Goal: Check status: Check status

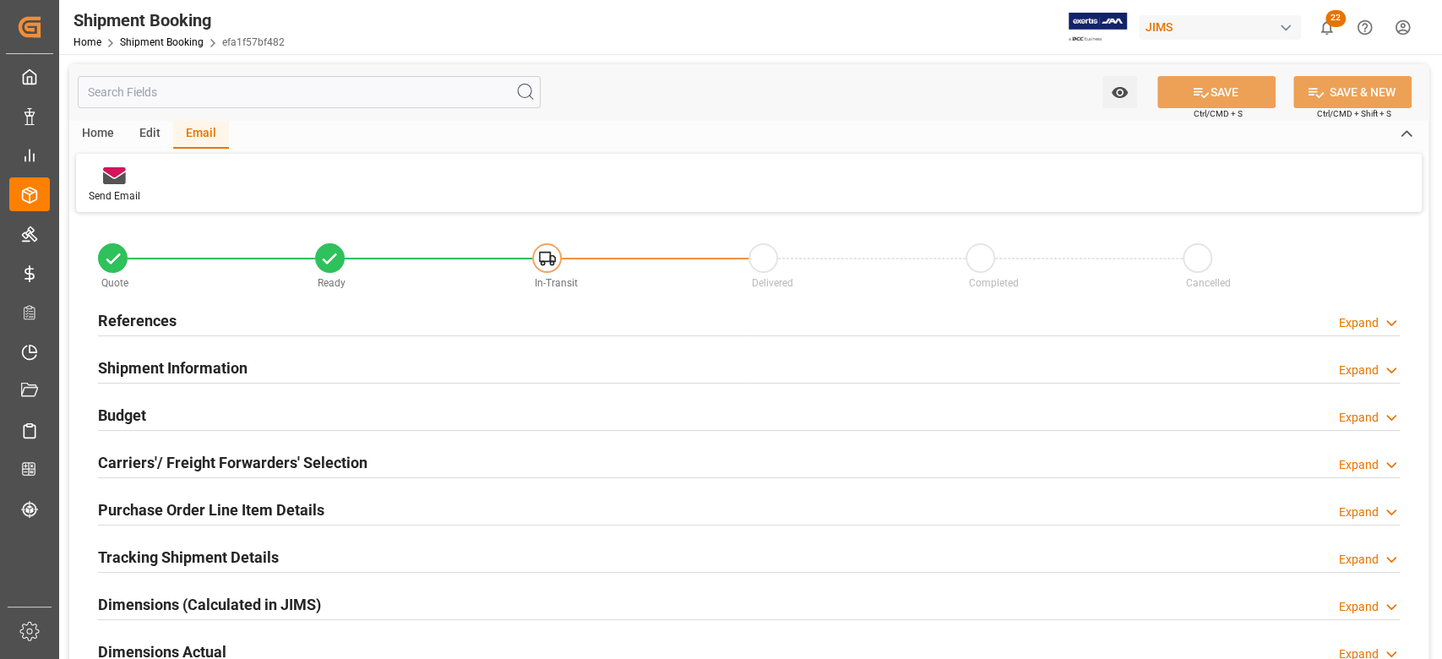
scroll to position [563, 0]
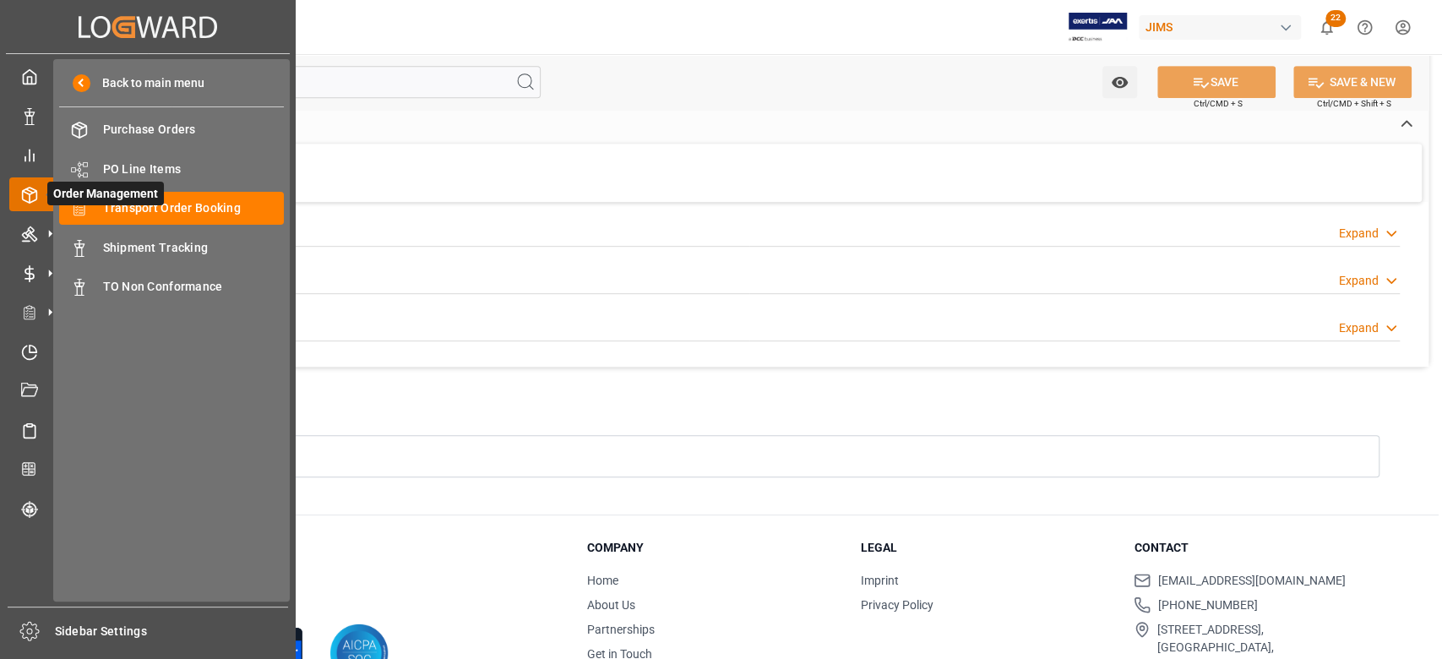
click at [34, 196] on icon at bounding box center [49, 194] width 35 height 35
click at [134, 214] on span "Transport Order Booking" at bounding box center [194, 208] width 182 height 18
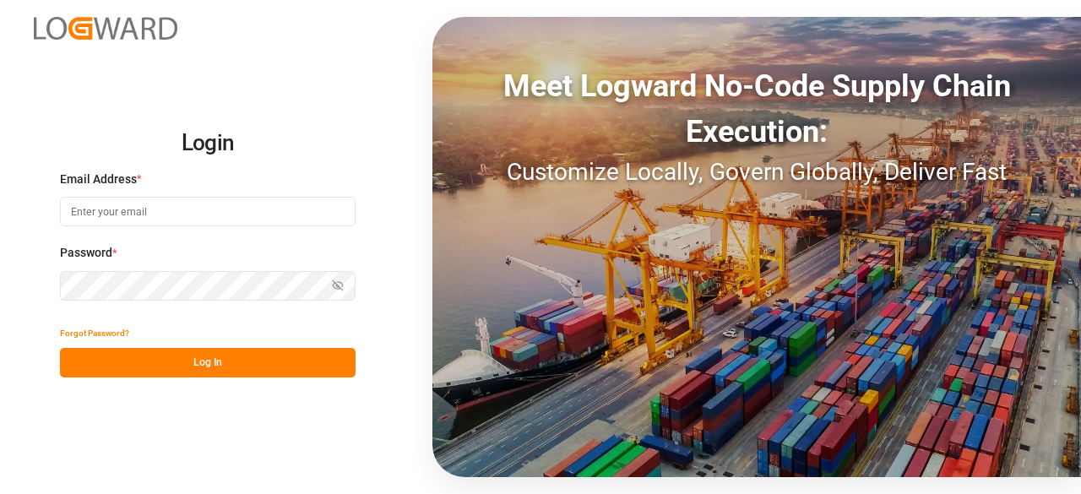
type input "sandra.alexander@jamindustries.com"
click at [232, 369] on button "Log In" at bounding box center [208, 363] width 296 height 30
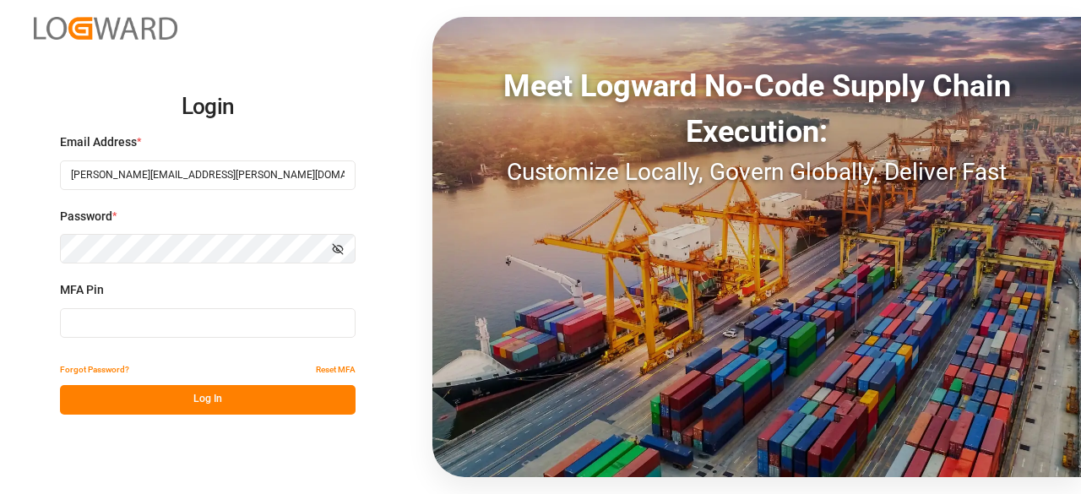
click at [139, 324] on input at bounding box center [208, 323] width 296 height 30
type input "571025"
click at [176, 403] on button "Log In" at bounding box center [208, 400] width 296 height 30
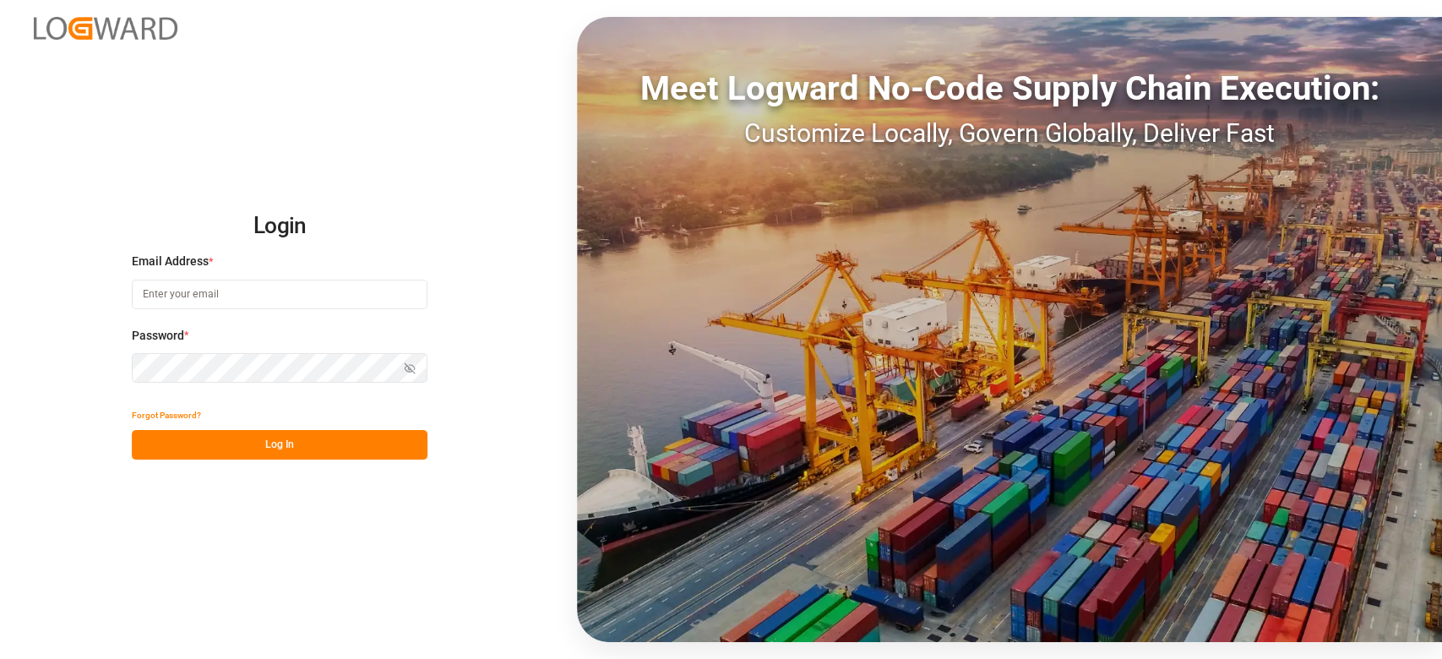
type input "[PERSON_NAME][EMAIL_ADDRESS][PERSON_NAME][DOMAIN_NAME]"
click at [240, 445] on button "Log In" at bounding box center [280, 445] width 296 height 30
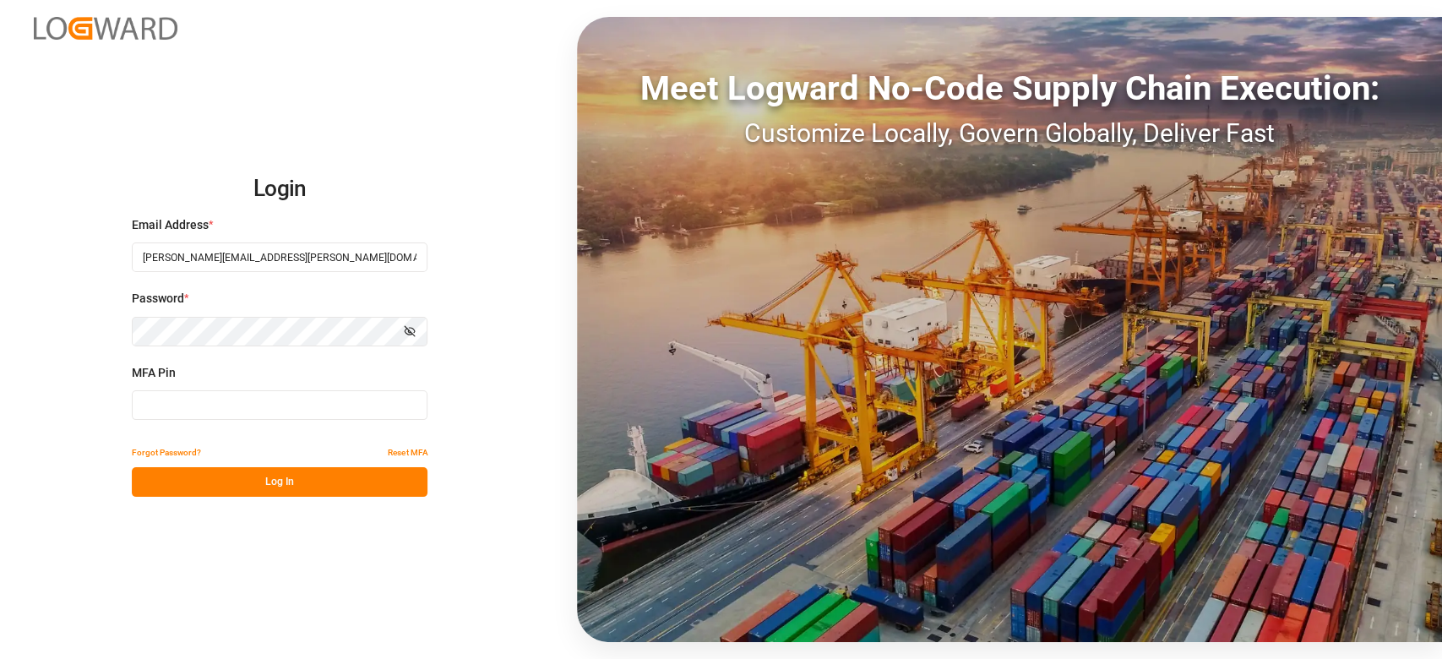
click at [226, 409] on input at bounding box center [280, 405] width 296 height 30
type input "854318"
click at [235, 484] on button "Log In" at bounding box center [280, 482] width 296 height 30
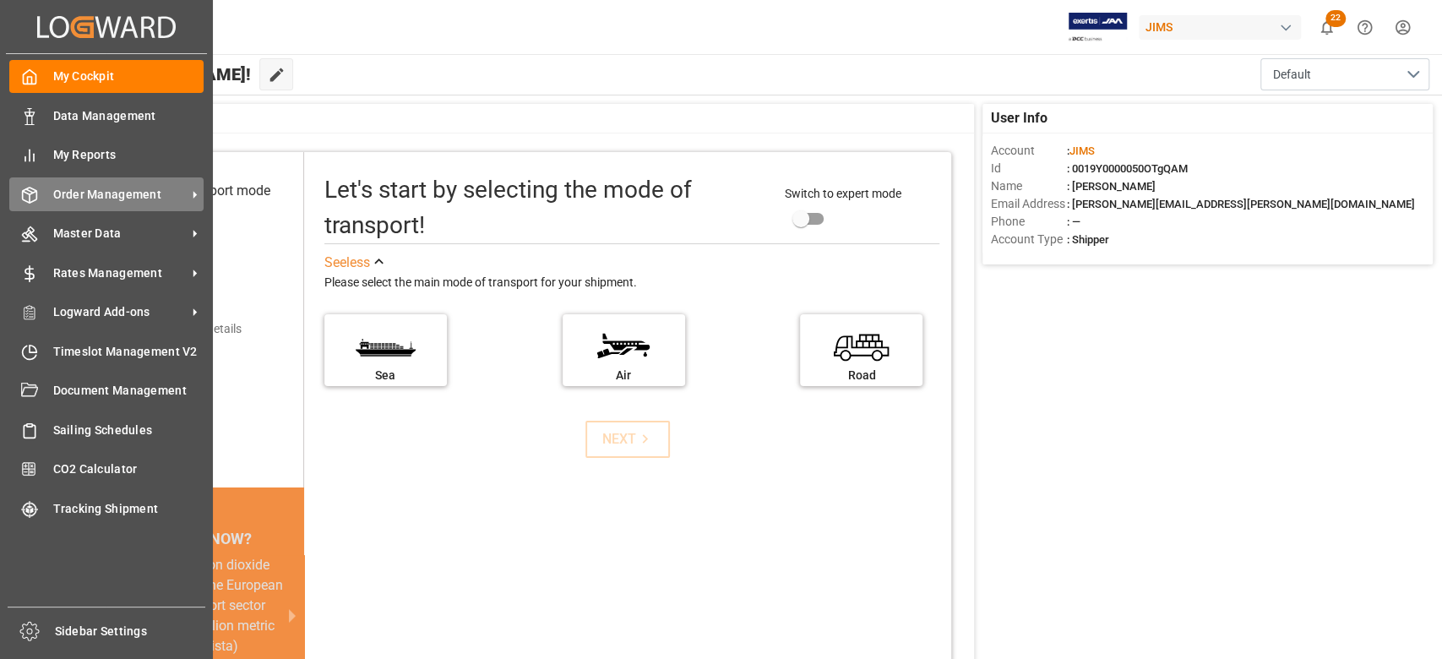
click at [125, 197] on span "Order Management" at bounding box center [119, 195] width 133 height 18
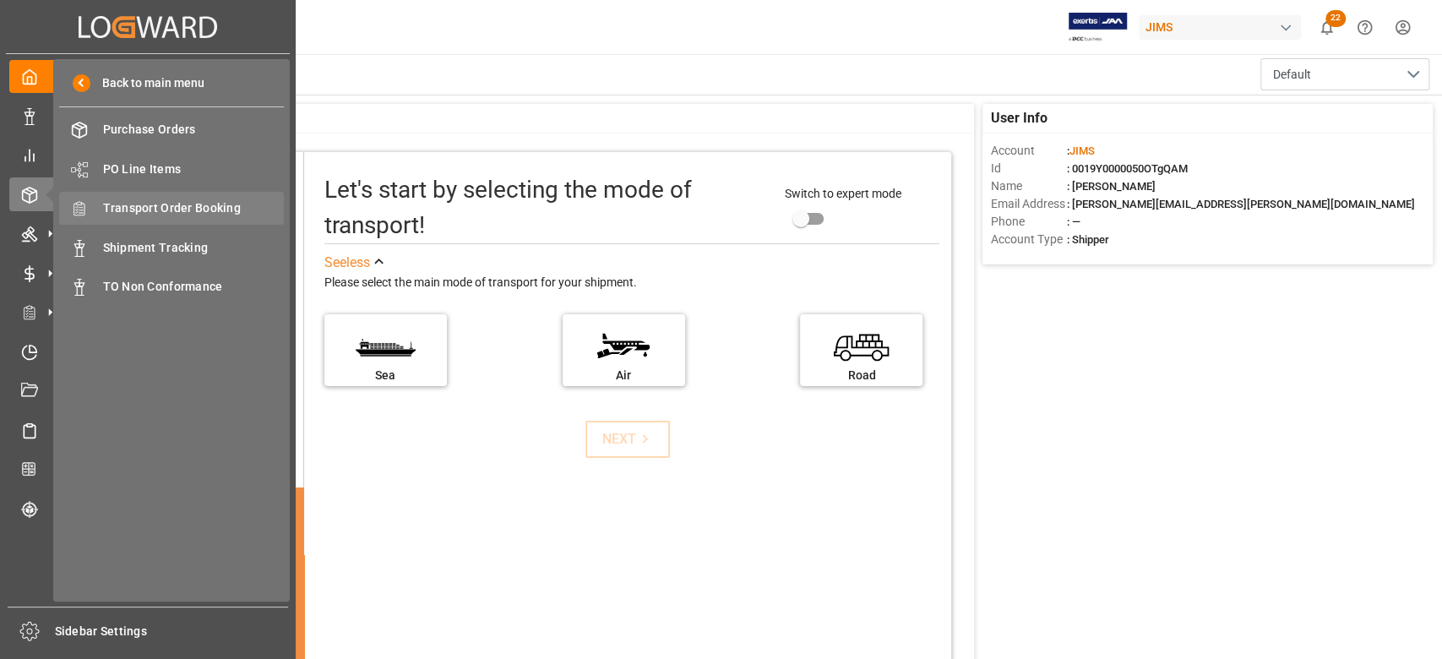
click at [217, 212] on span "Transport Order Booking" at bounding box center [194, 208] width 182 height 18
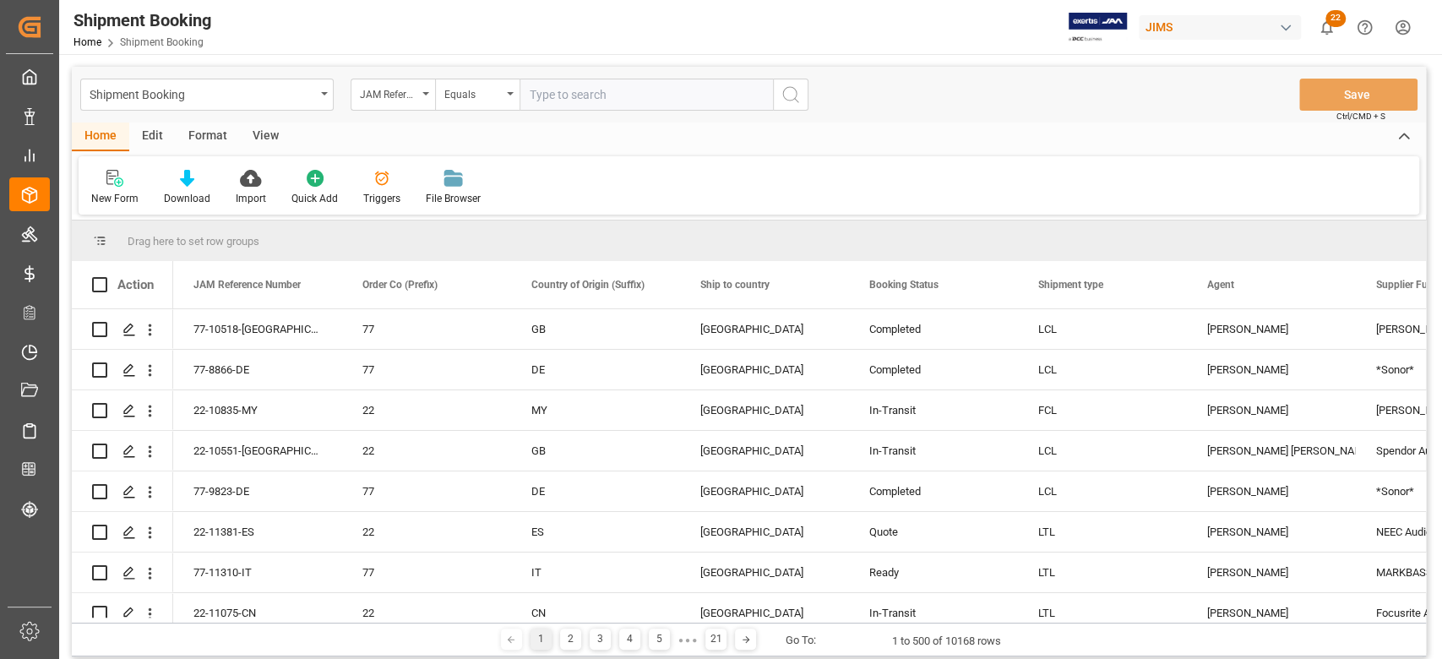
click at [629, 91] on input "text" at bounding box center [645, 95] width 253 height 32
paste input "77-9232-CN"
type input "77-9232-CN"
click at [783, 96] on icon "search button" at bounding box center [790, 94] width 20 height 20
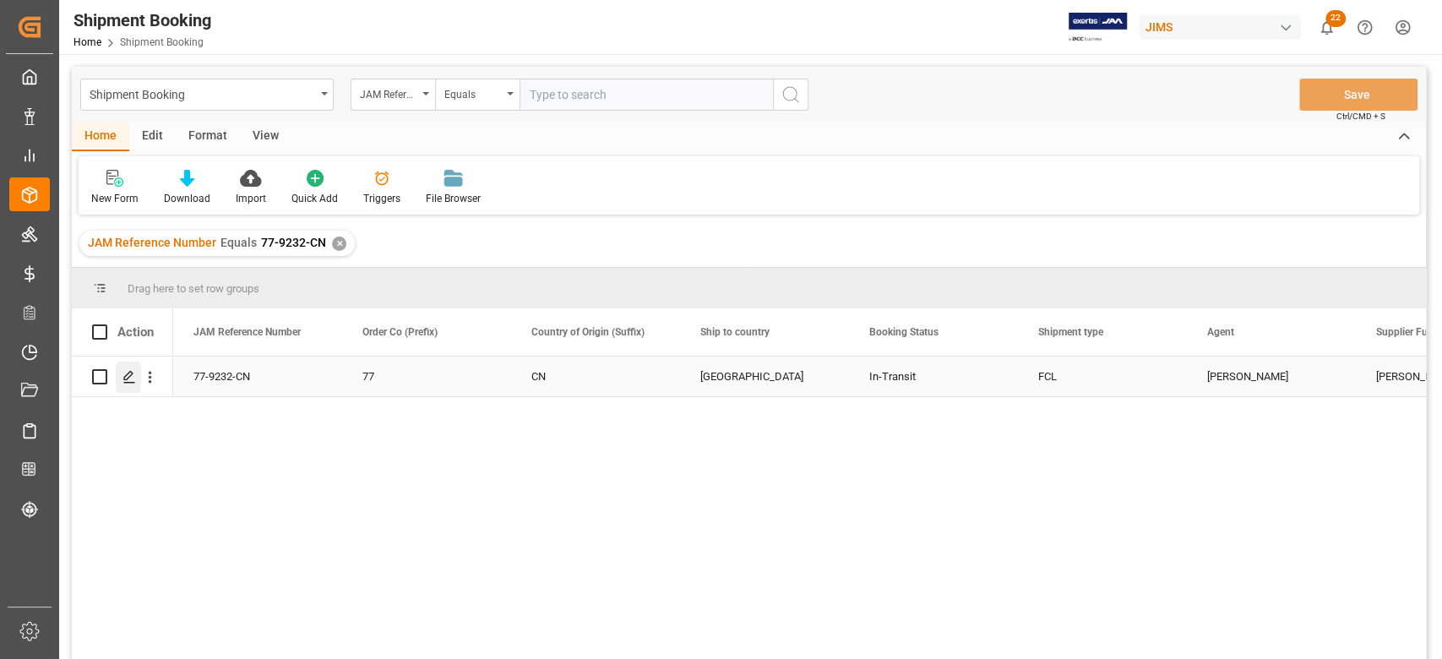
click at [128, 375] on icon "Press SPACE to select this row." at bounding box center [129, 377] width 14 height 14
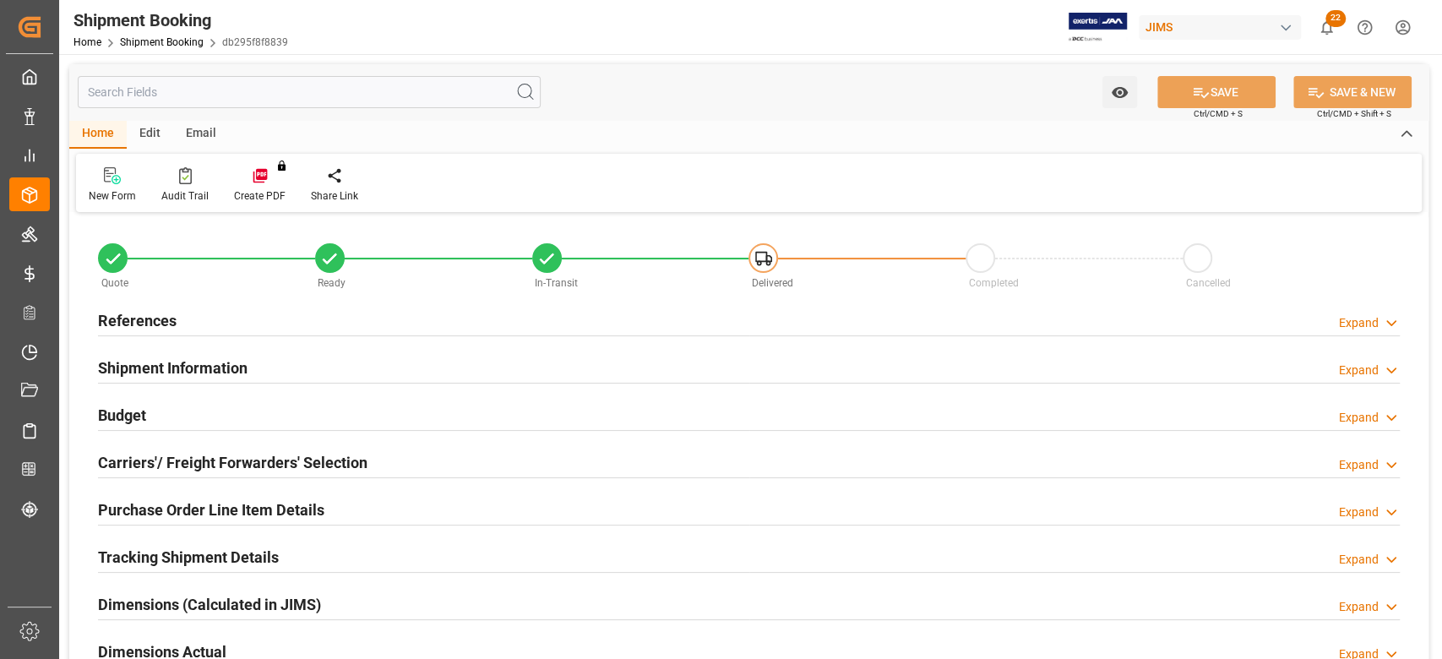
type input "32"
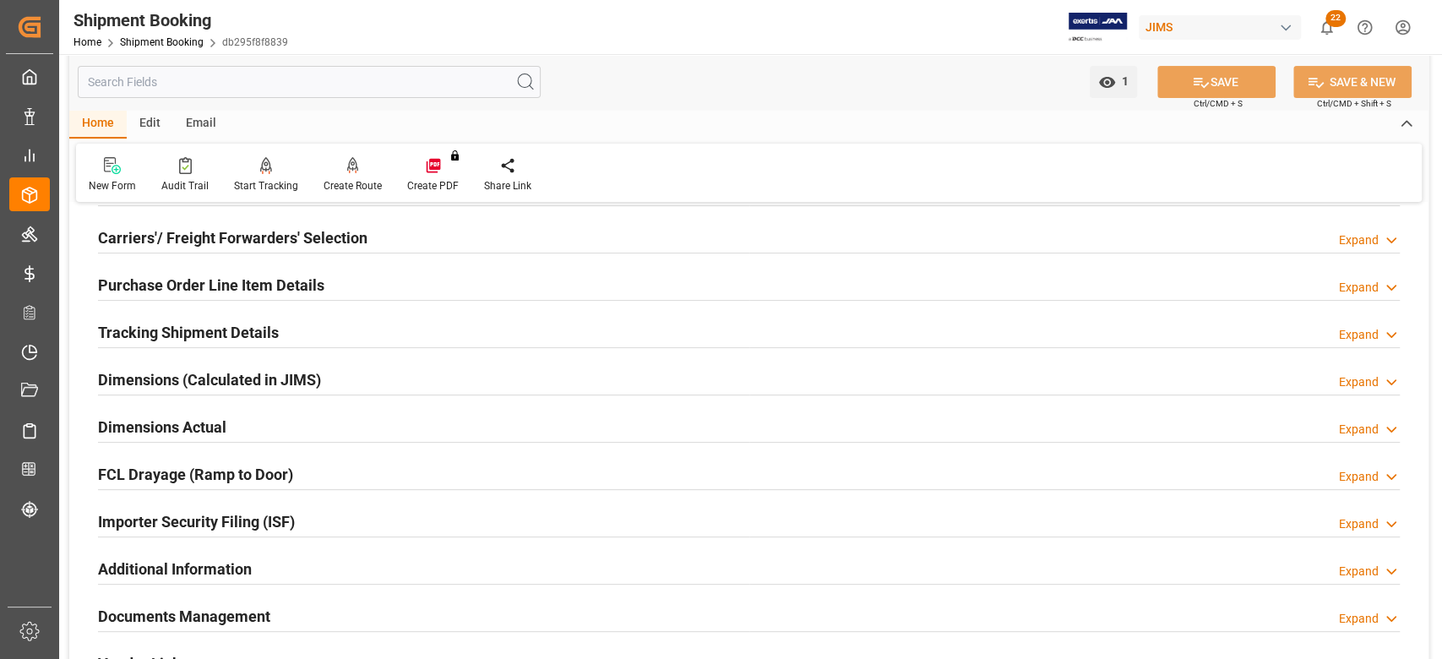
click at [210, 344] on div "Tracking Shipment Details" at bounding box center [188, 331] width 181 height 32
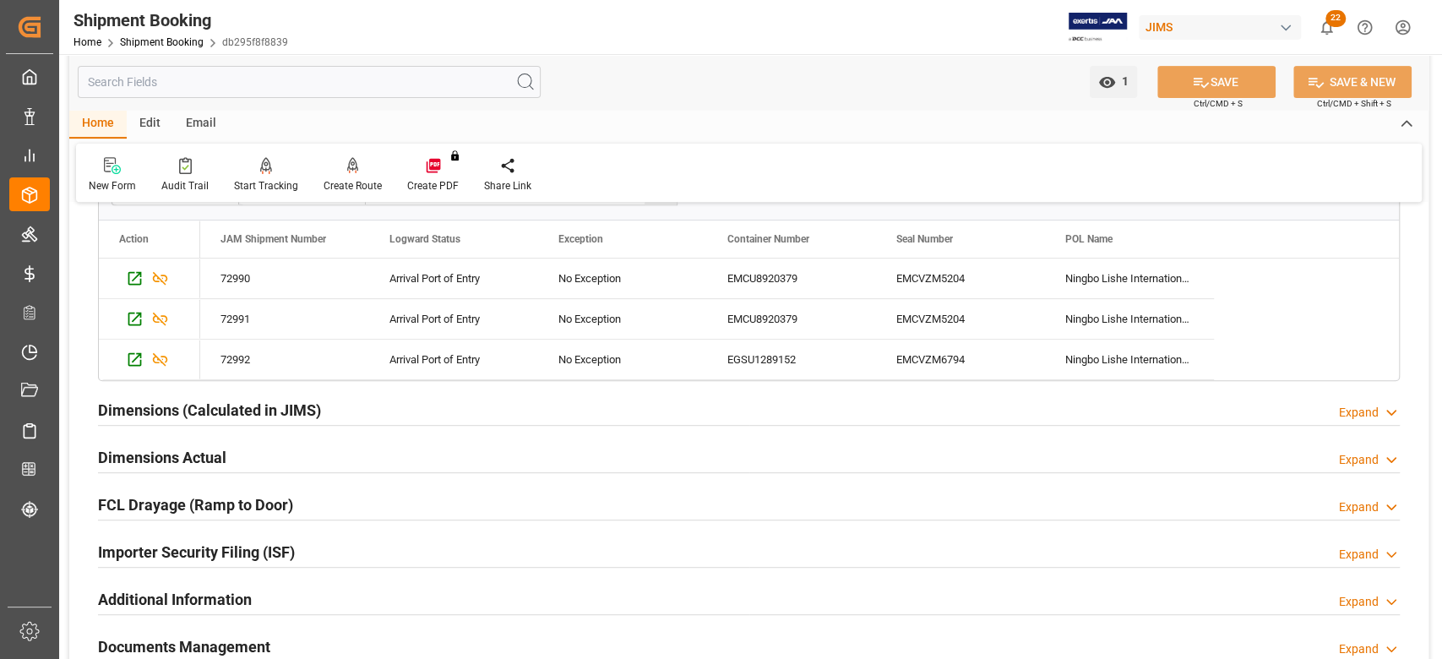
scroll to position [0, 0]
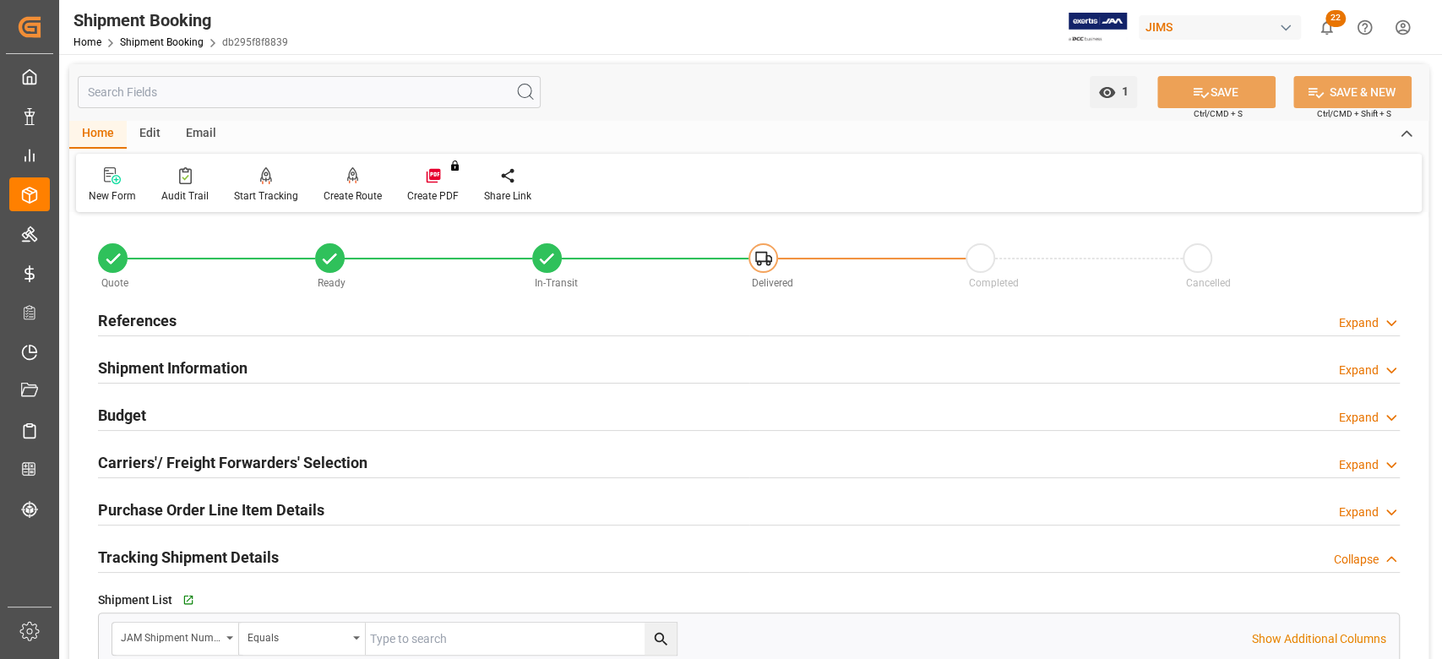
click at [223, 365] on h2 "Shipment Information" at bounding box center [173, 367] width 150 height 23
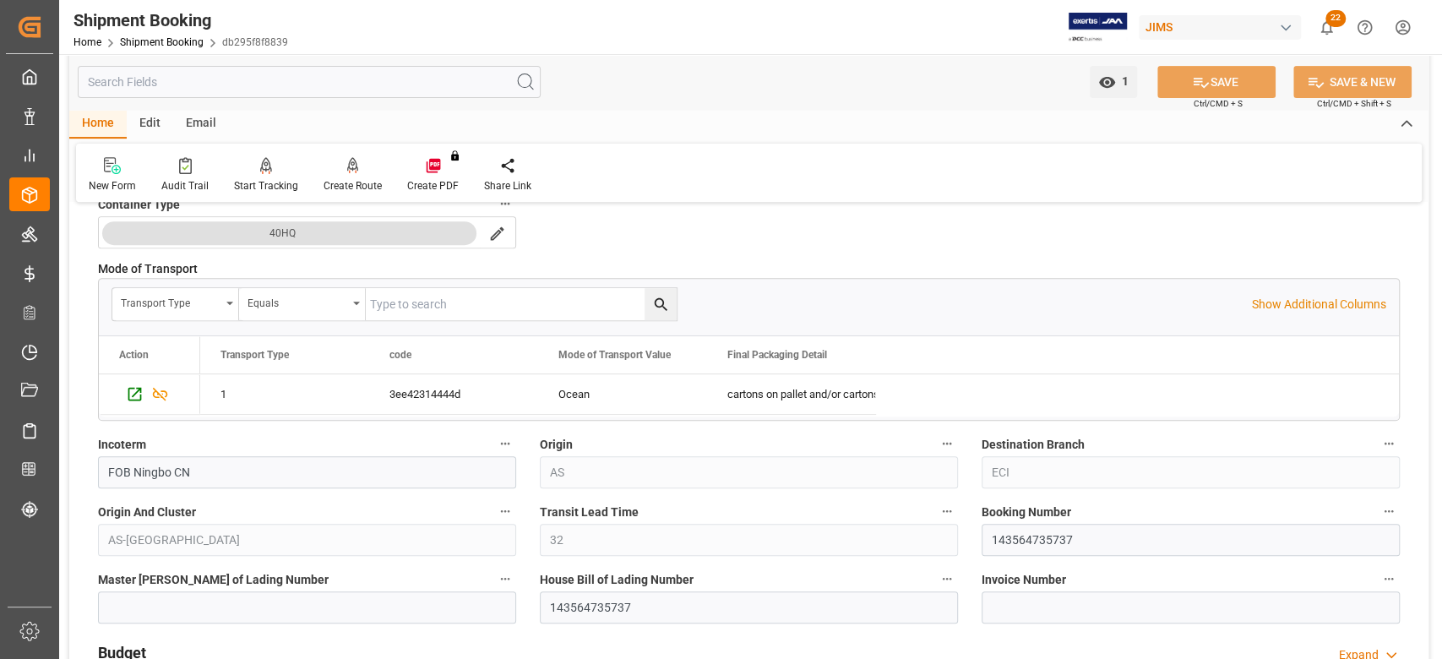
scroll to position [563, 0]
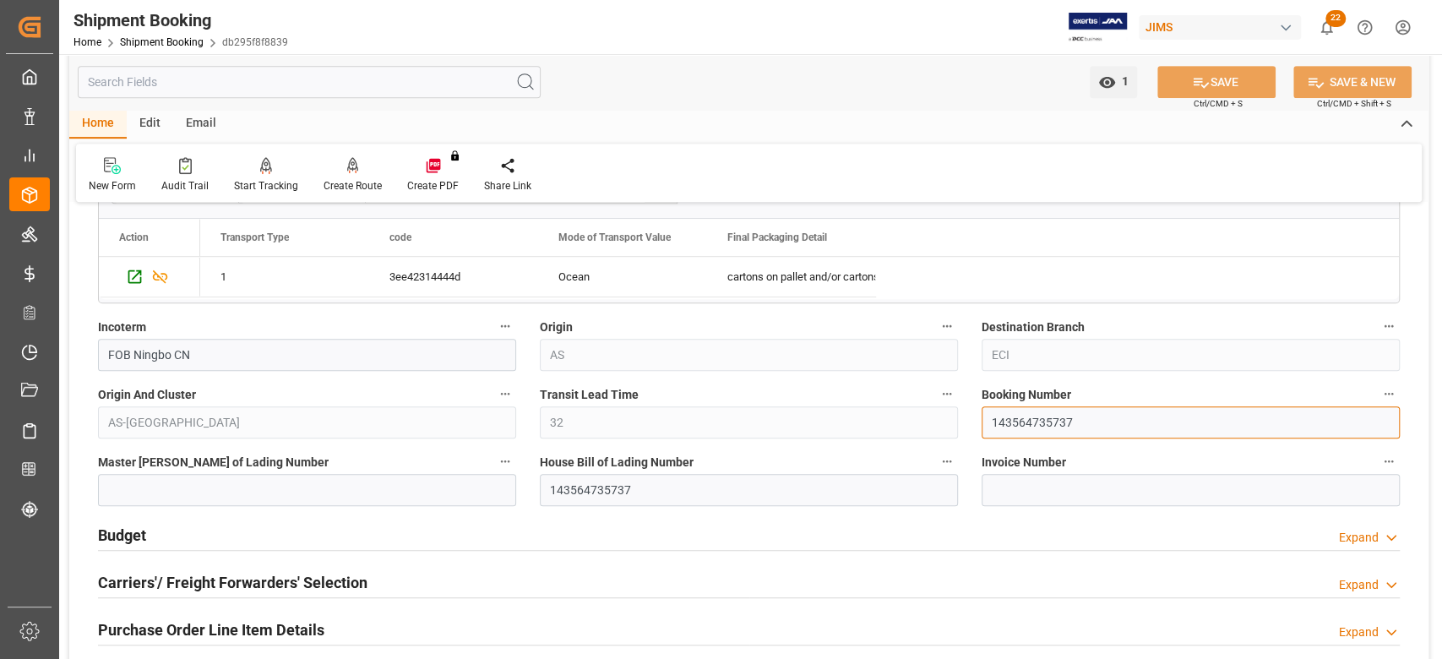
click at [1042, 422] on input "143564735737" at bounding box center [1191, 422] width 418 height 32
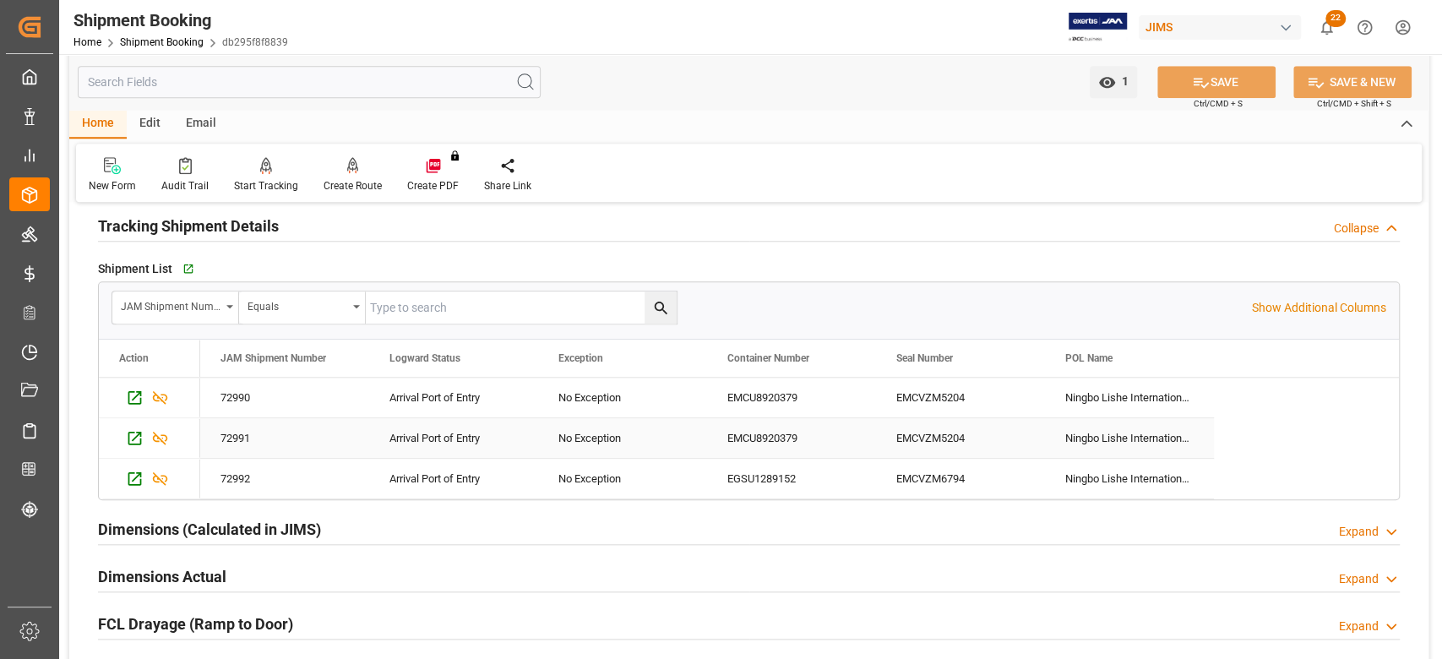
scroll to position [900, 0]
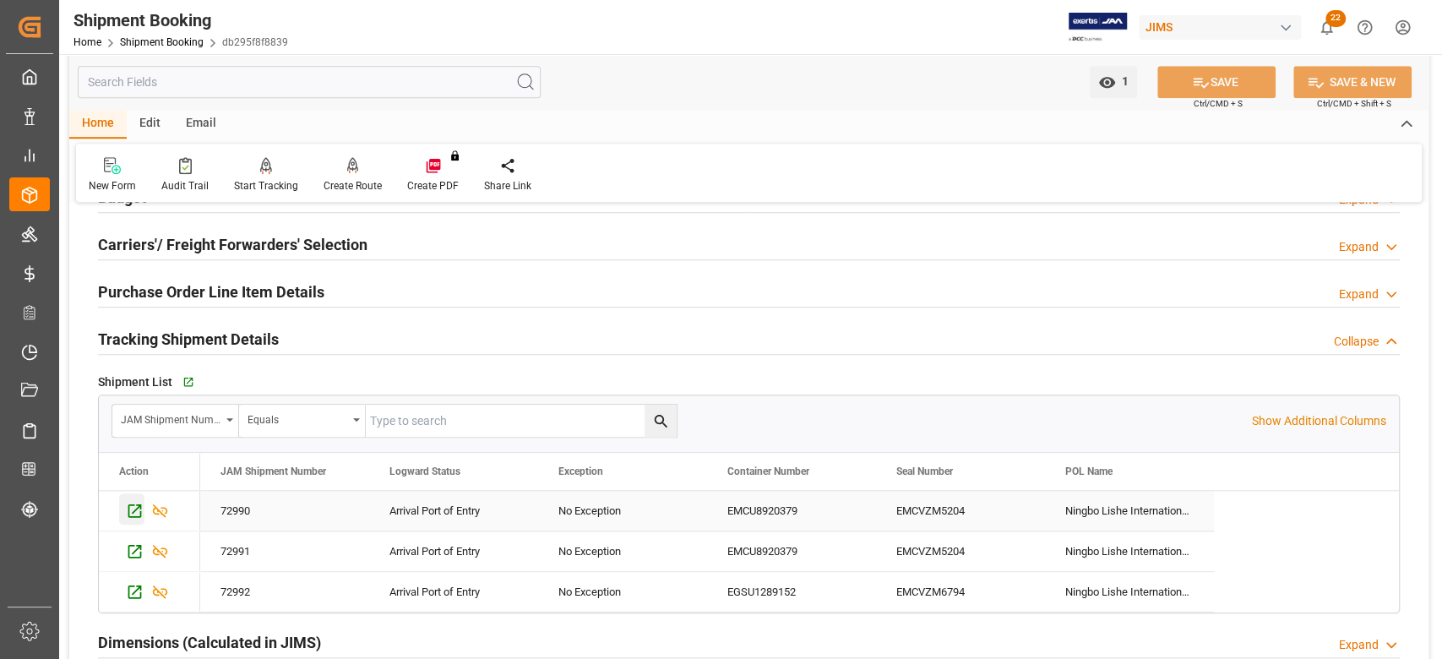
click at [129, 508] on icon "Press SPACE to select this row." at bounding box center [135, 511] width 18 height 18
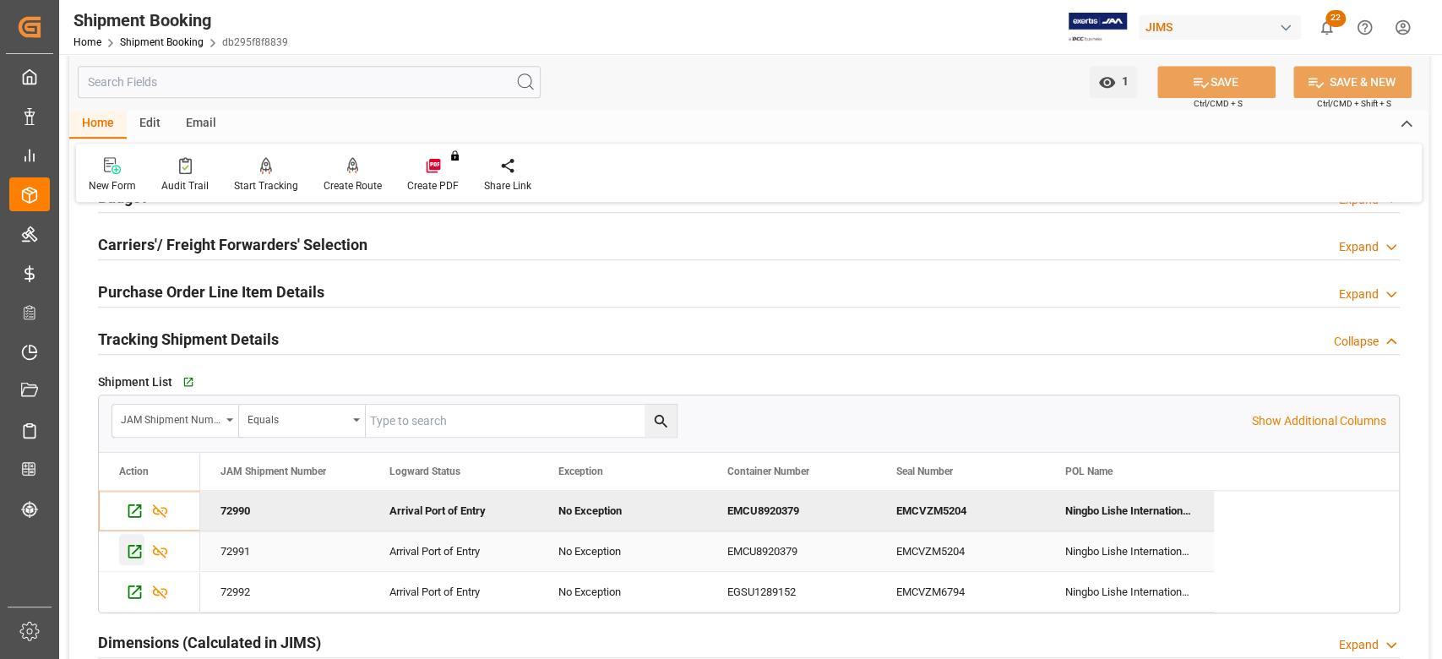
click at [133, 548] on icon "Press SPACE to select this row." at bounding box center [135, 551] width 18 height 18
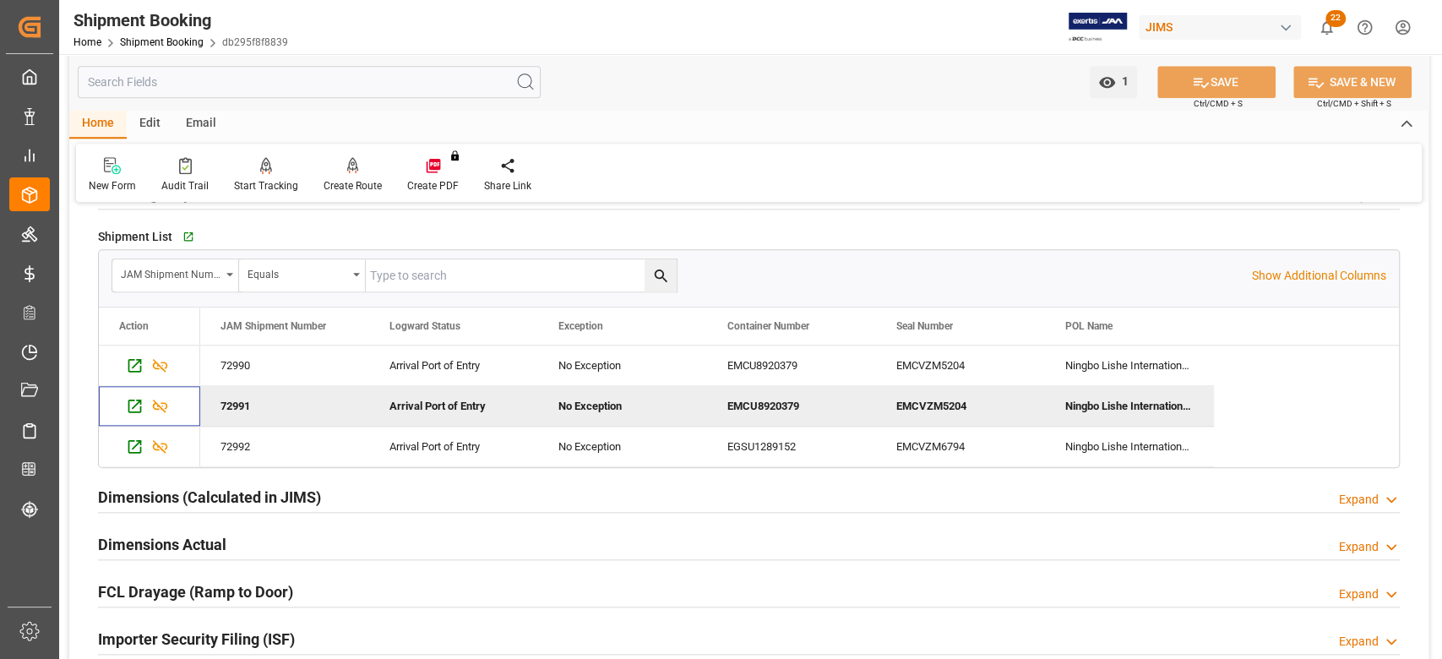
scroll to position [1126, 0]
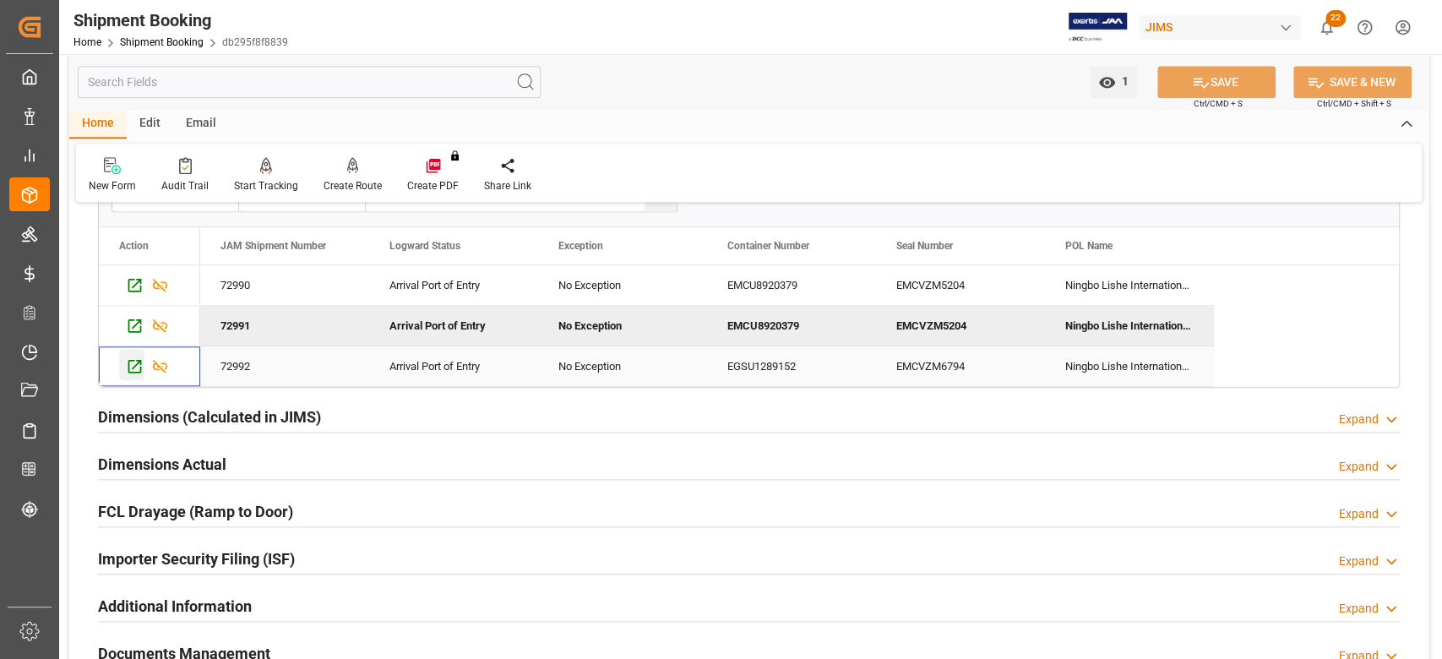
click at [130, 357] on icon "Press SPACE to select this row." at bounding box center [135, 366] width 18 height 18
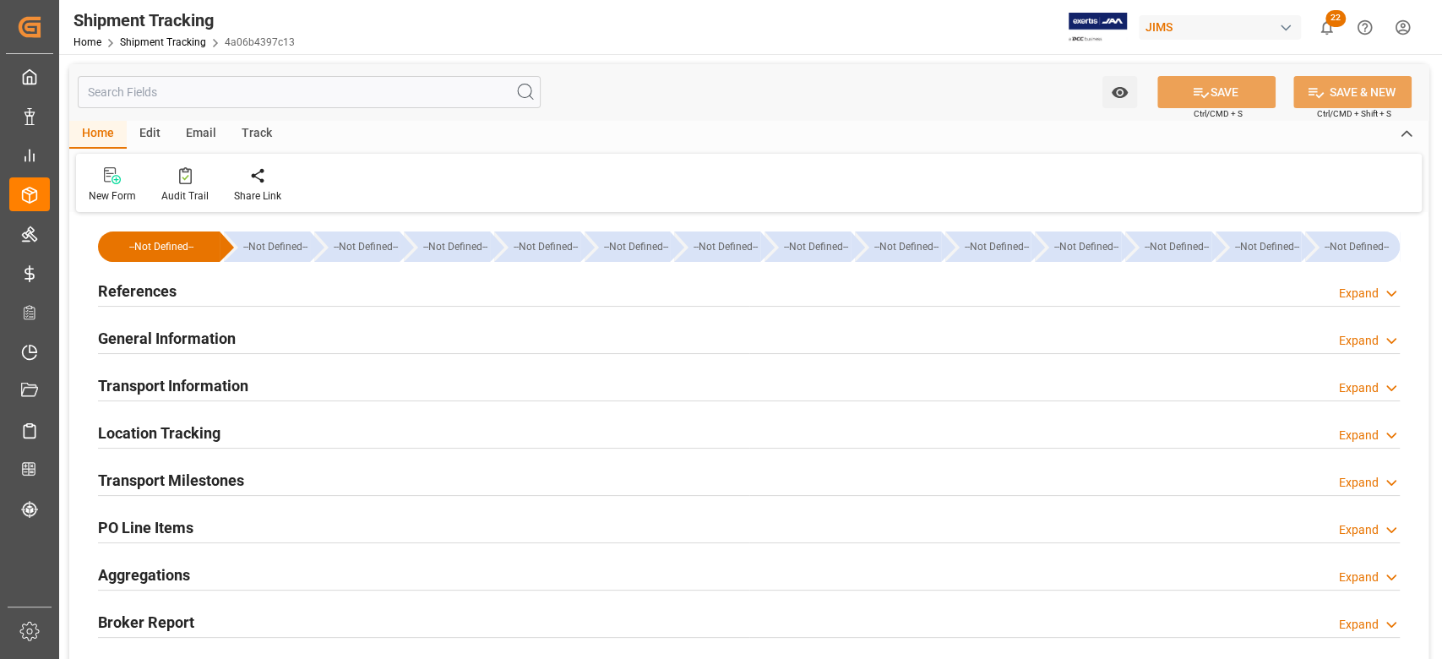
type input "29-08-2025 00:00"
type input "09-09-2025 00:00"
type input "11-09-2025 00:00"
type input "09-09-2025"
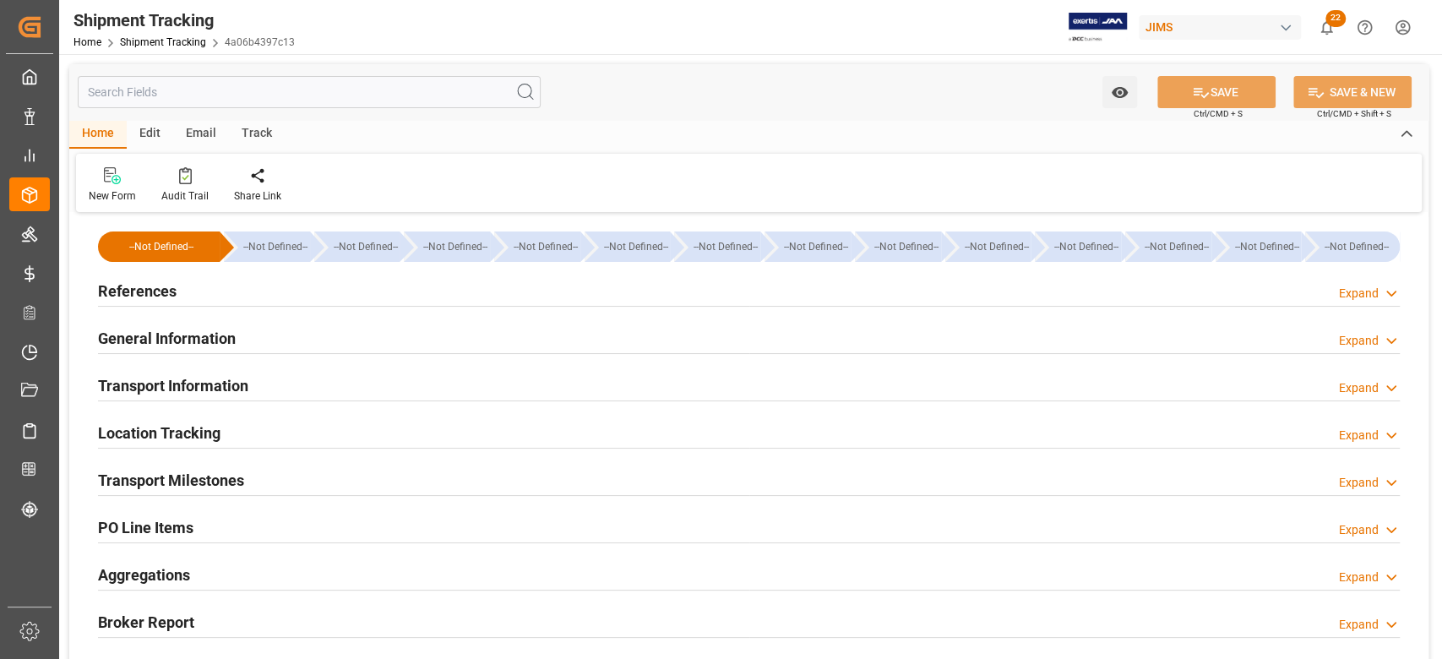
type input "11-09-2025 00:00"
type input "15-09-2025 05:00"
type input "05-10-2025"
type input "05-10-2025 09:00"
click at [224, 470] on h2 "Transport Milestones" at bounding box center [171, 480] width 146 height 23
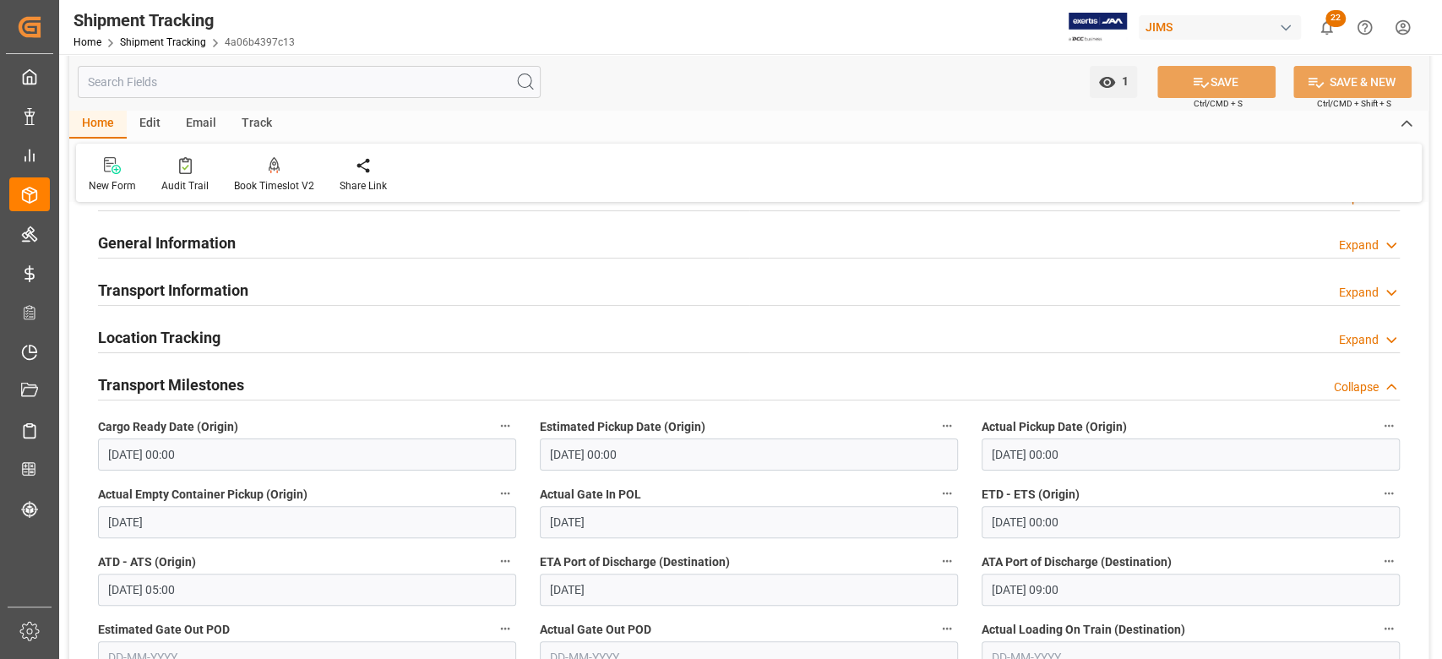
scroll to position [338, 0]
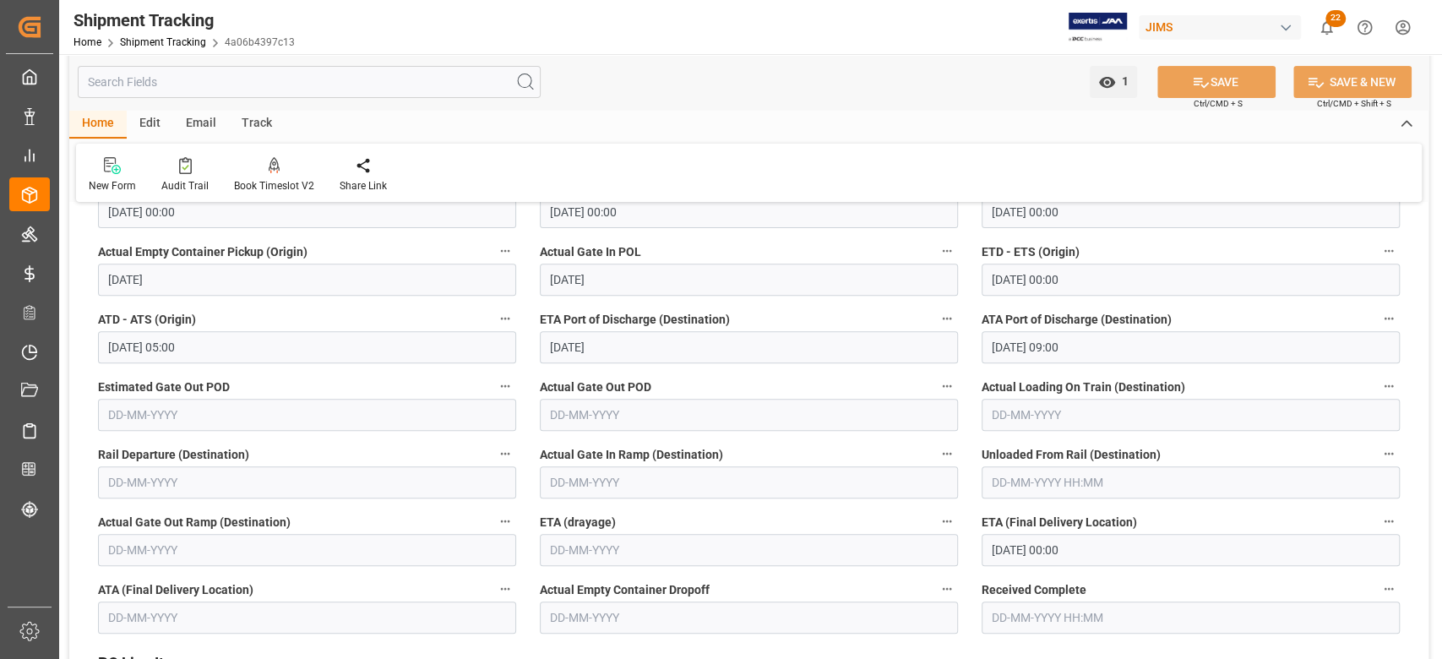
click at [1113, 551] on input "[DATE] 00:00" at bounding box center [1191, 550] width 418 height 32
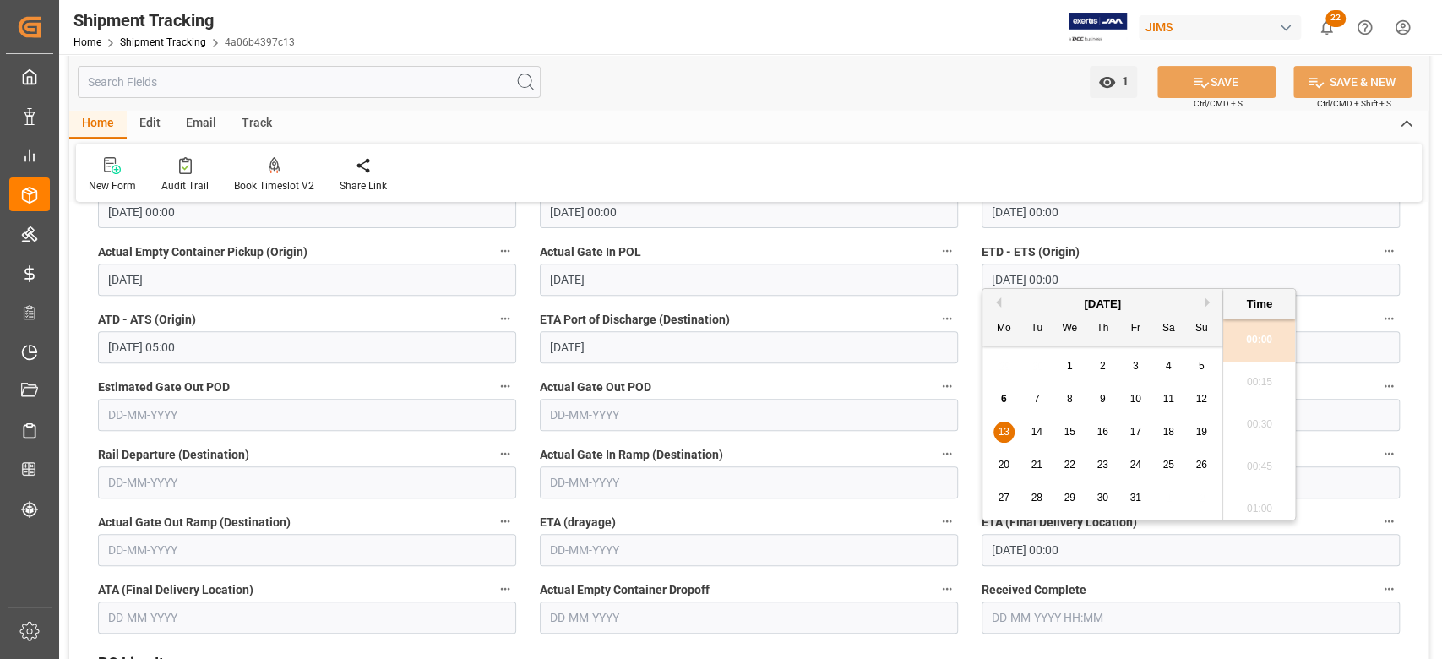
click at [1036, 465] on span "21" at bounding box center [1036, 465] width 11 height 12
type input "[DATE] 00:00"
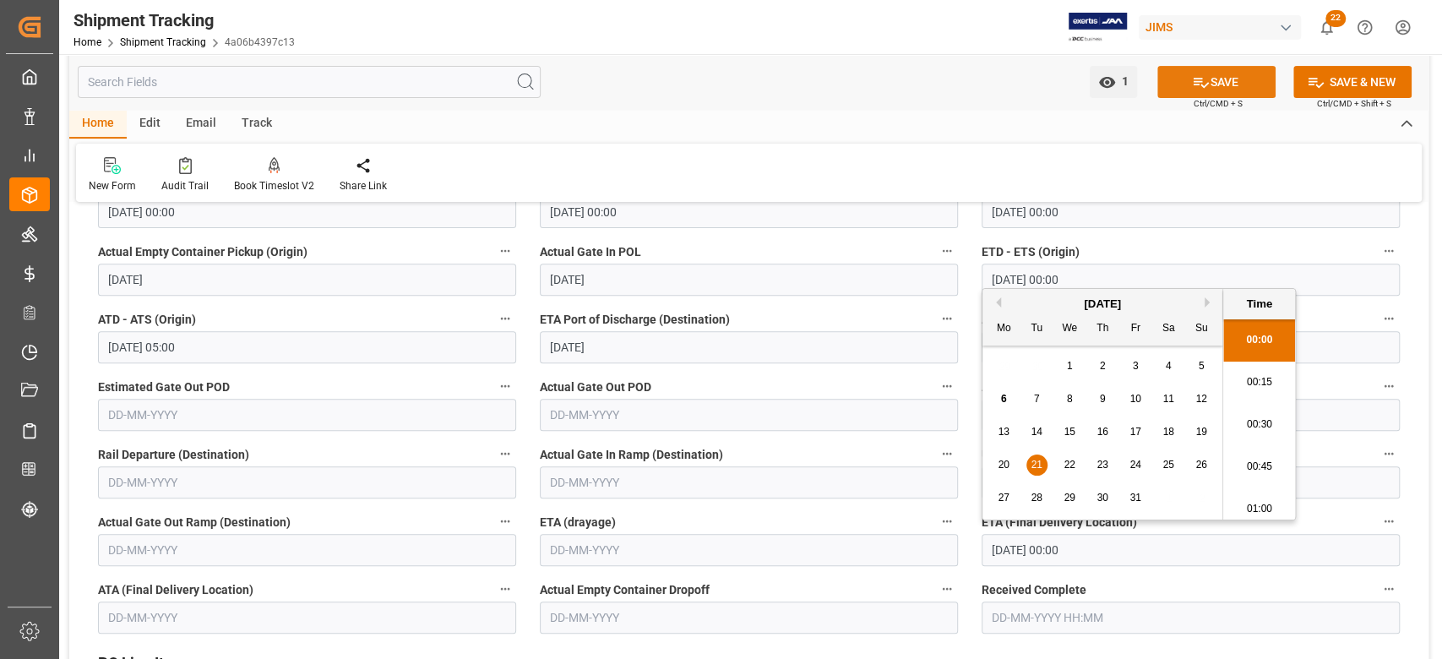
click at [1201, 84] on icon at bounding box center [1201, 82] width 18 height 18
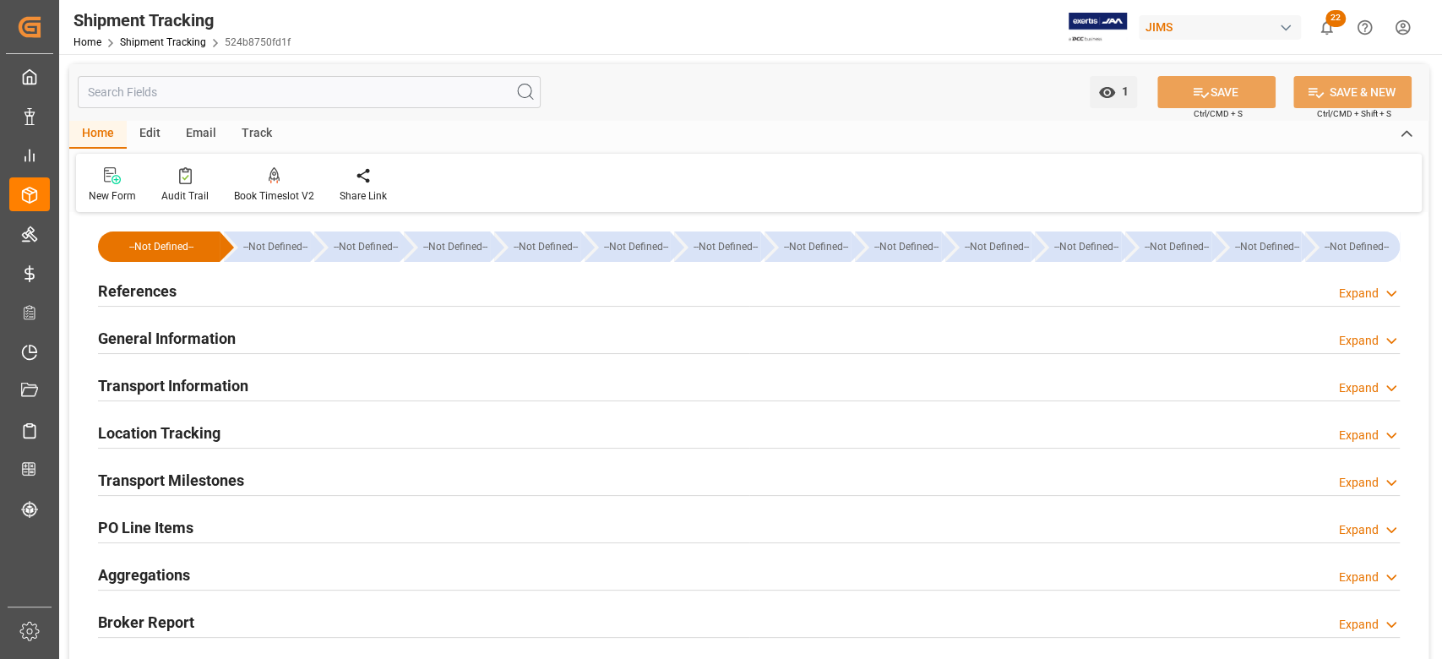
type input "[DATE] 00:00"
type input "[DATE]"
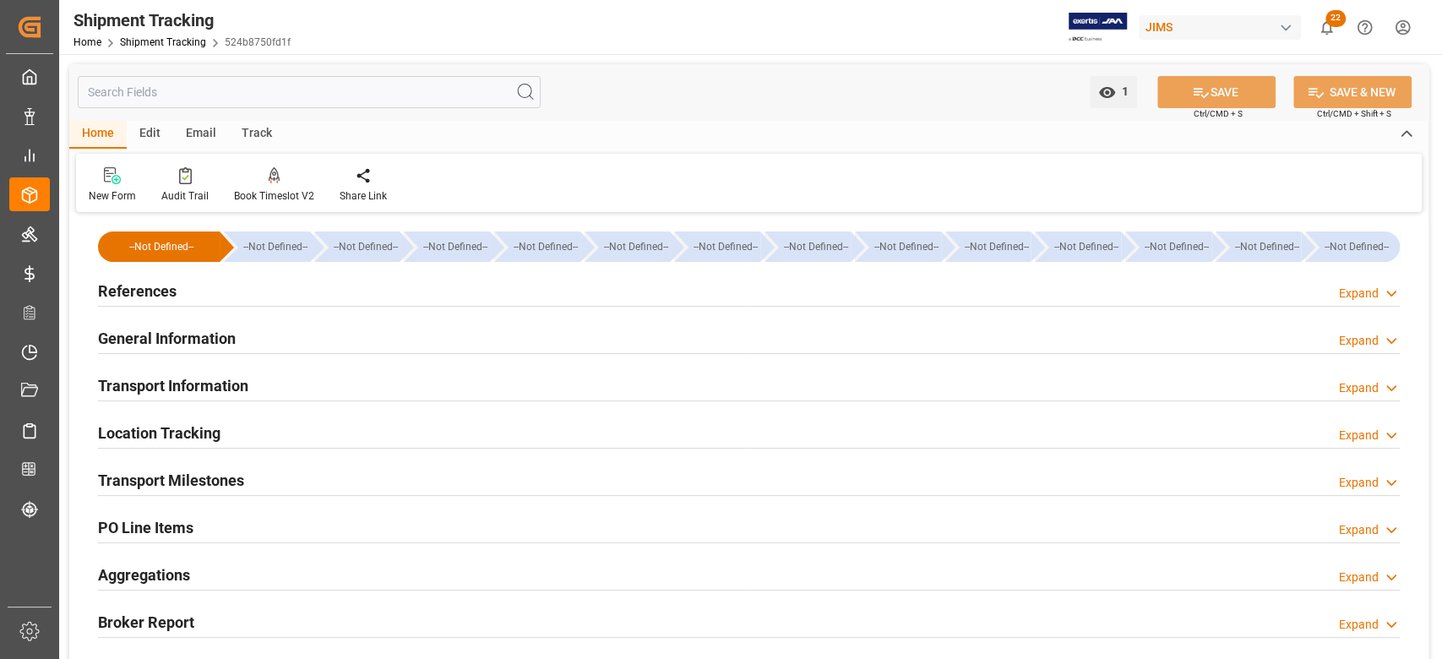
type input "[DATE] 00:00"
type input "[DATE] 05:00"
type input "[DATE]"
type input "[DATE] 09:00"
click at [218, 476] on h2 "Transport Milestones" at bounding box center [171, 480] width 146 height 23
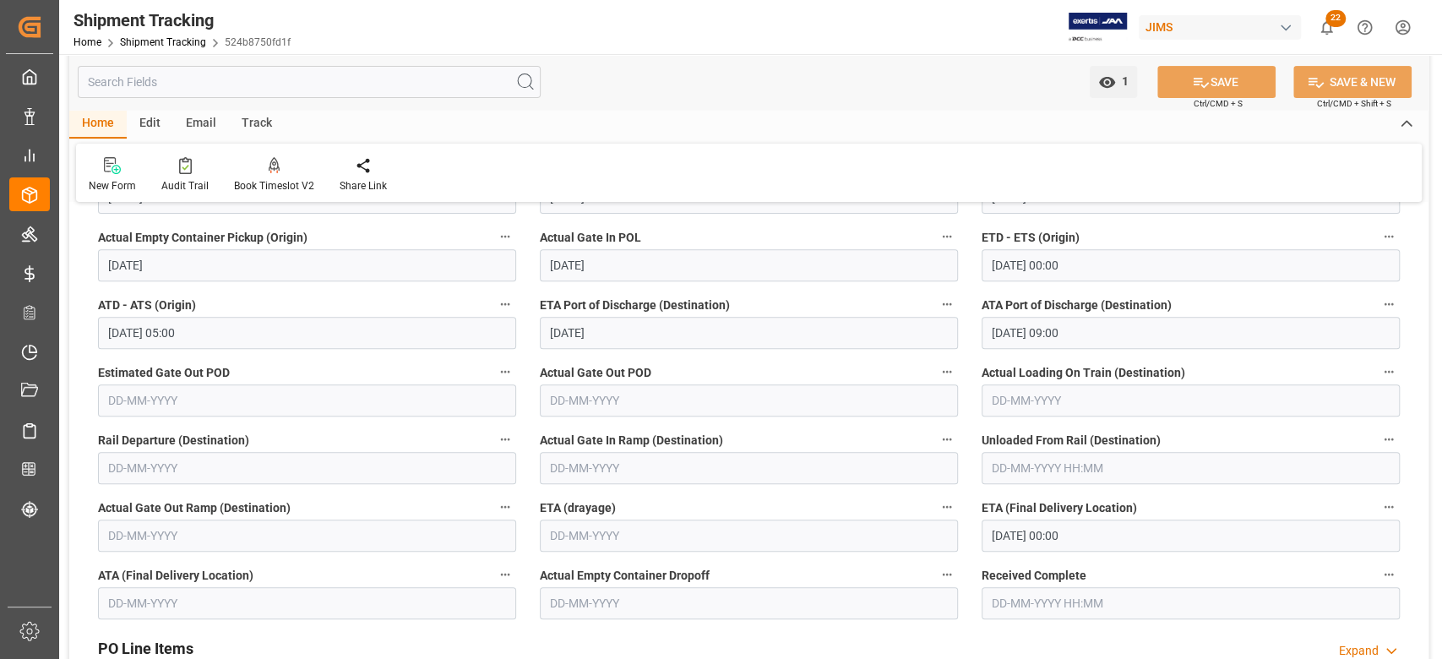
scroll to position [450, 0]
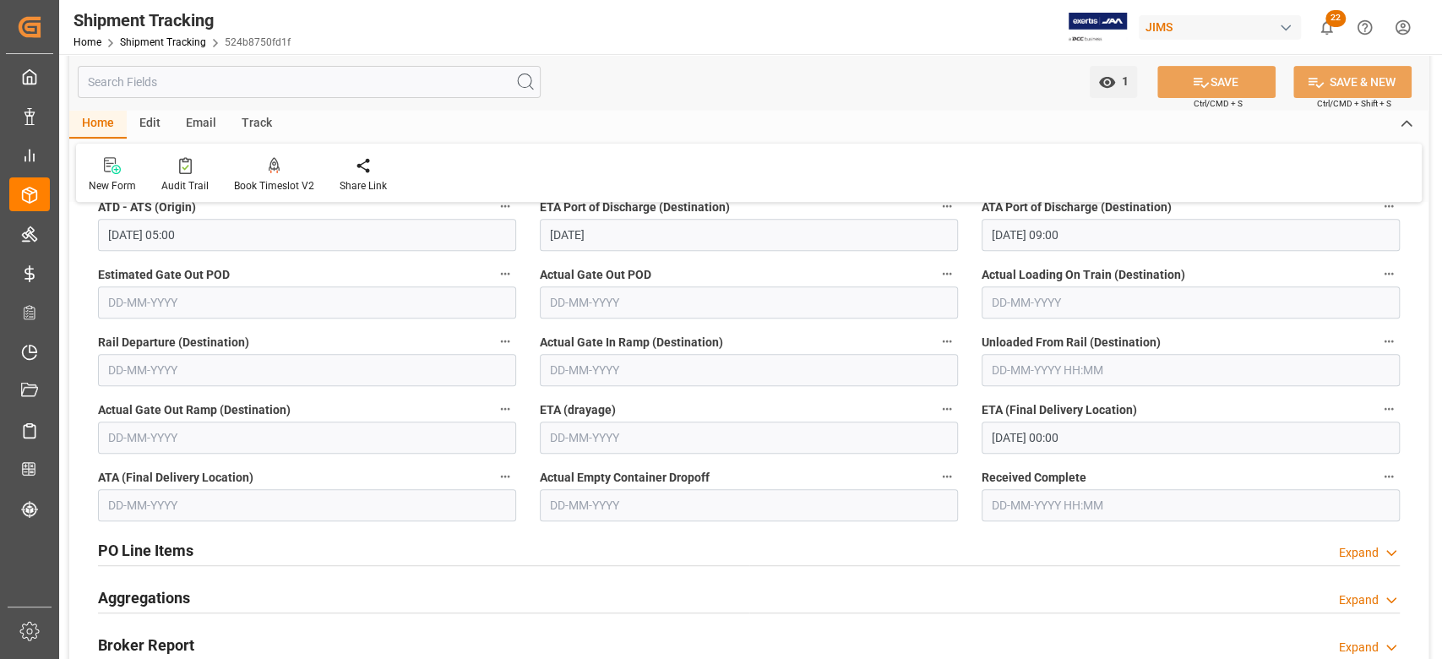
click at [1180, 439] on input "13-10-2025 00:00" at bounding box center [1191, 438] width 418 height 32
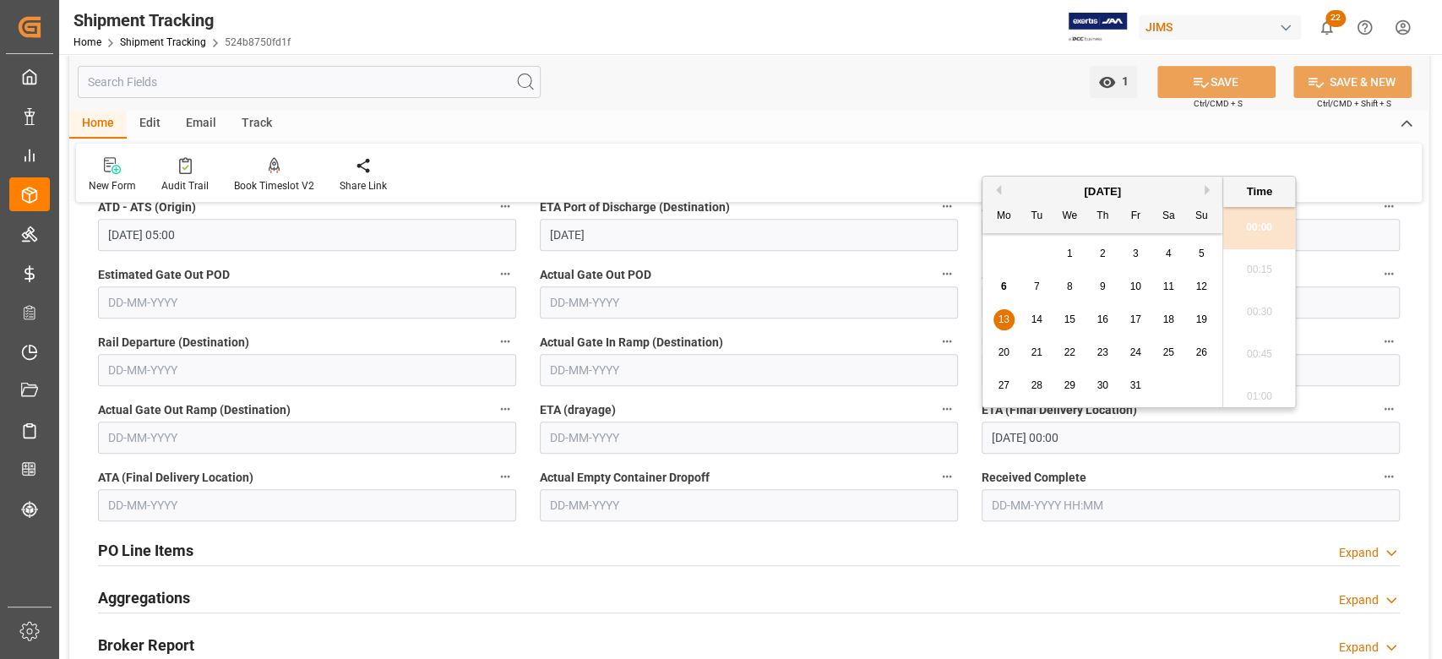
click at [1041, 352] on span "21" at bounding box center [1036, 352] width 11 height 12
type input "21-10-2025 00:00"
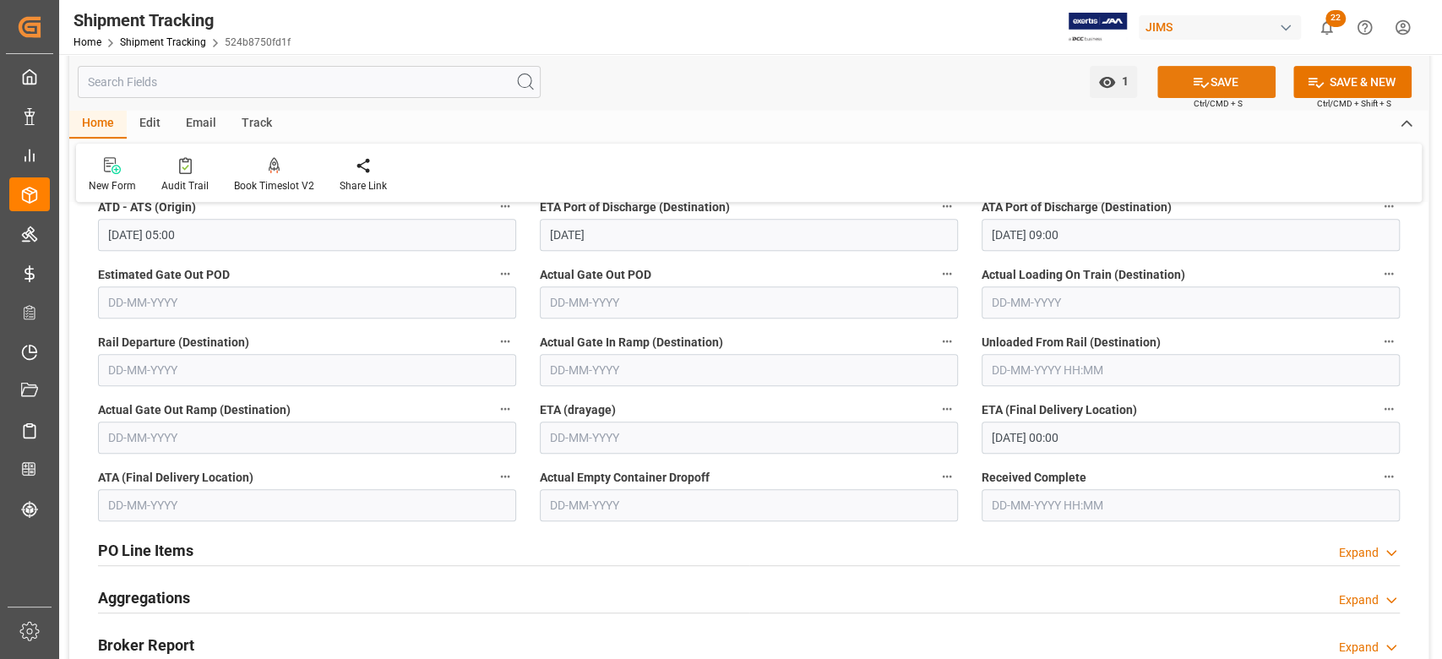
click at [1183, 89] on button "SAVE" at bounding box center [1216, 82] width 118 height 32
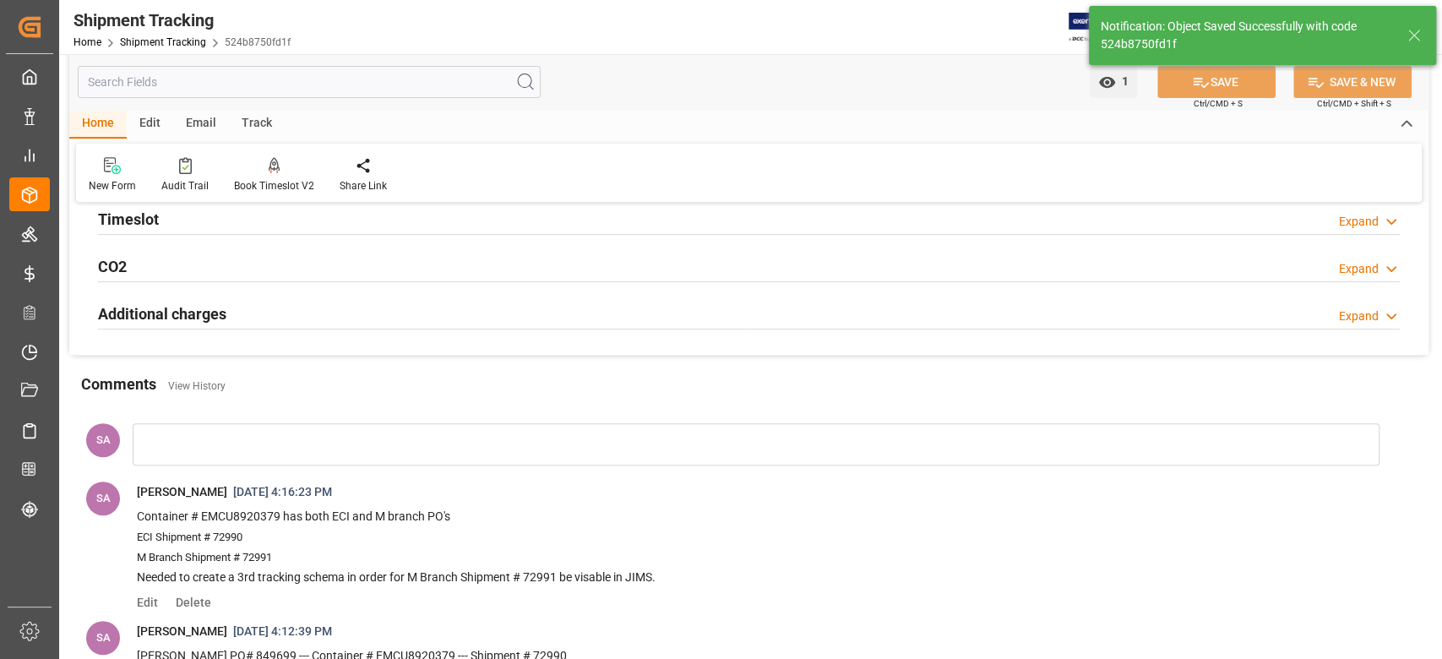
scroll to position [0, 0]
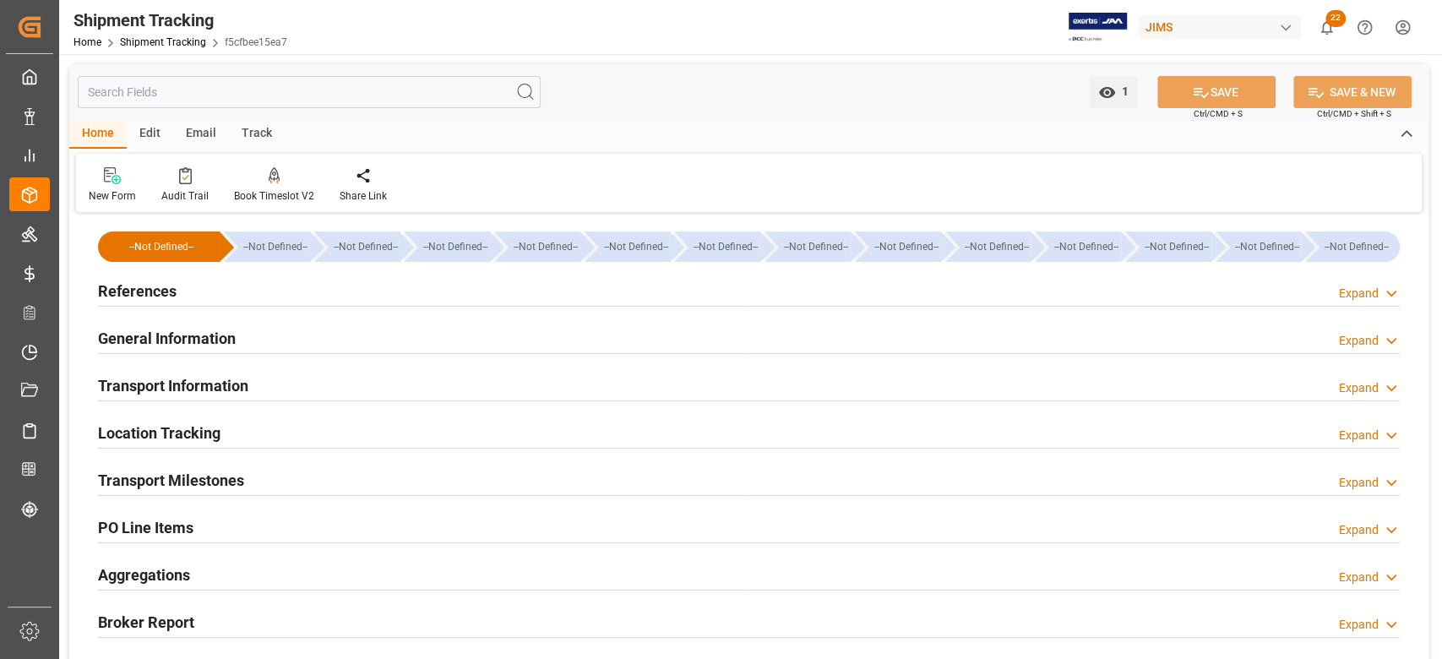
type input "[DATE] 00:00"
type input "[DATE]"
type input "09-09-2025"
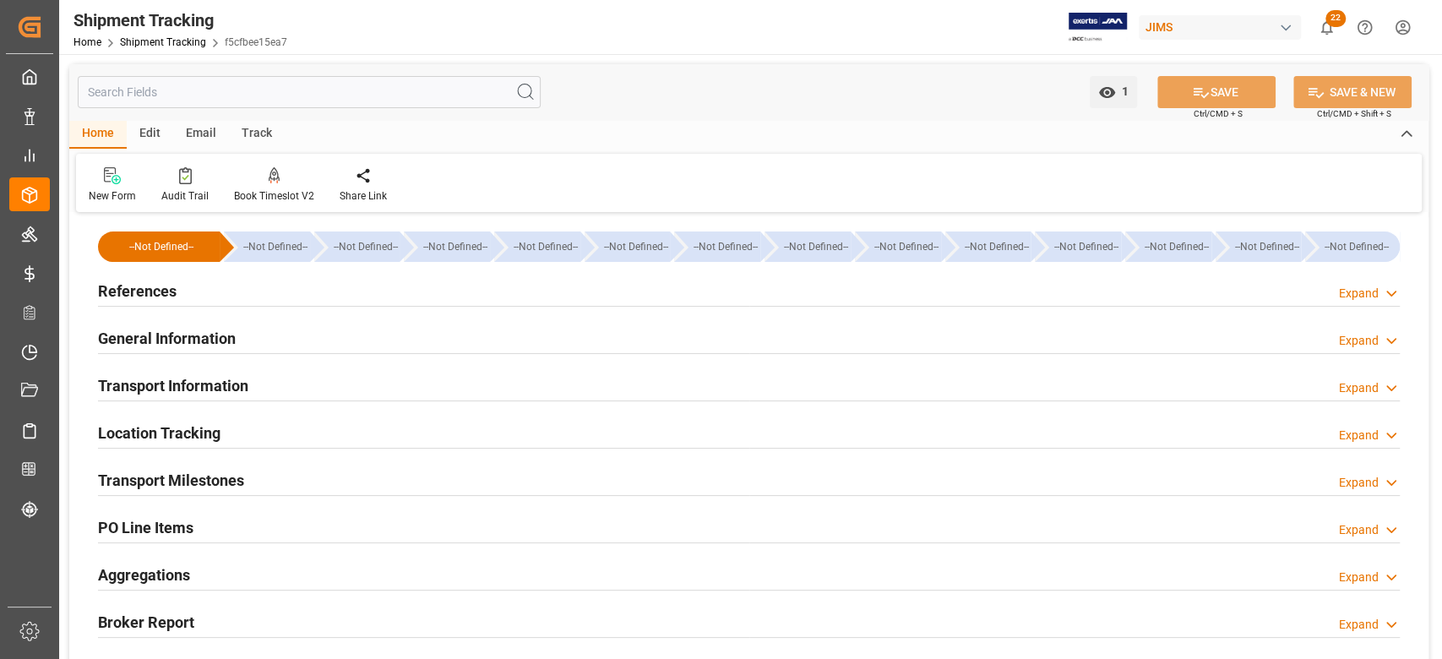
type input "11-09-2025 00:00"
type input "15-09-2025 05:00"
type input "05-10-2025"
type input "05-10-2025 09:00"
click at [232, 481] on h2 "Transport Milestones" at bounding box center [171, 480] width 146 height 23
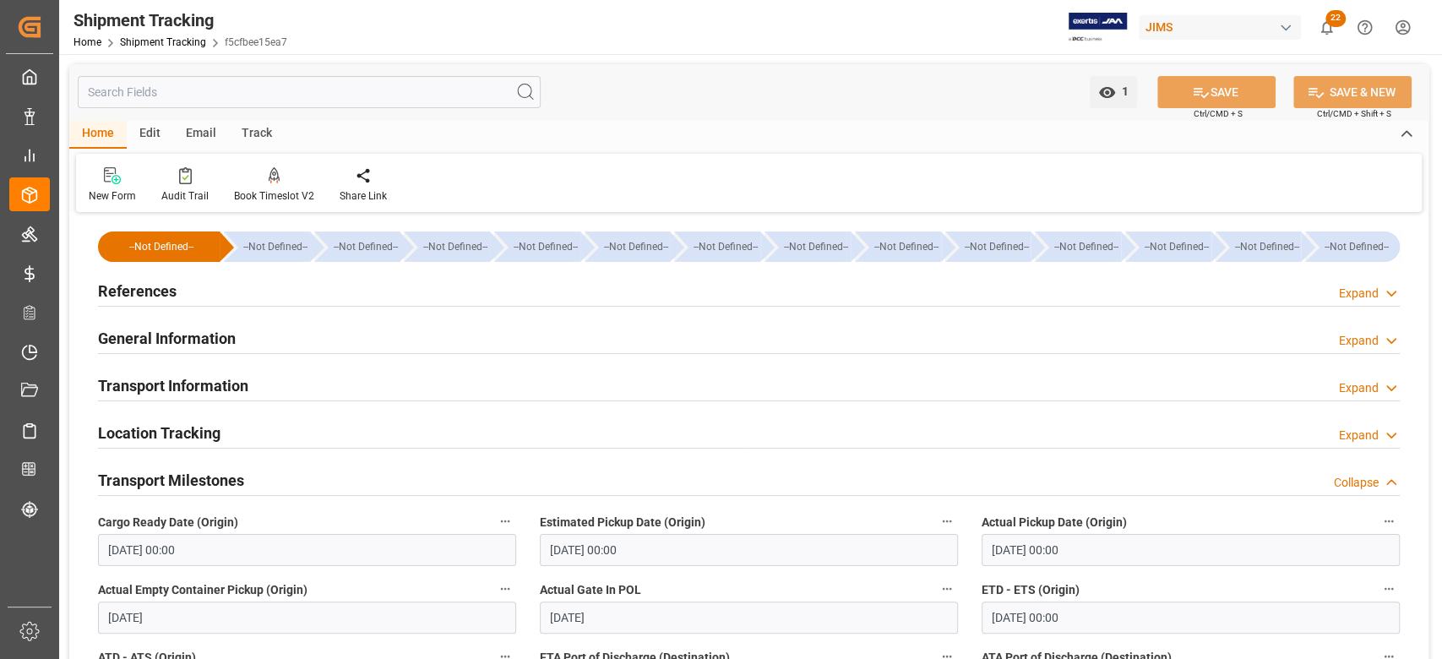
scroll to position [450, 0]
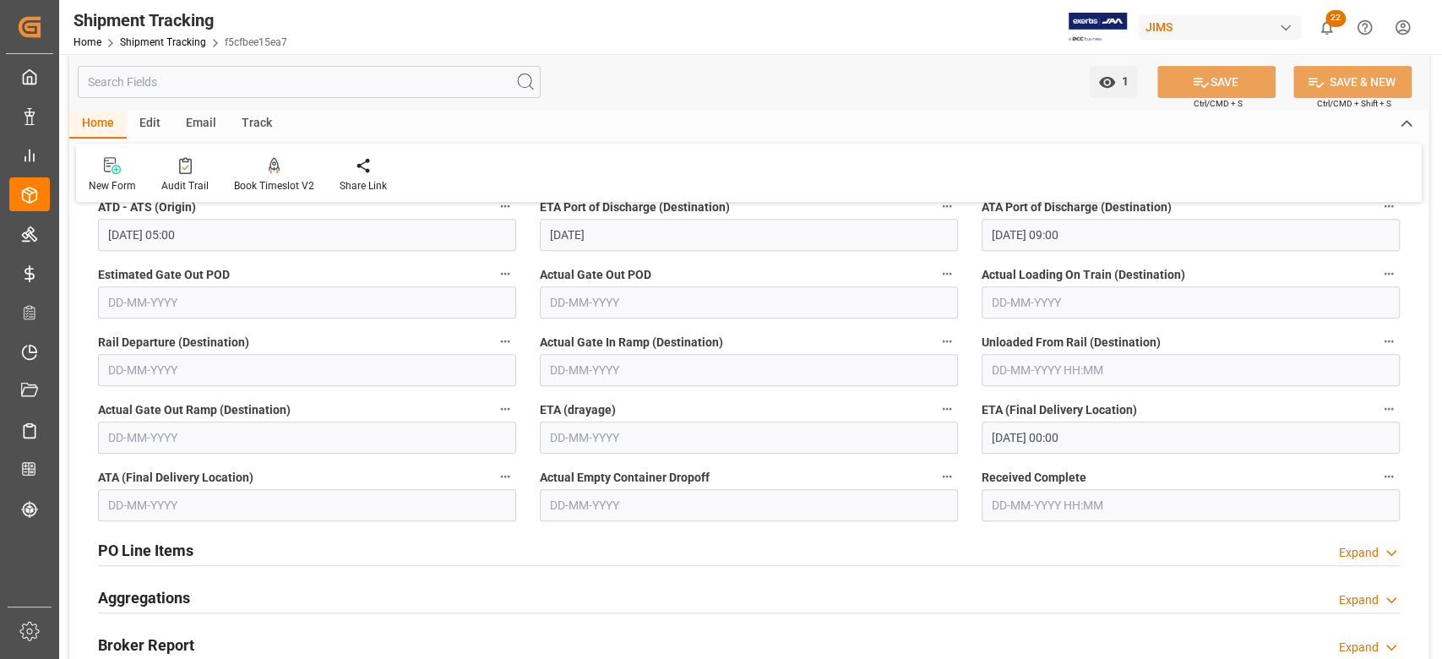
click at [1150, 443] on input "13-10-2025 00:00" at bounding box center [1191, 438] width 418 height 32
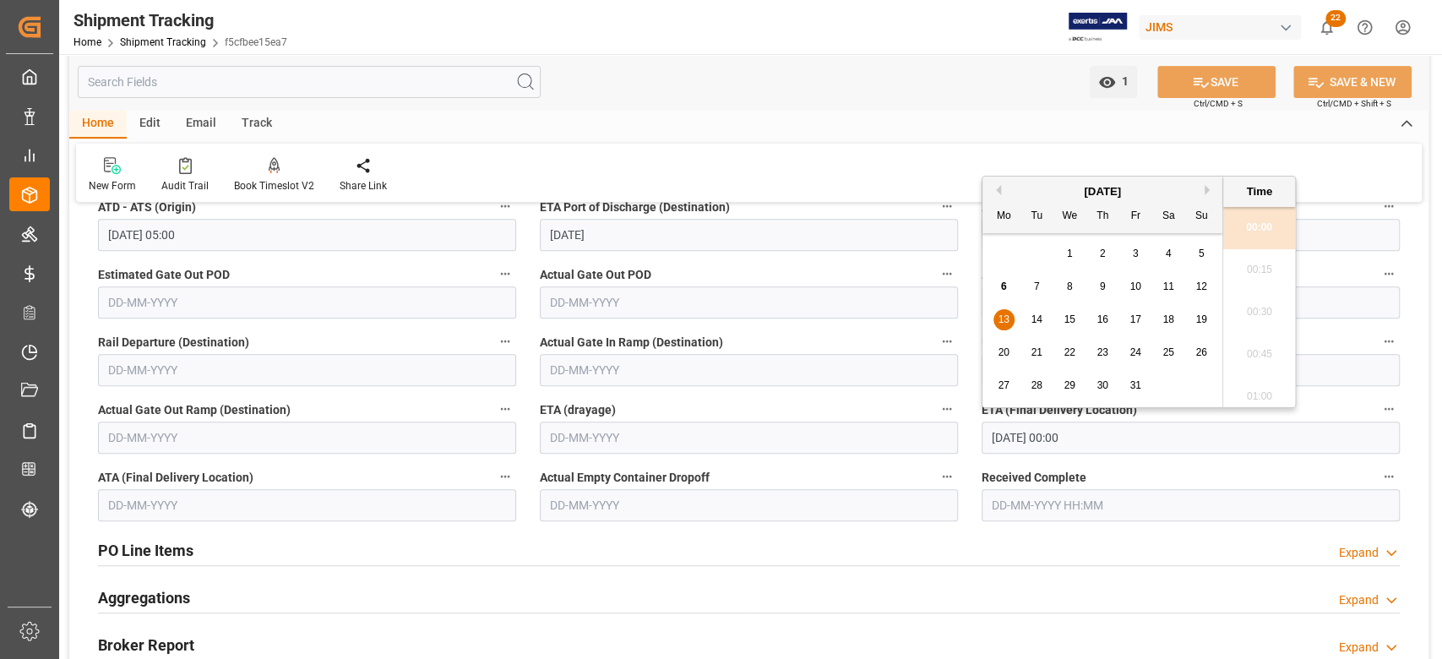
click at [1041, 353] on span "21" at bounding box center [1036, 352] width 11 height 12
type input "21-10-2025 00:00"
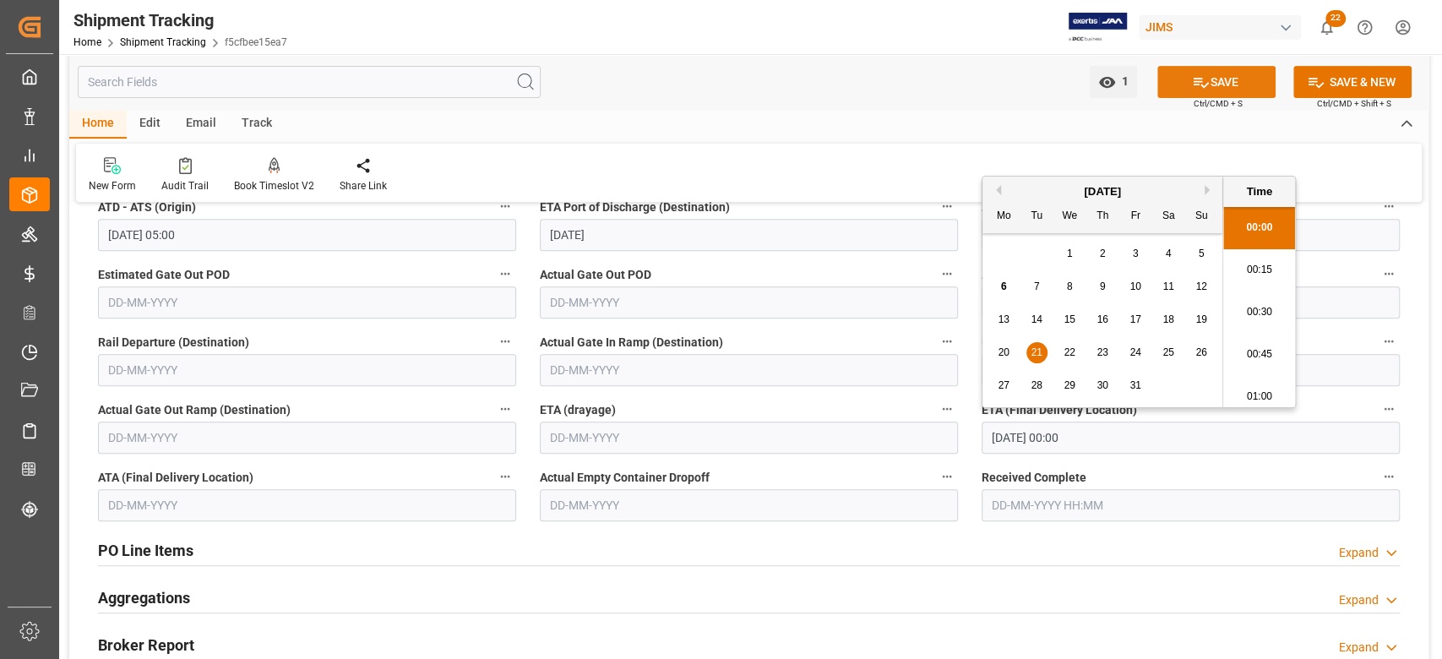
click at [1242, 79] on button "SAVE" at bounding box center [1216, 82] width 118 height 32
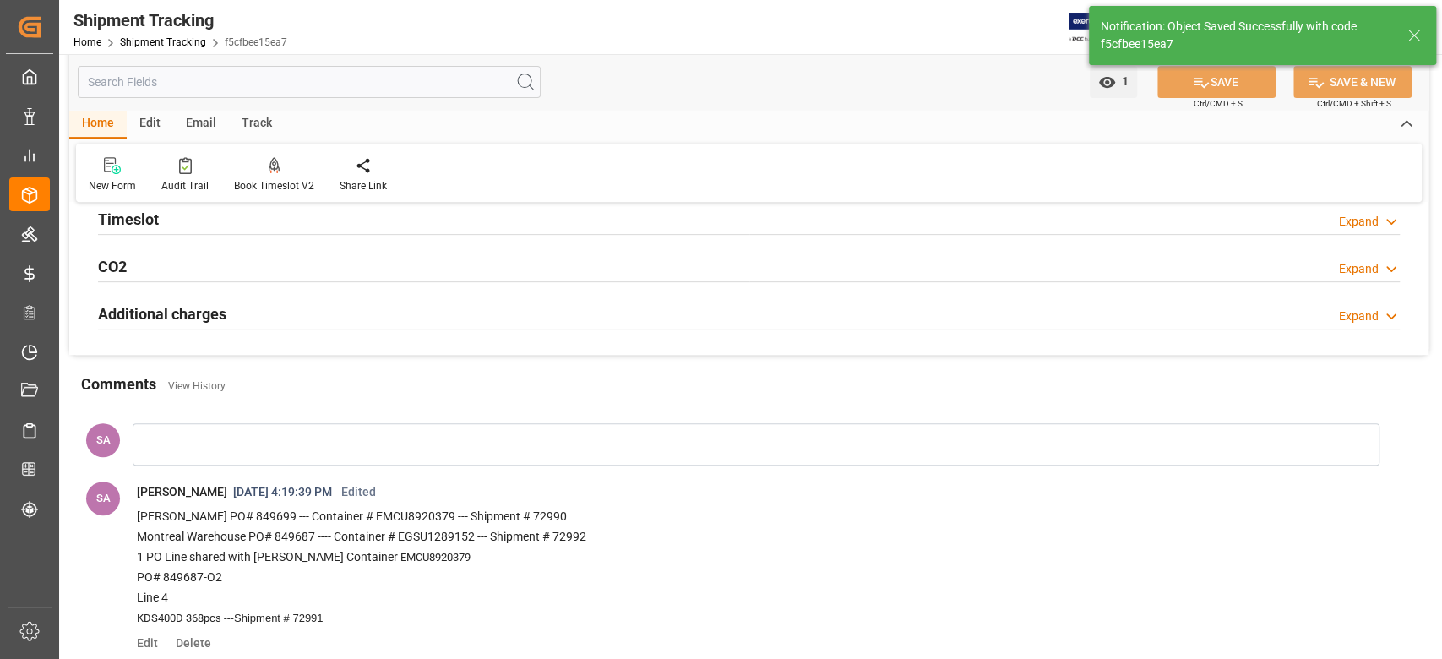
scroll to position [0, 0]
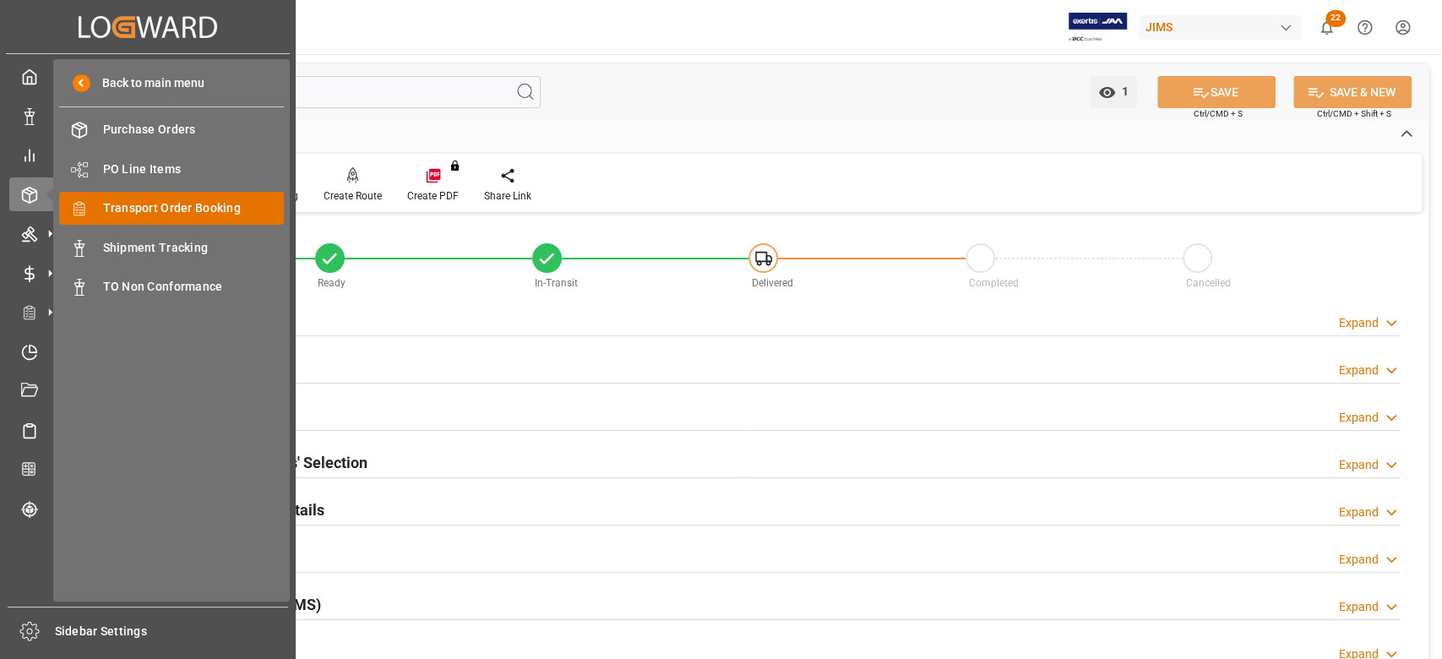
click at [166, 210] on span "Transport Order Booking" at bounding box center [194, 208] width 182 height 18
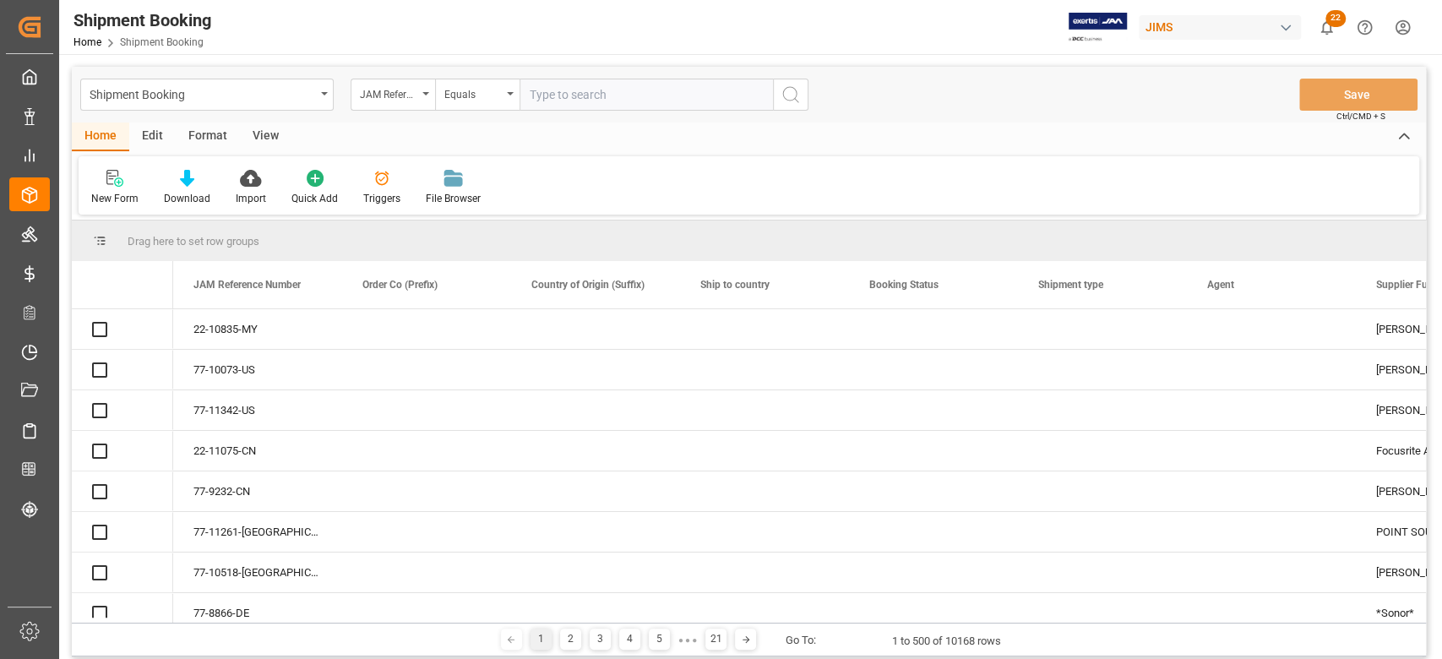
click at [588, 98] on input "text" at bounding box center [645, 95] width 253 height 32
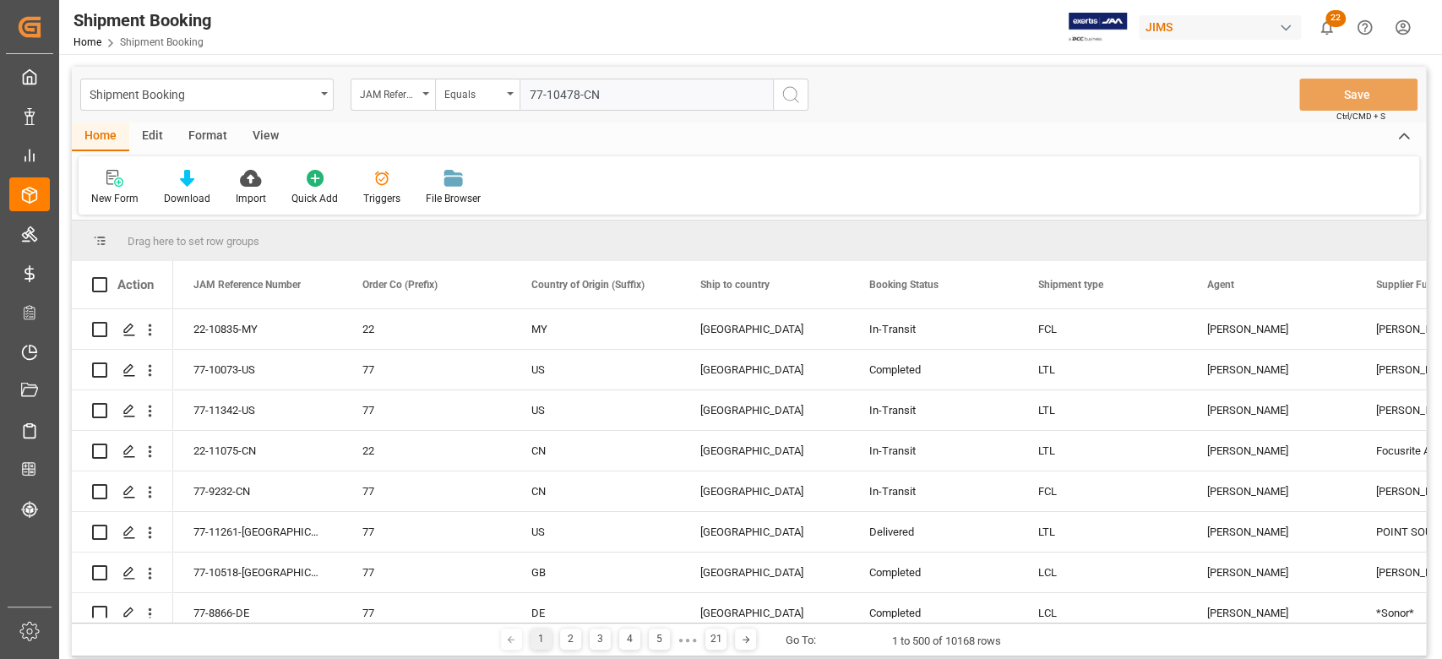
type input "77-10478-CN"
click at [783, 95] on circle "search button" at bounding box center [790, 94] width 14 height 14
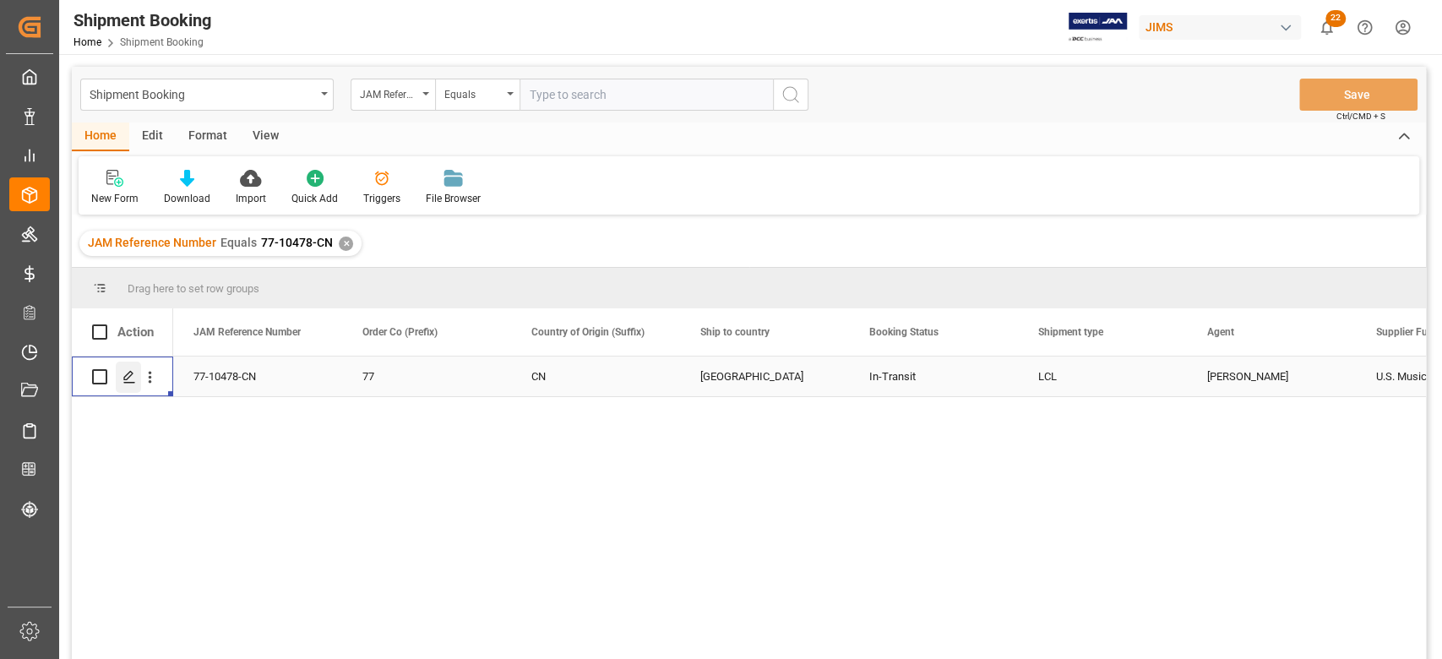
click at [129, 378] on icon "Press SPACE to select this row." at bounding box center [129, 377] width 14 height 14
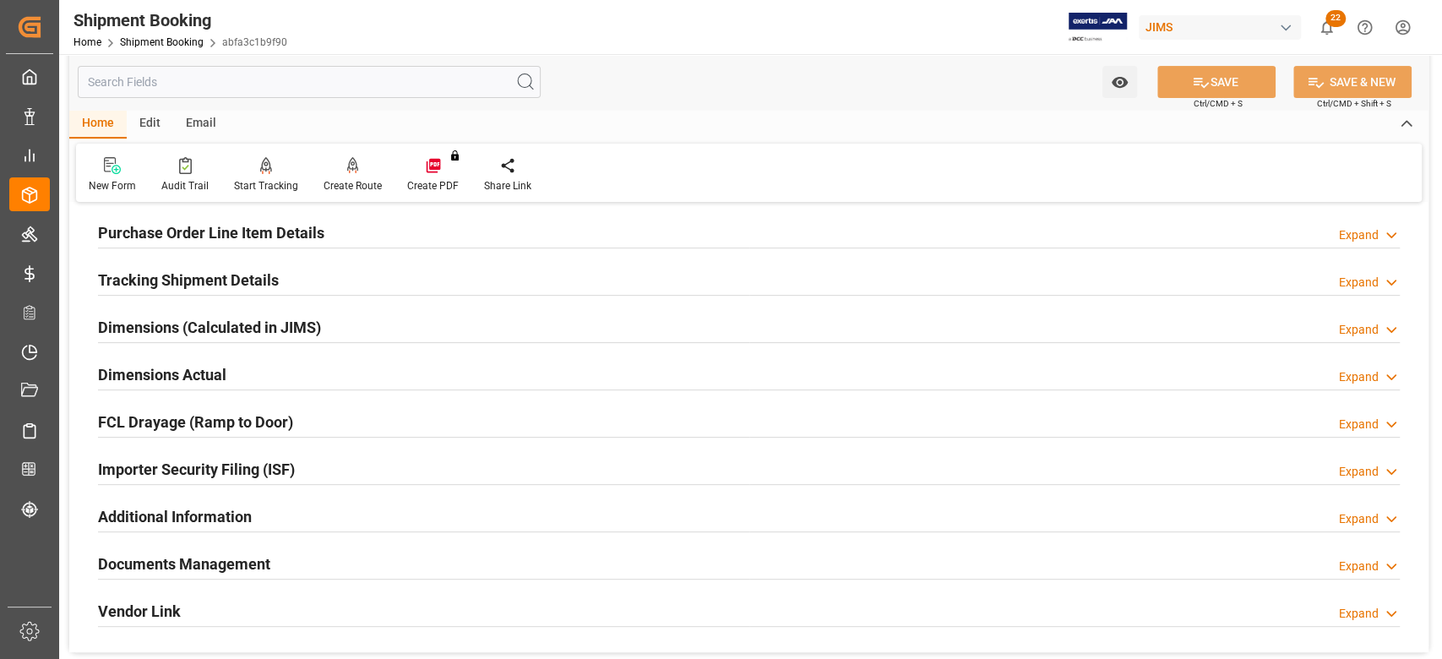
scroll to position [225, 0]
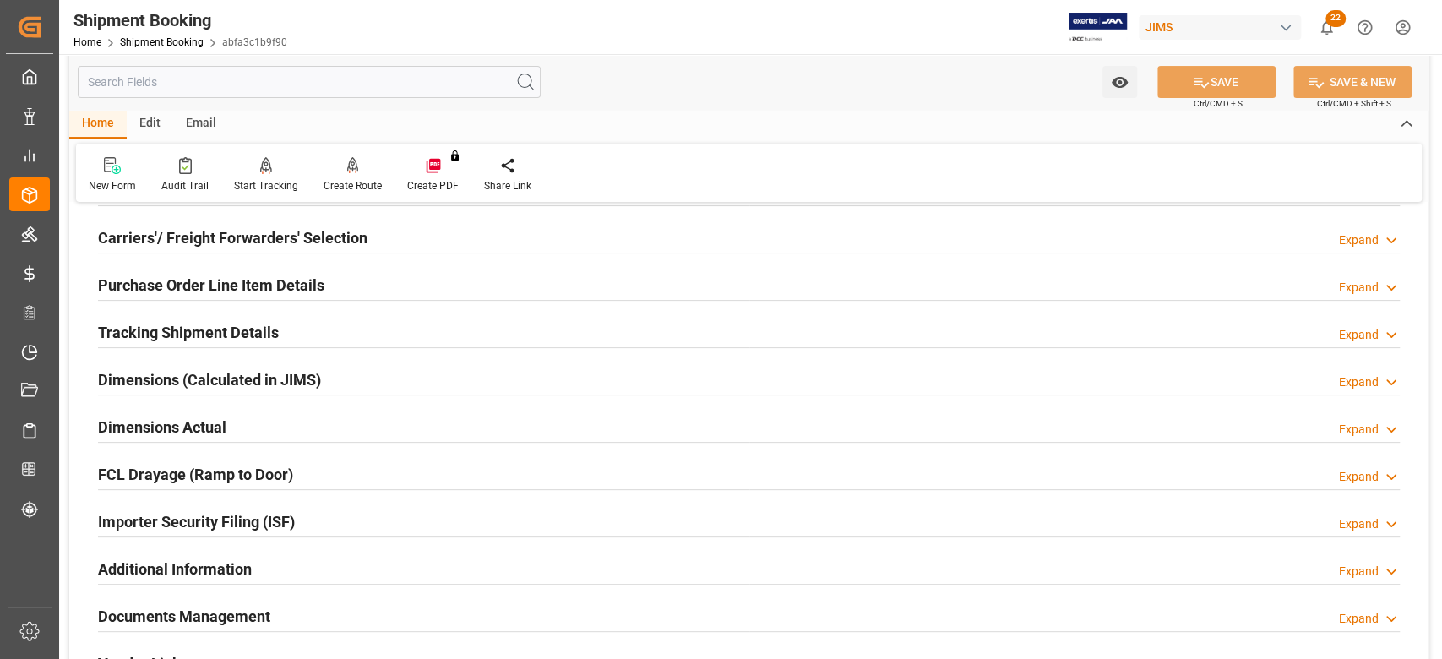
click at [154, 340] on h2 "Tracking Shipment Details" at bounding box center [188, 332] width 181 height 23
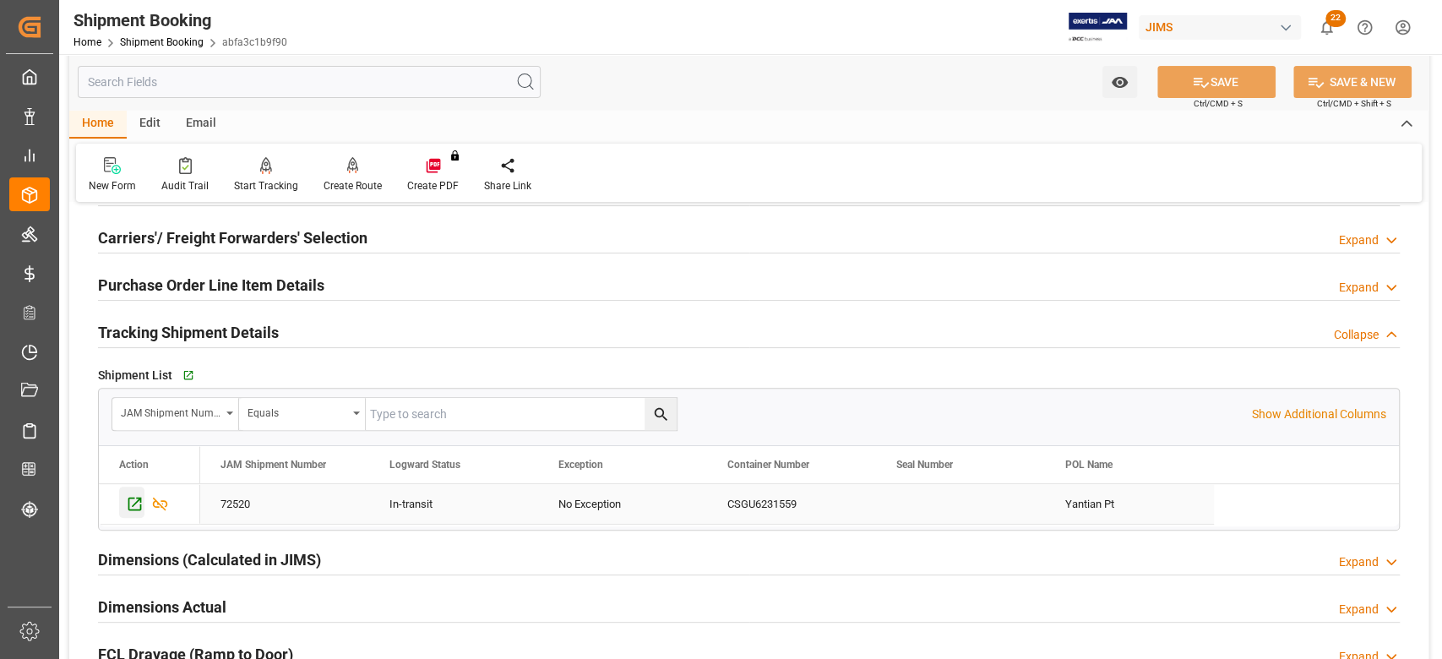
click at [133, 506] on icon "Press SPACE to select this row." at bounding box center [135, 504] width 18 height 18
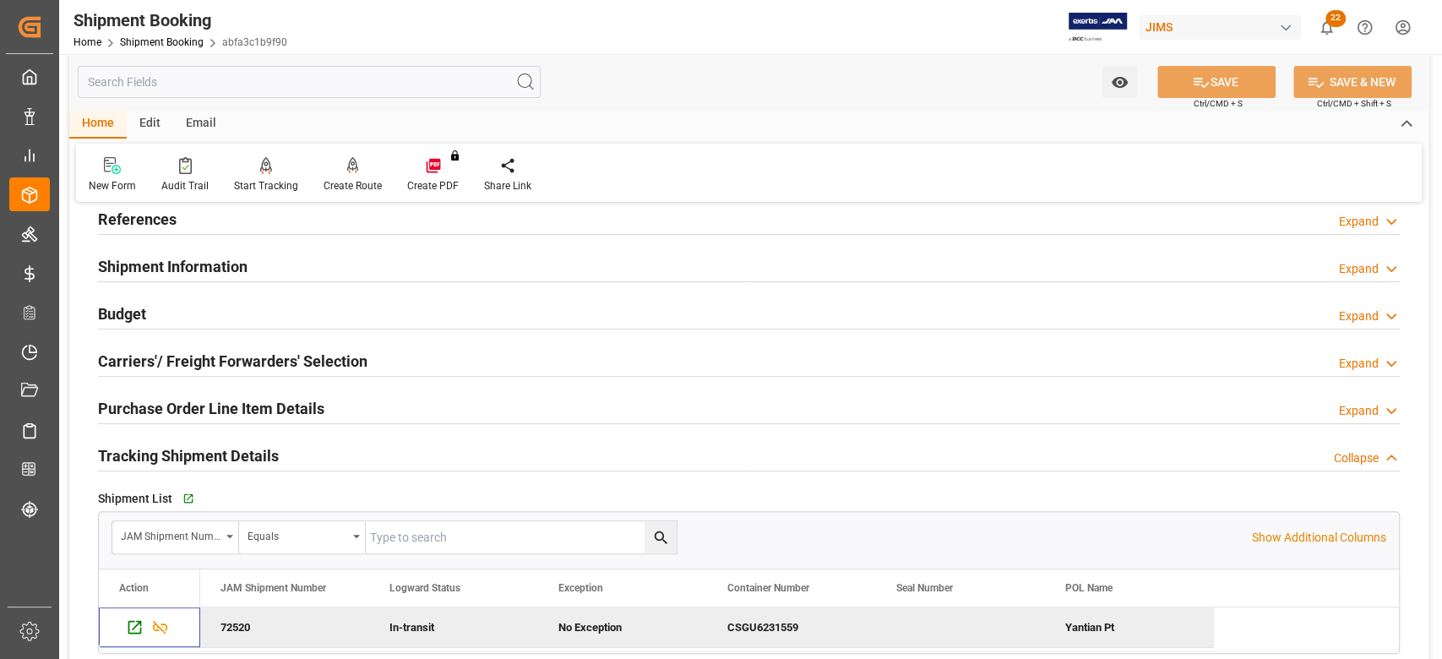
scroll to position [0, 0]
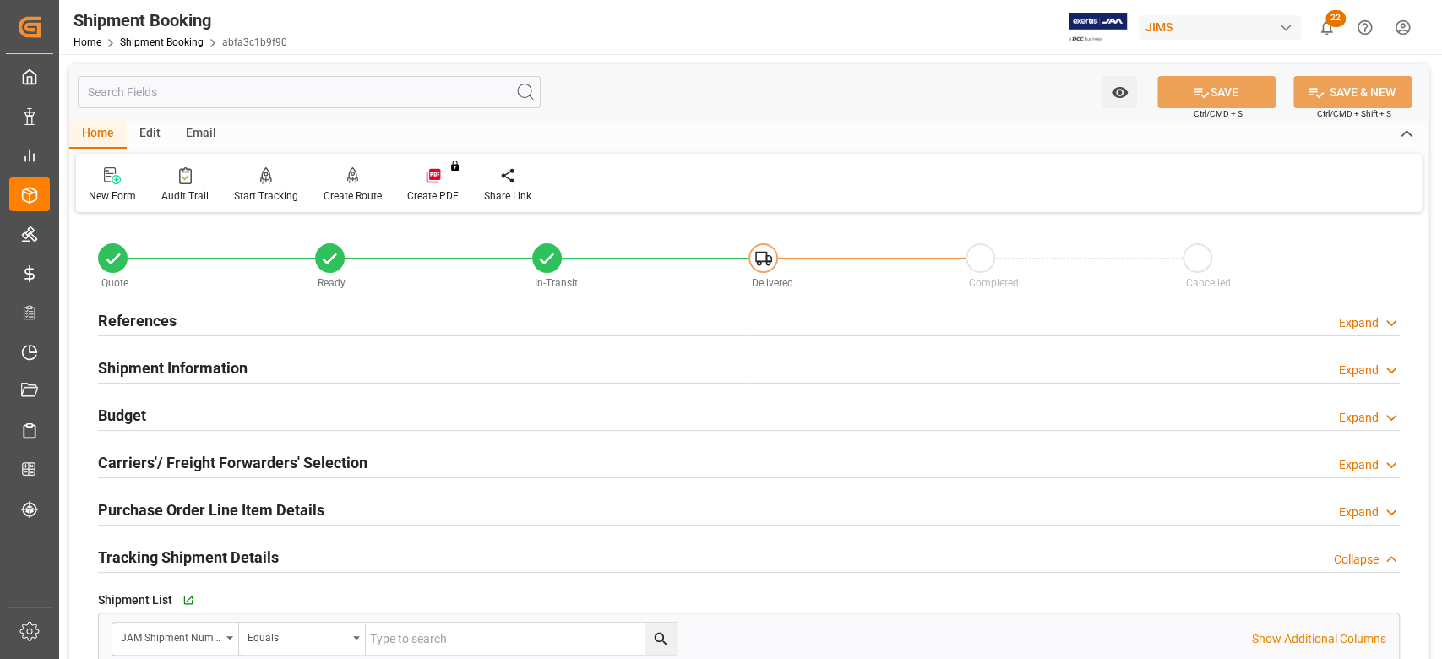
click at [223, 356] on h2 "Shipment Information" at bounding box center [173, 367] width 150 height 23
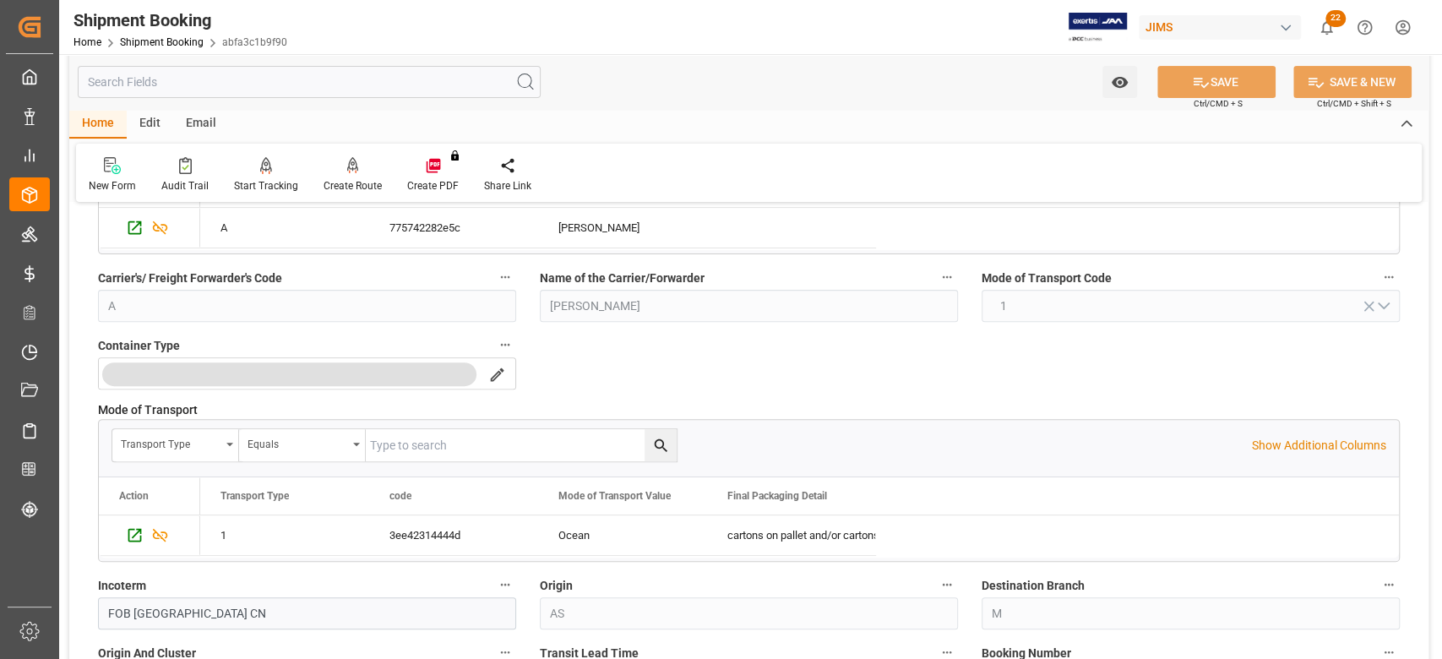
scroll to position [450, 0]
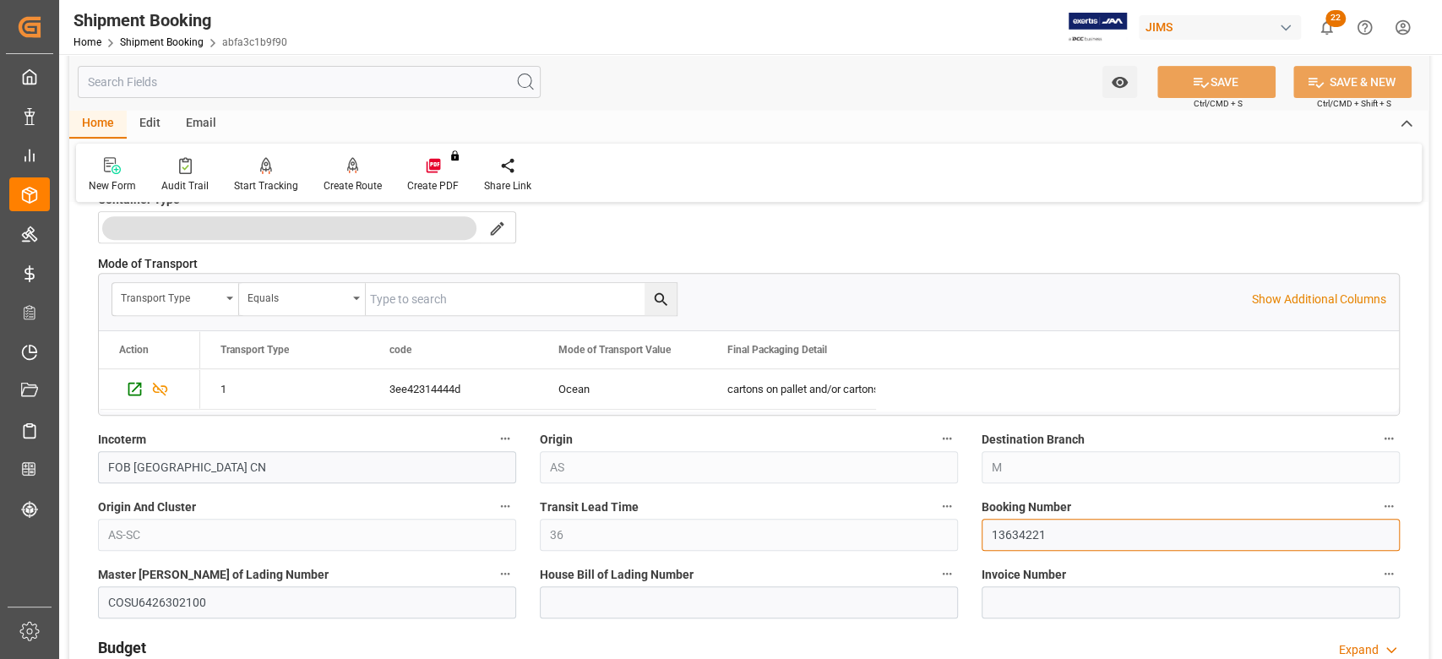
click at [1023, 529] on input "13634221" at bounding box center [1191, 535] width 418 height 32
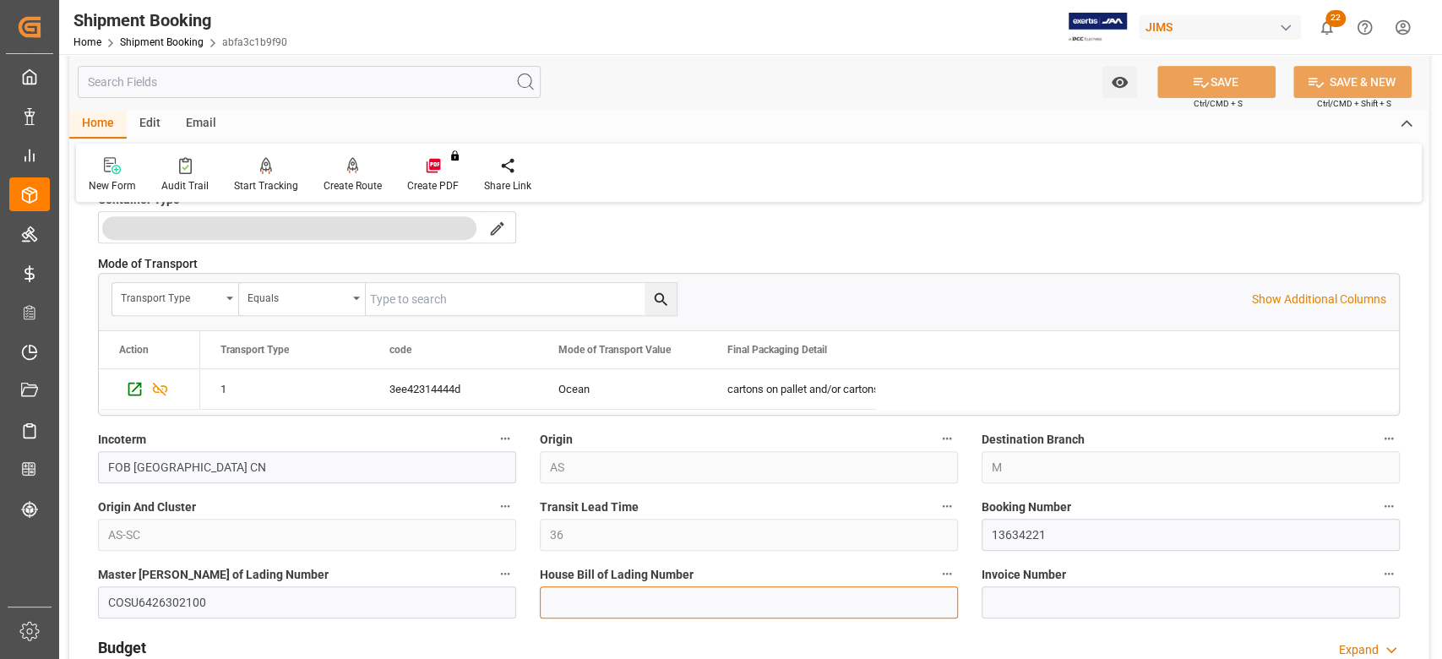
click at [591, 602] on input at bounding box center [749, 602] width 418 height 32
paste input "DMCNSY079290"
type input "DMCNSY079290"
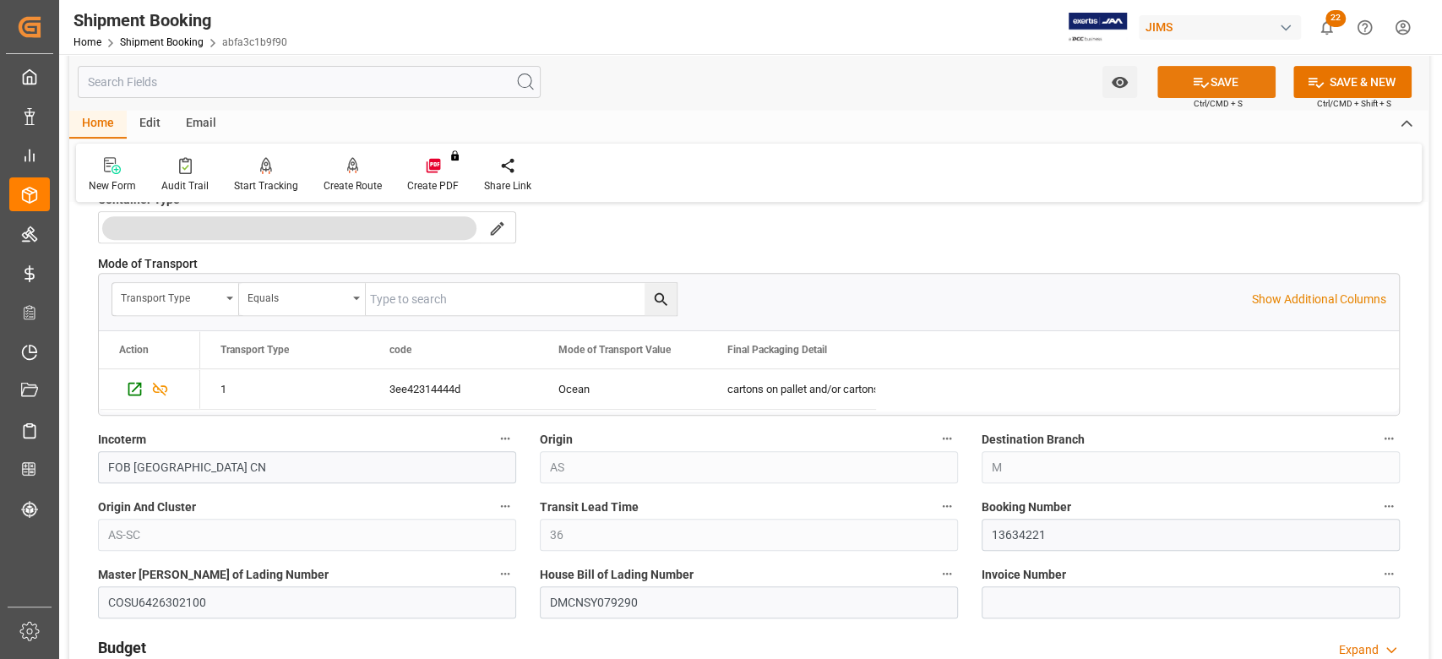
click at [1232, 81] on button "SAVE" at bounding box center [1216, 82] width 118 height 32
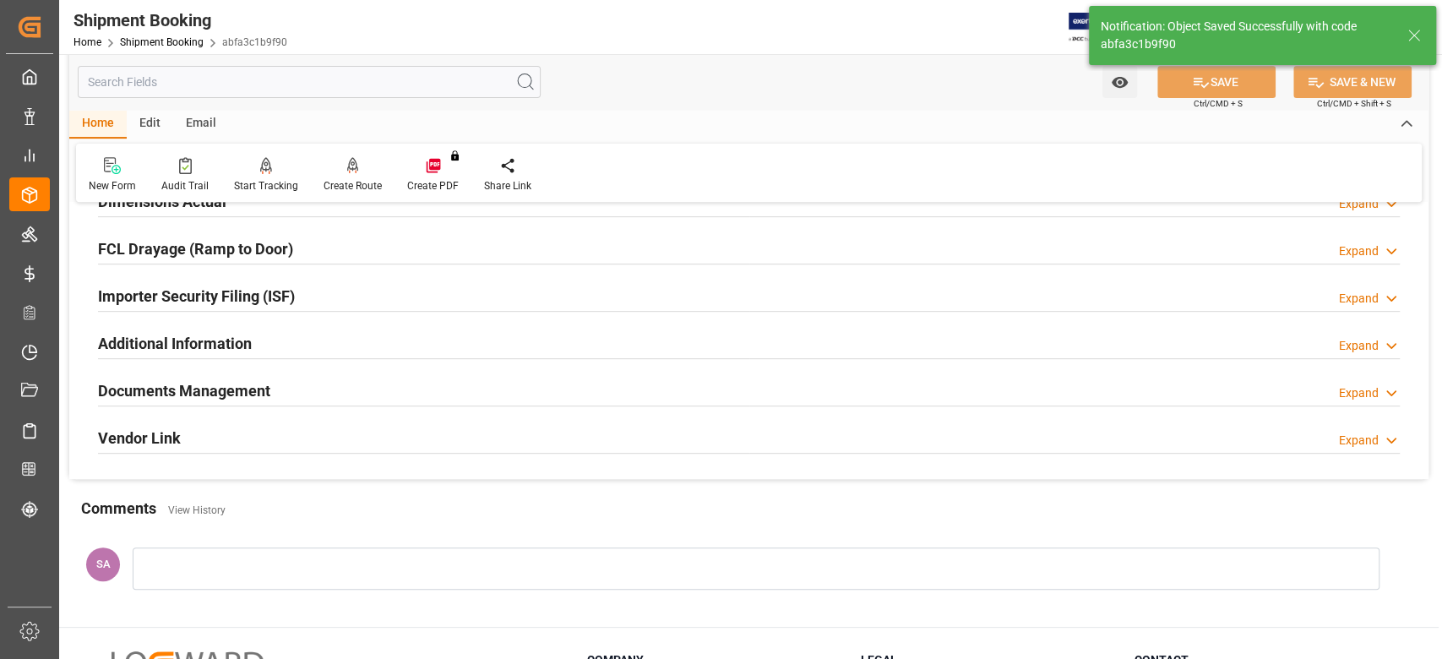
scroll to position [0, 0]
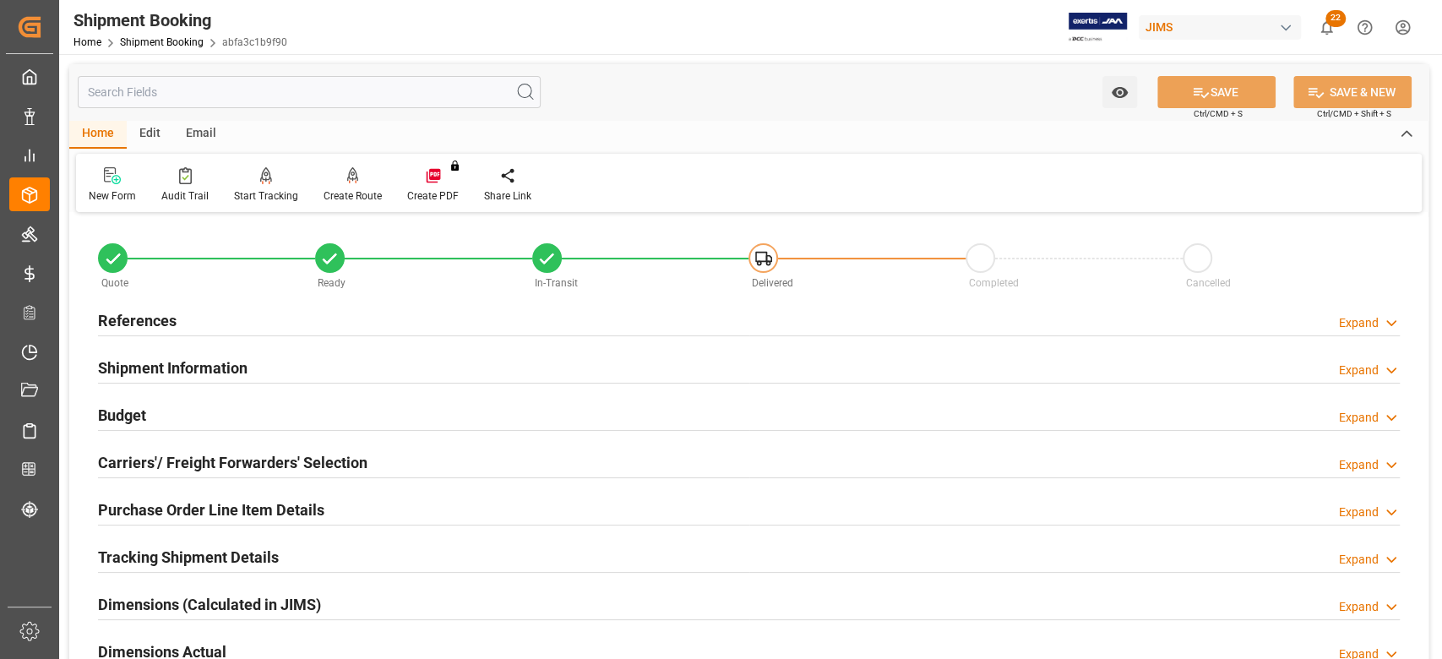
click at [151, 310] on h2 "References" at bounding box center [137, 320] width 79 height 23
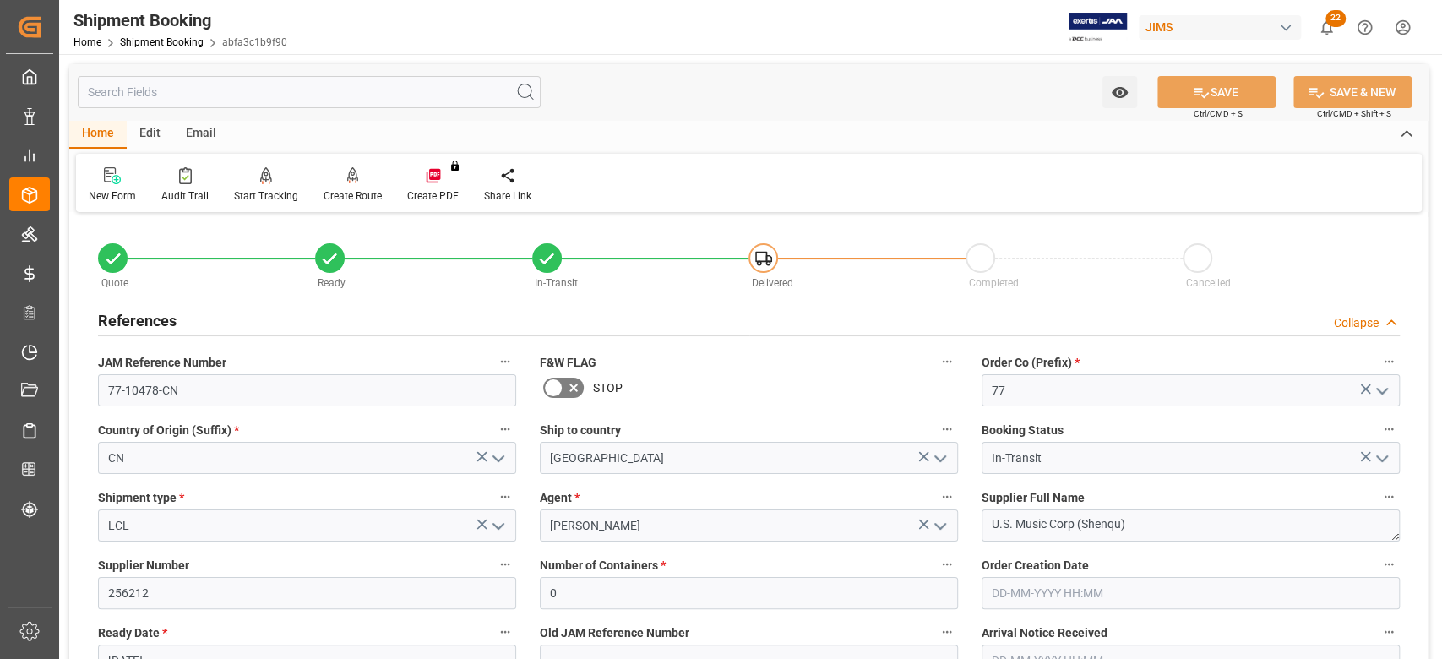
click at [153, 319] on h2 "References" at bounding box center [137, 320] width 79 height 23
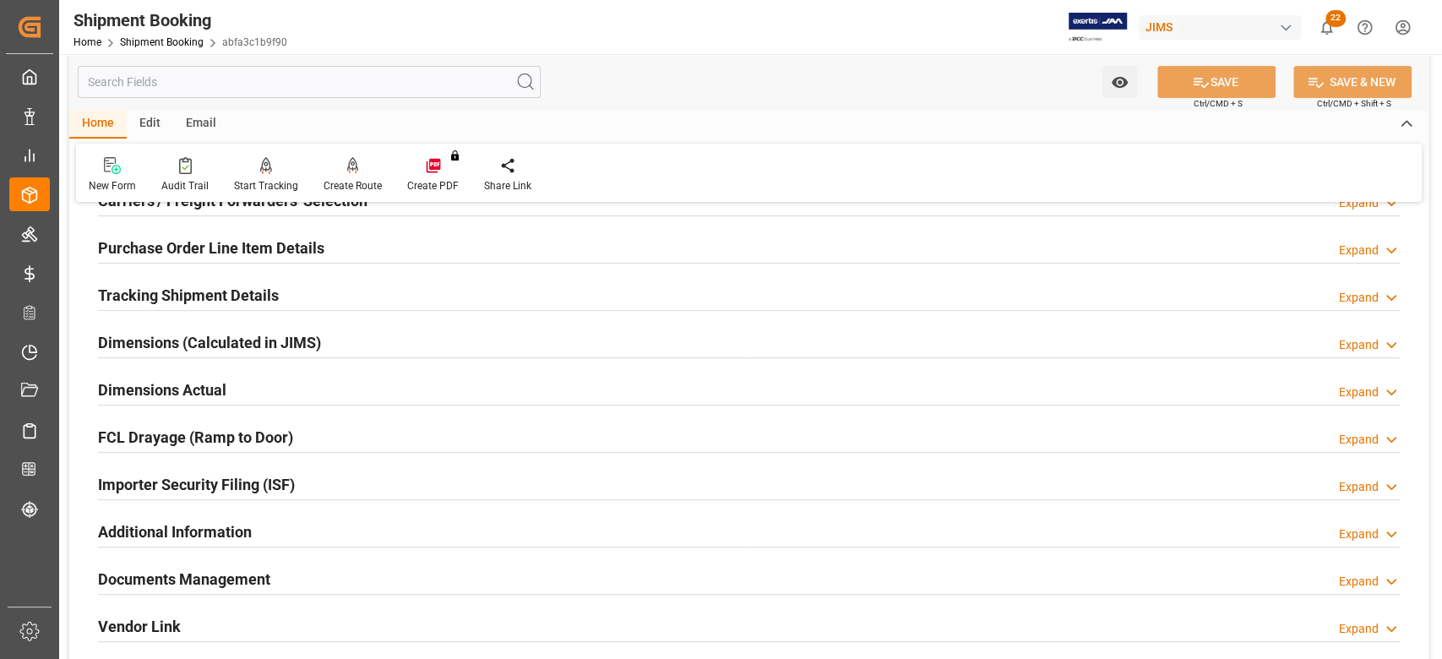
scroll to position [450, 0]
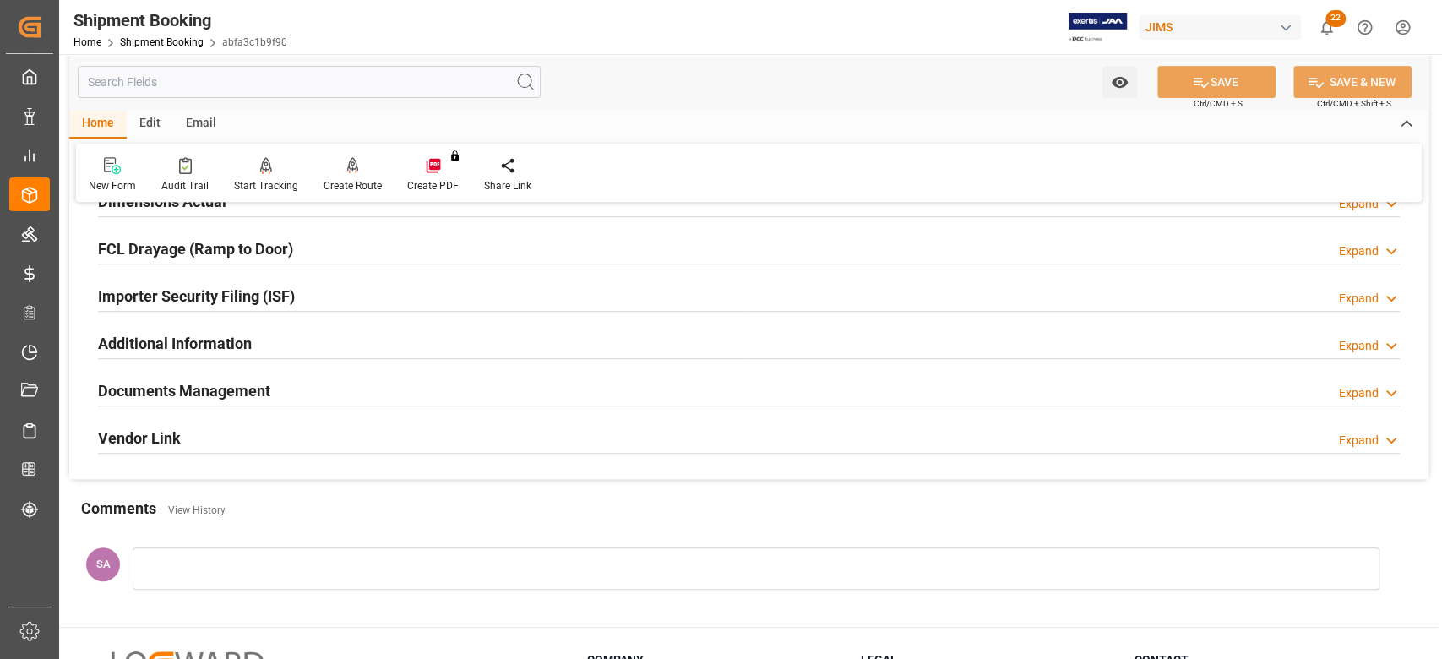
click at [174, 388] on h2 "Documents Management" at bounding box center [184, 390] width 172 height 23
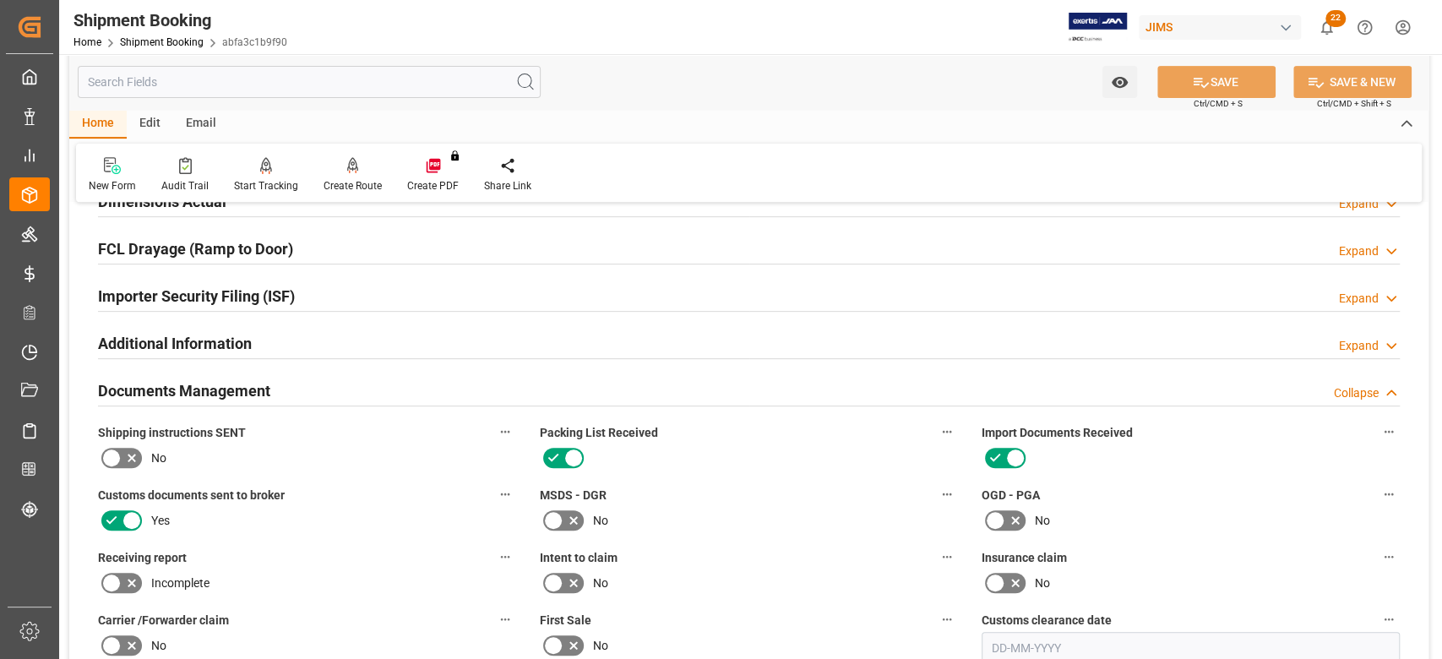
click at [174, 388] on h2 "Documents Management" at bounding box center [184, 390] width 172 height 23
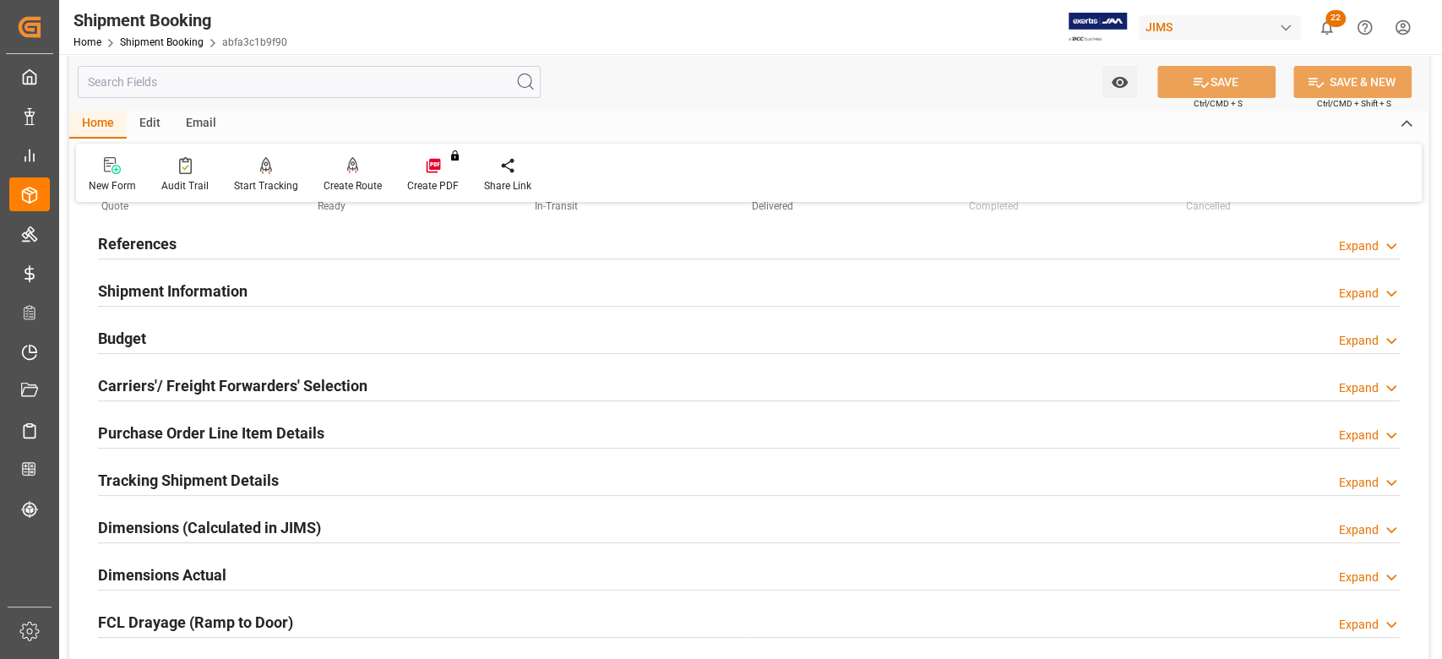
scroll to position [112, 0]
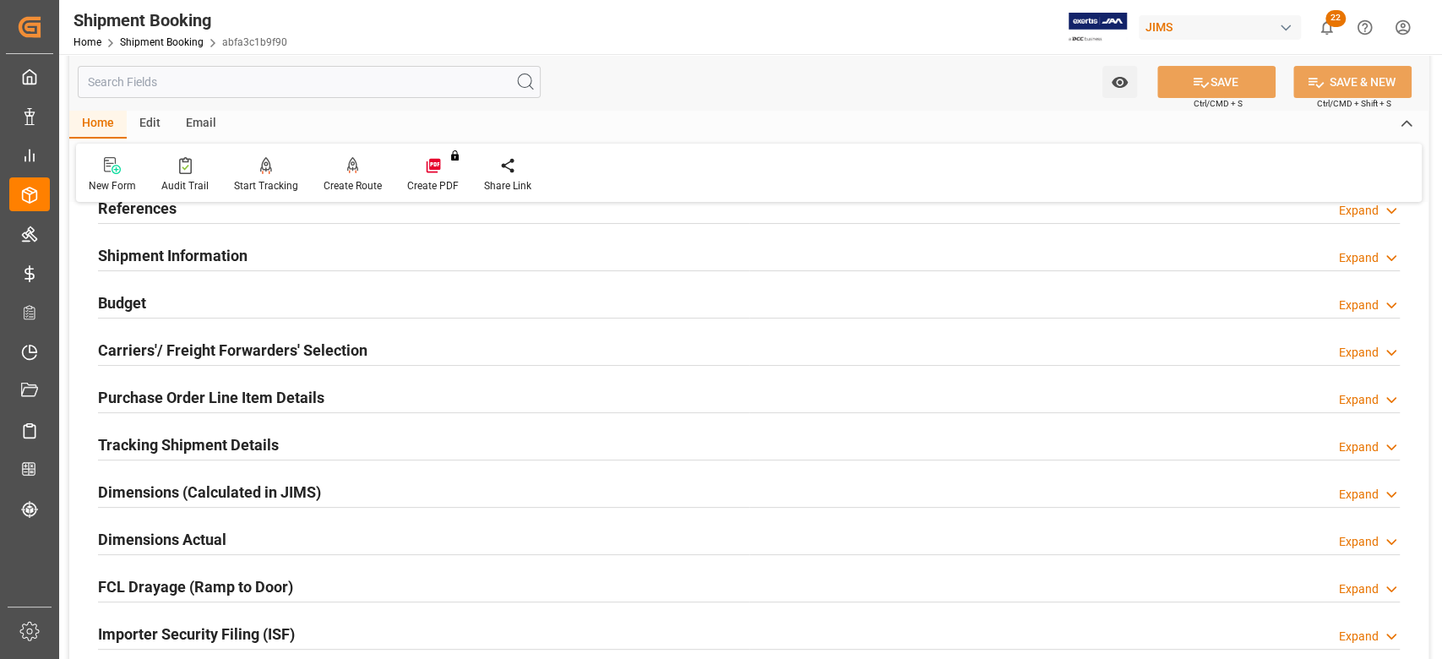
click at [209, 449] on h2 "Tracking Shipment Details" at bounding box center [188, 444] width 181 height 23
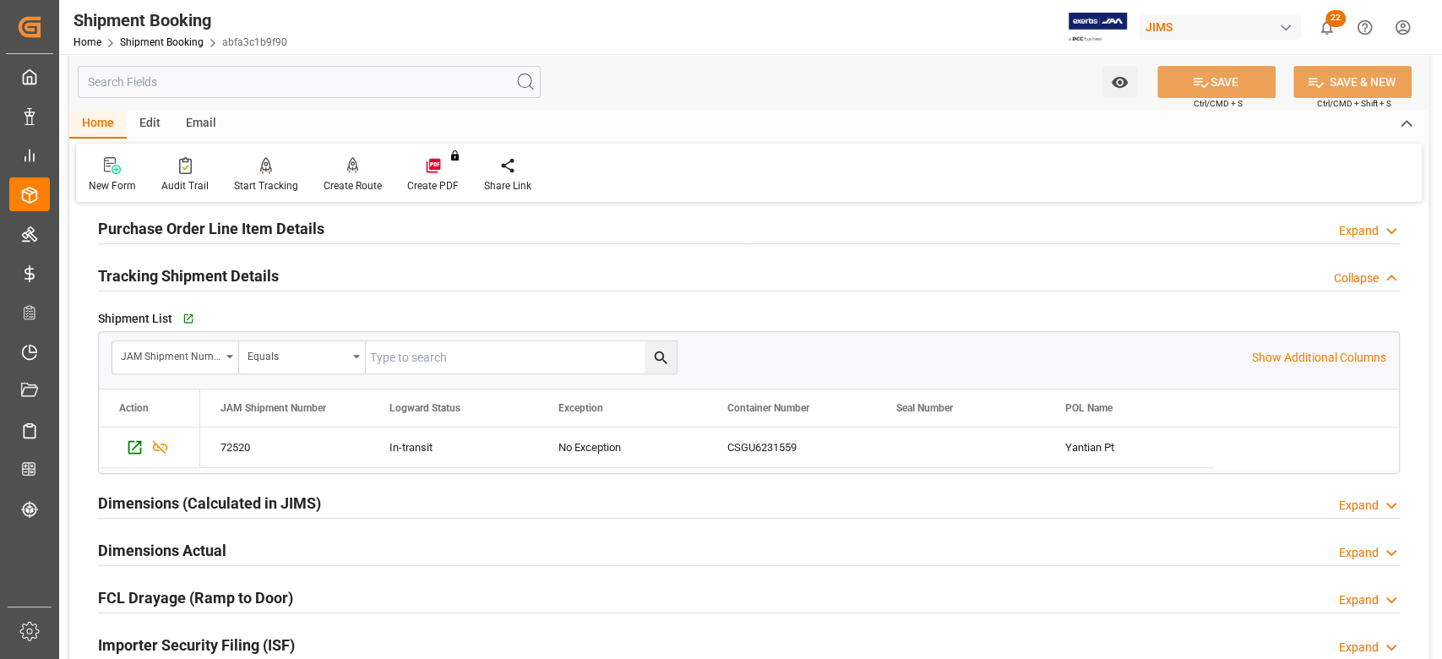
scroll to position [450, 0]
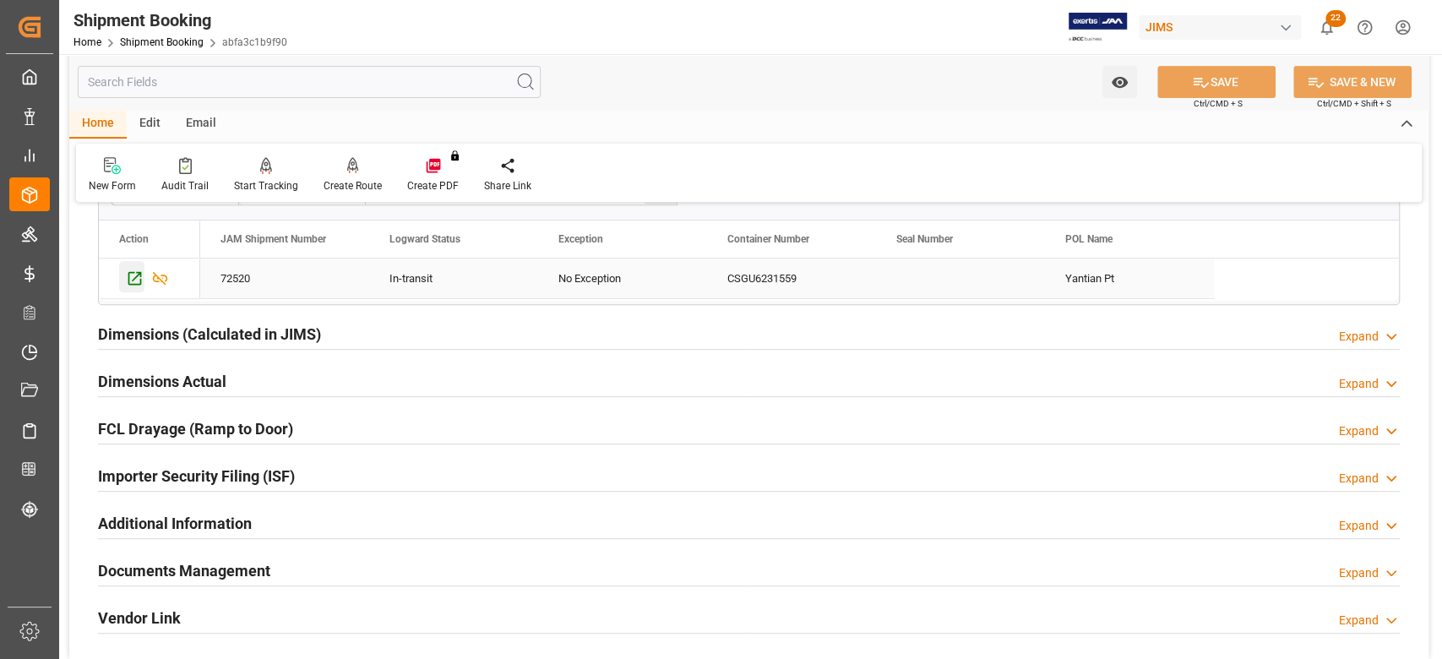
click at [134, 272] on icon "Press SPACE to select this row." at bounding box center [135, 279] width 14 height 14
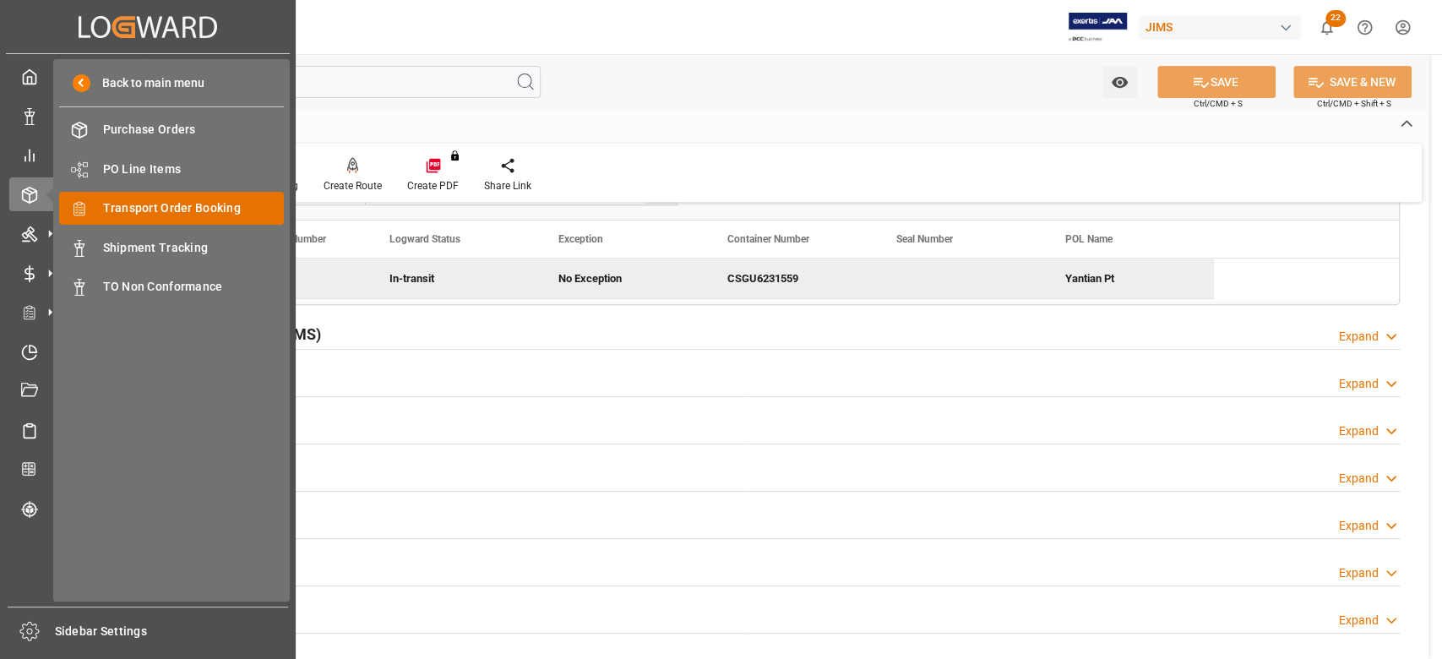
click at [133, 216] on span "Transport Order Booking" at bounding box center [194, 208] width 182 height 18
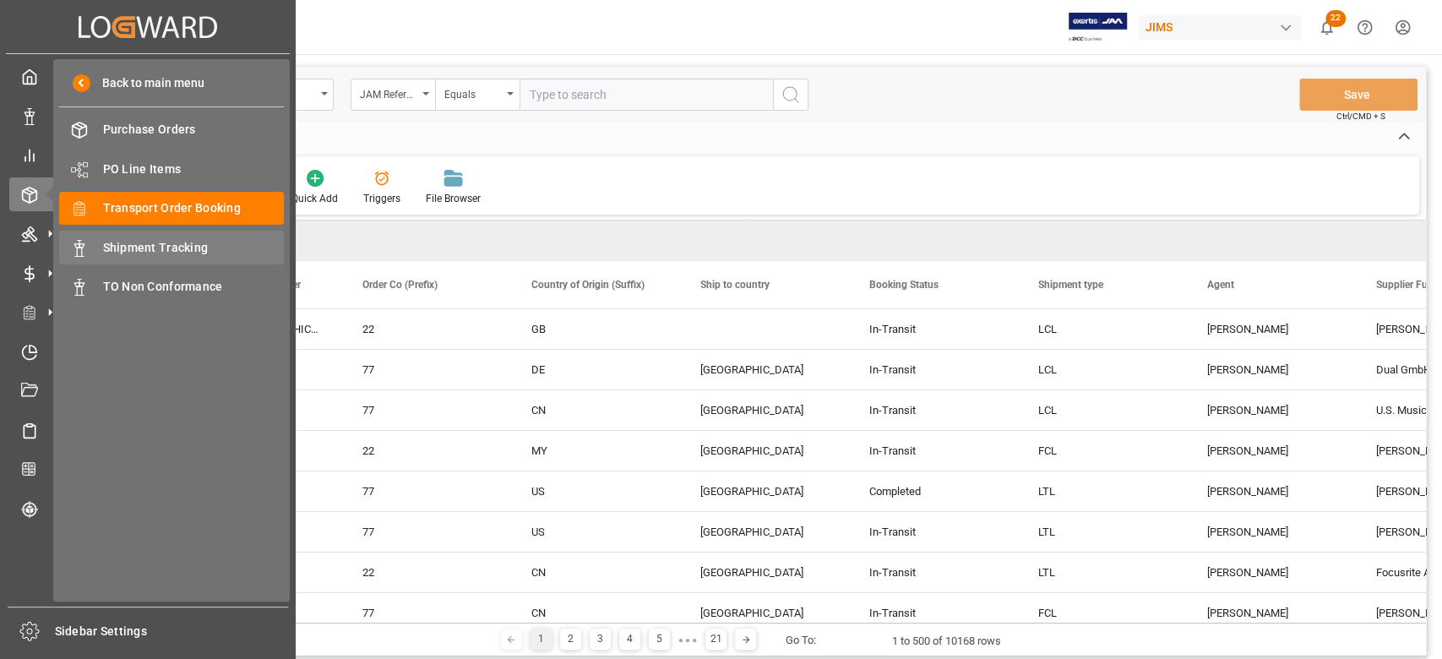
click at [122, 247] on span "Shipment Tracking" at bounding box center [194, 248] width 182 height 18
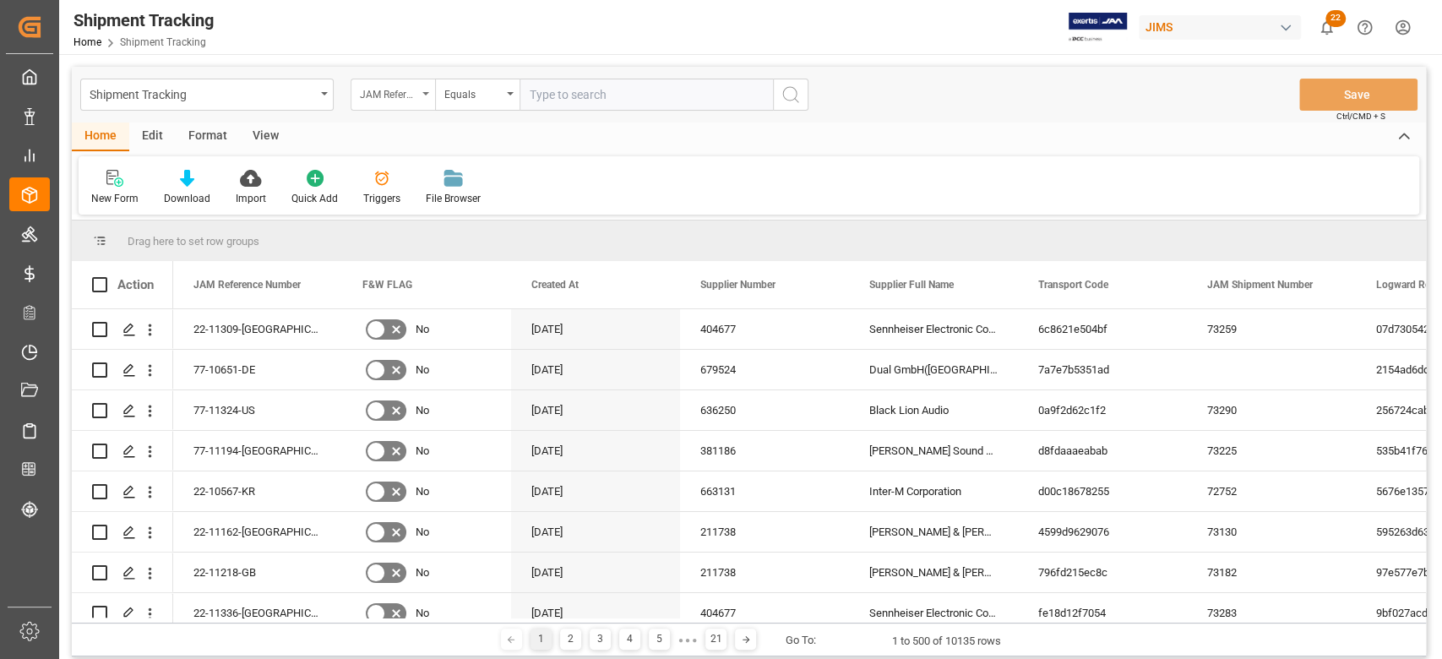
click at [430, 97] on div "JAM Reference Number" at bounding box center [393, 95] width 84 height 32
type input "S"
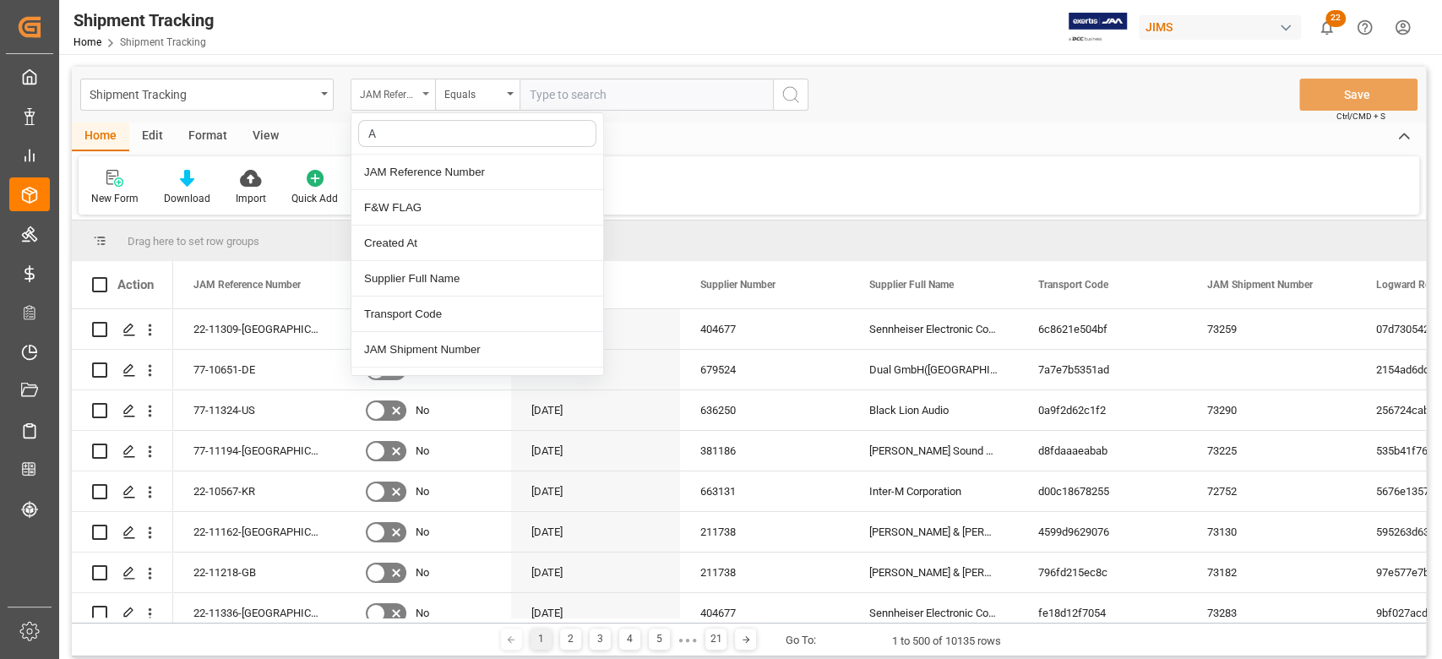
type input "AG"
click at [413, 209] on div "Agent" at bounding box center [477, 207] width 252 height 35
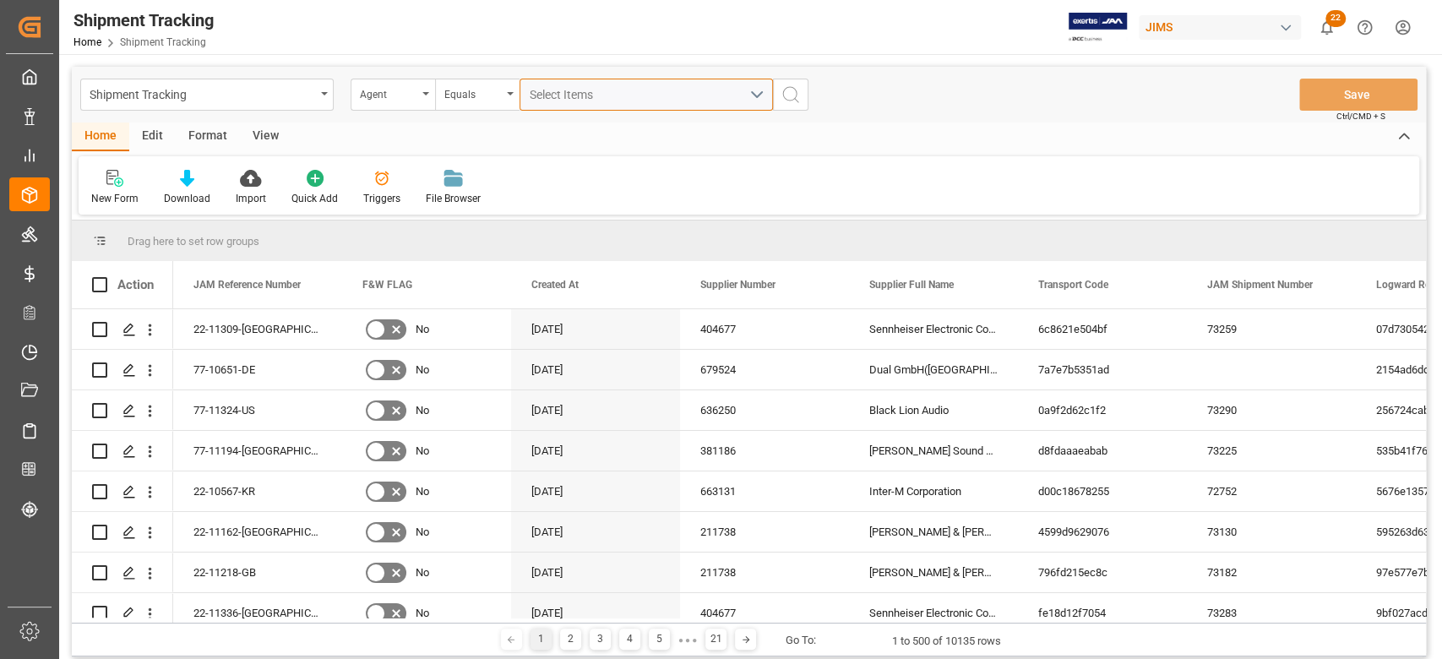
click at [568, 95] on span "Select Items" at bounding box center [566, 95] width 72 height 14
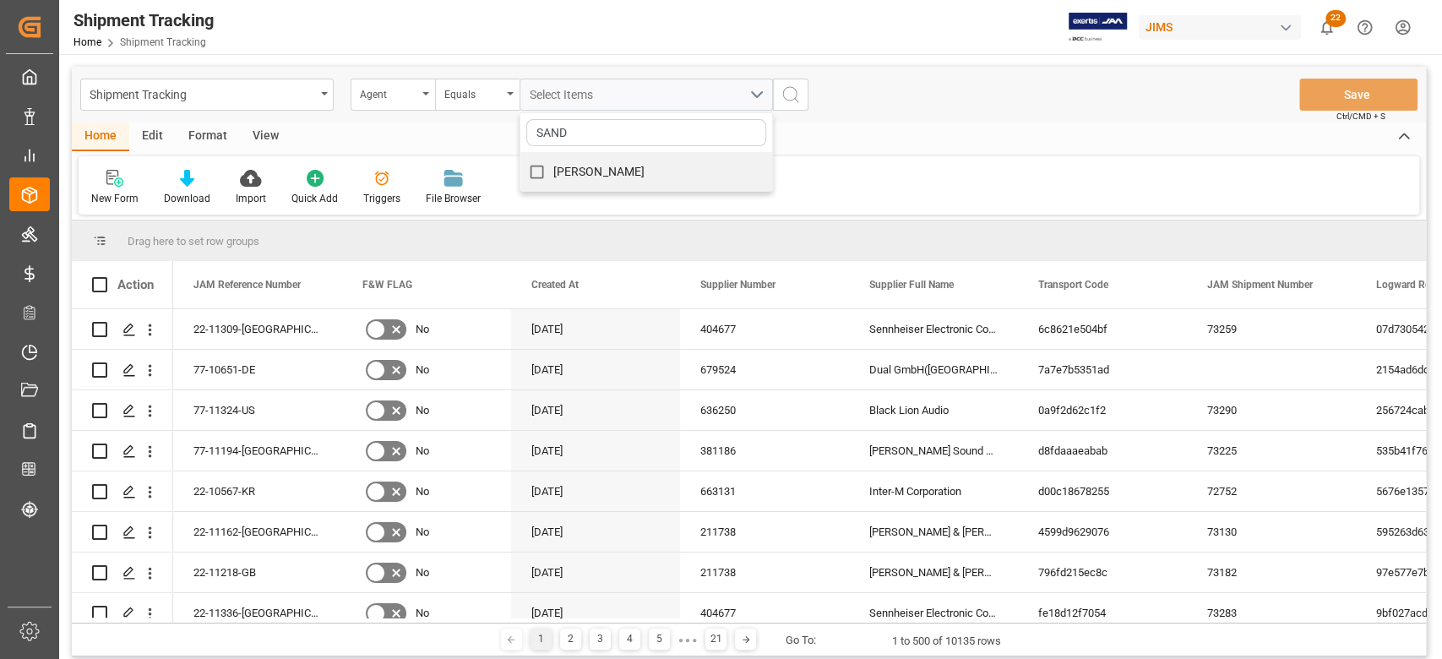
type input "SAND"
click at [592, 167] on span "[PERSON_NAME]" at bounding box center [599, 172] width 92 height 14
click at [553, 167] on input "[PERSON_NAME]" at bounding box center [536, 171] width 33 height 33
checkbox input "true"
click at [789, 91] on icon "search button" at bounding box center [790, 94] width 20 height 20
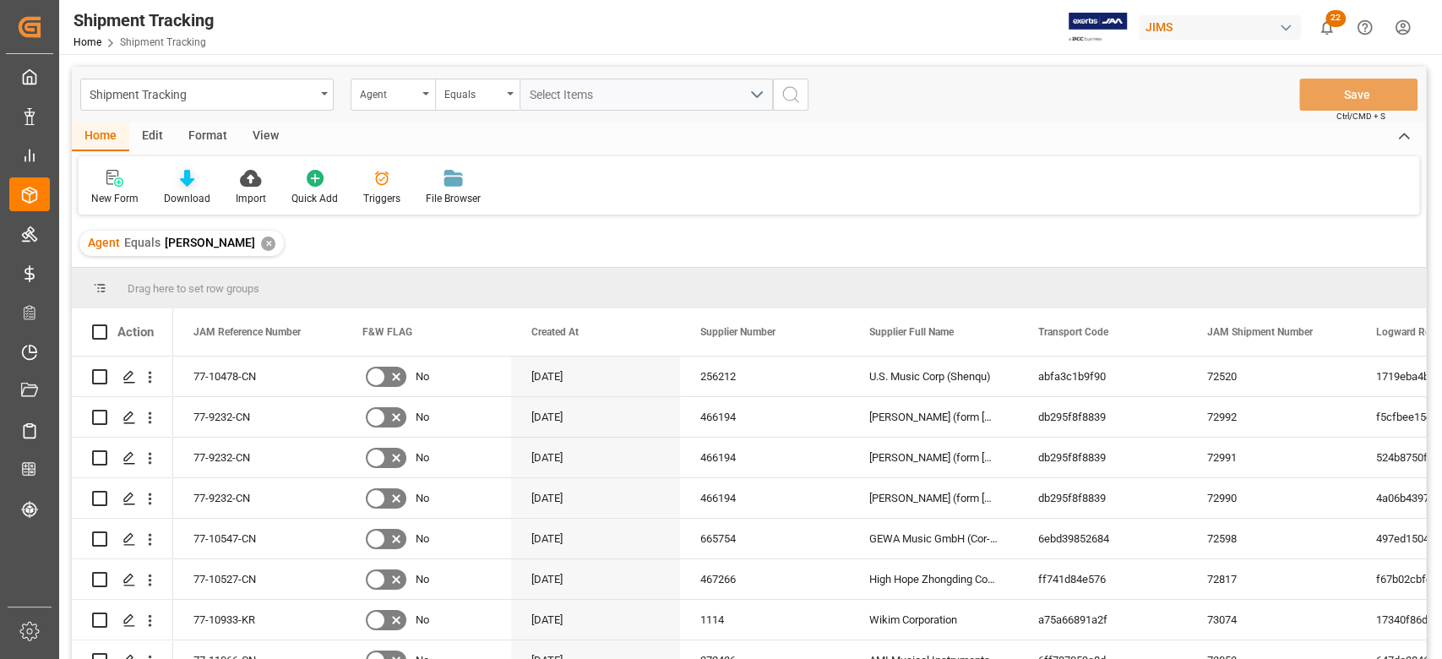
click at [189, 196] on div "Download" at bounding box center [187, 198] width 46 height 15
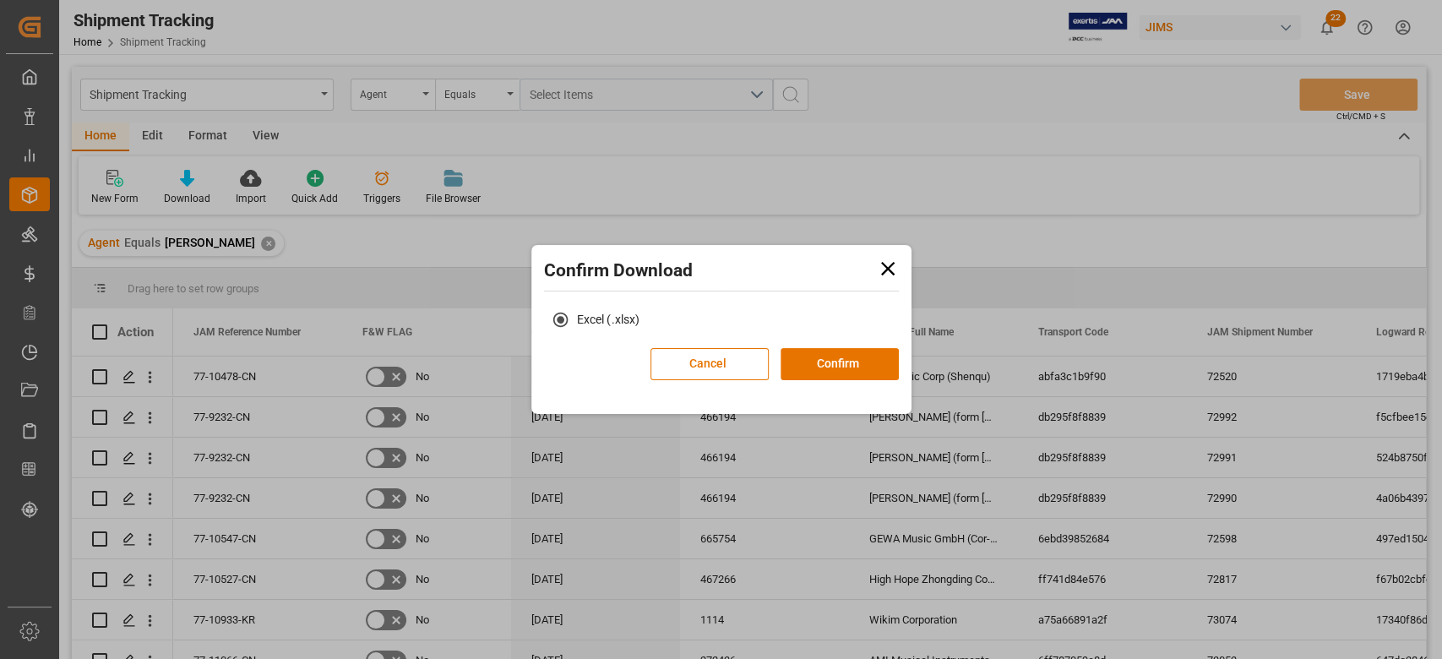
click at [830, 383] on div "Cancel Confirm" at bounding box center [774, 370] width 248 height 44
click at [833, 363] on button "Confirm" at bounding box center [839, 364] width 118 height 32
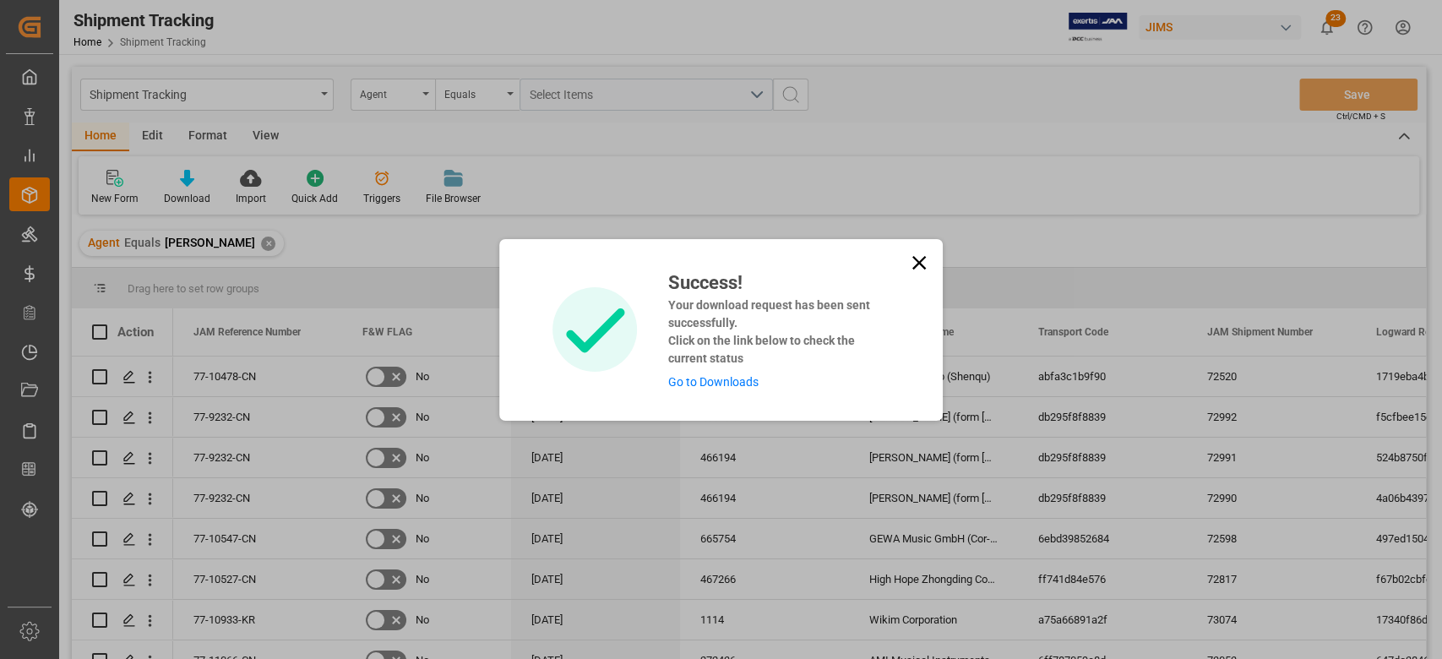
click at [911, 260] on icon at bounding box center [919, 263] width 24 height 24
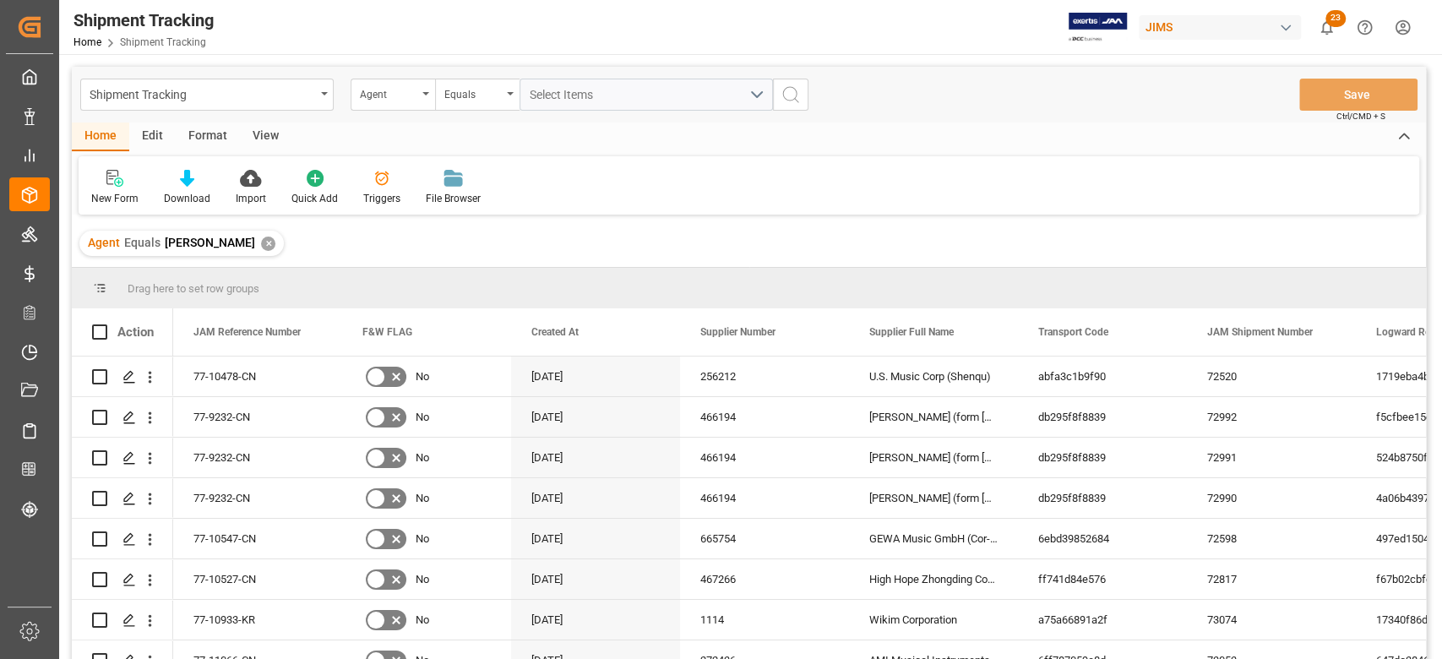
click at [268, 238] on div "✕" at bounding box center [268, 244] width 14 height 14
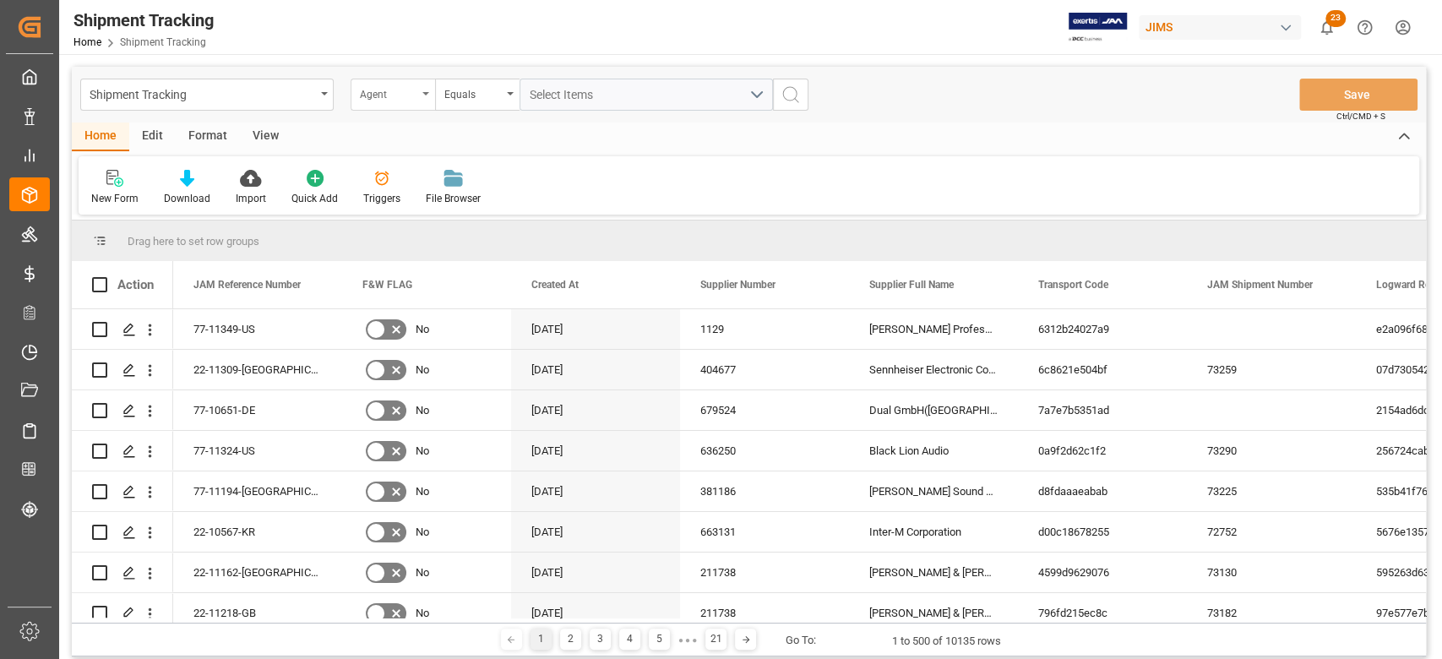
click at [427, 100] on div "Agent" at bounding box center [393, 95] width 84 height 32
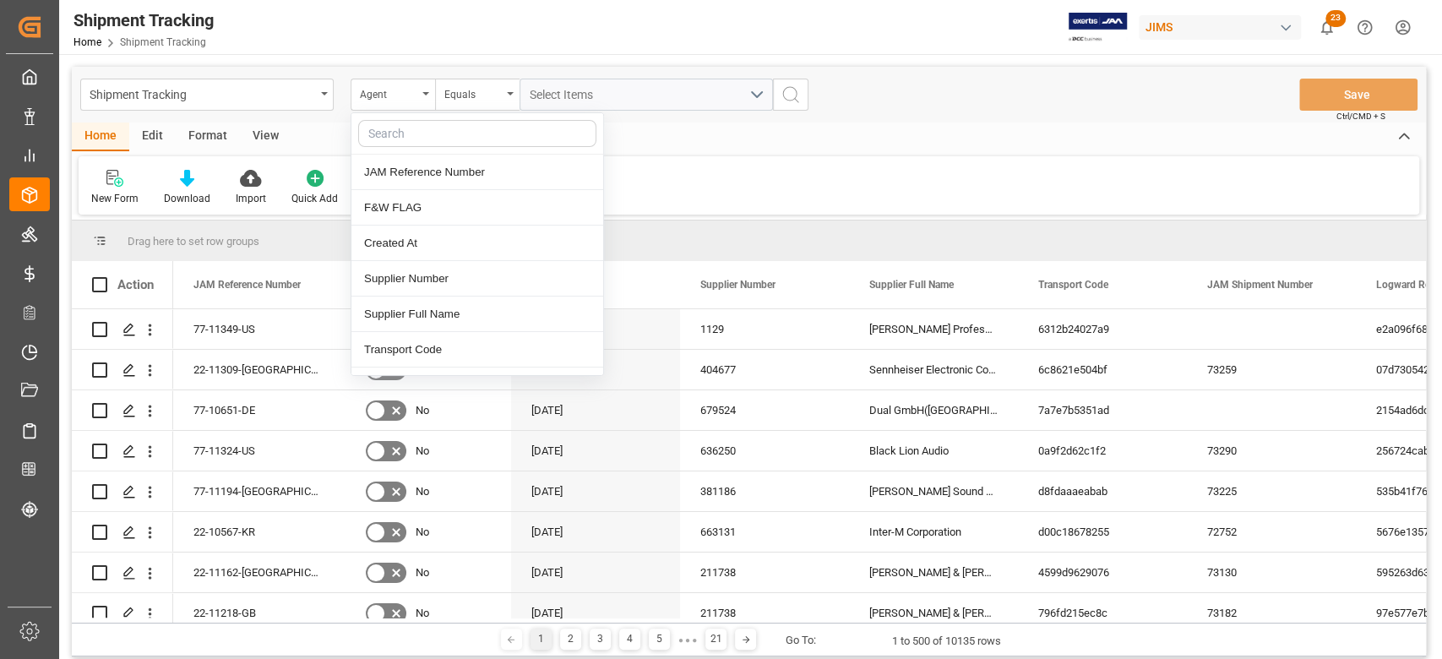
click at [423, 154] on div at bounding box center [477, 133] width 252 height 41
click at [428, 168] on div "JAM Reference Number" at bounding box center [477, 172] width 252 height 35
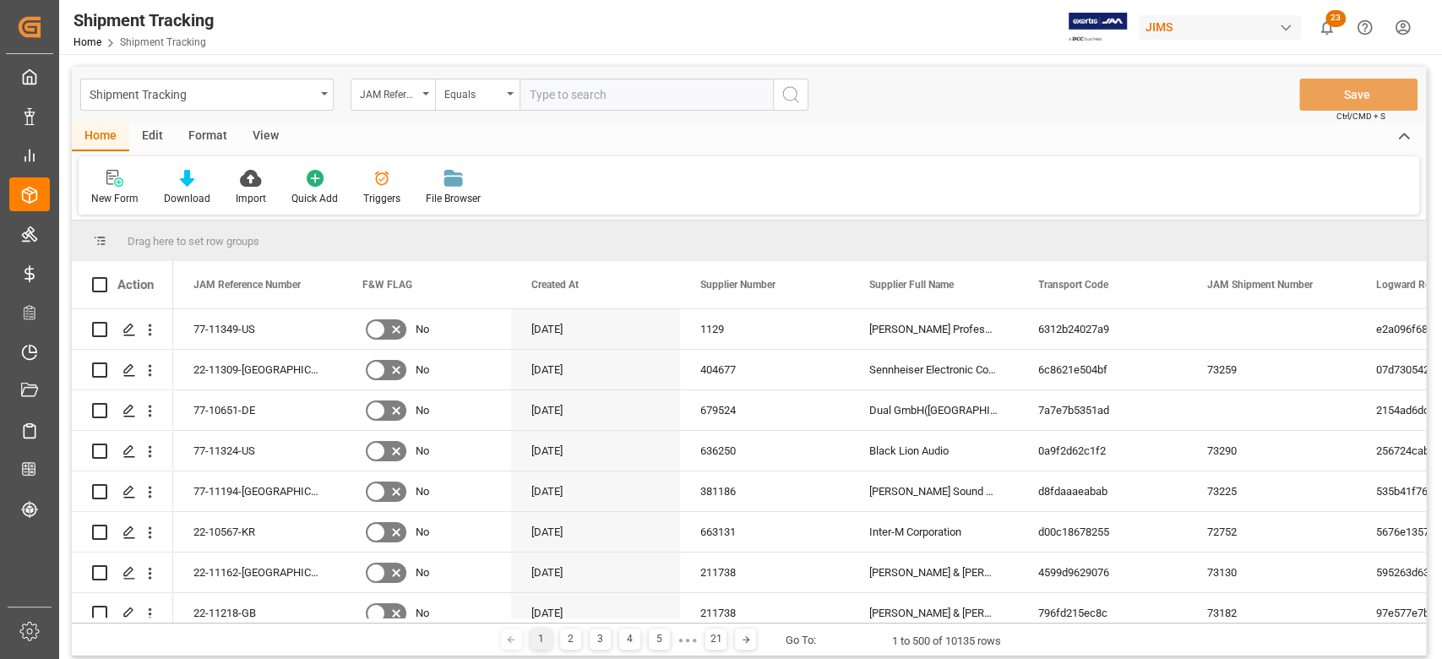
click at [590, 101] on input "text" at bounding box center [645, 95] width 253 height 32
type input "77-10547-CN"
click at [786, 96] on icon "search button" at bounding box center [790, 94] width 20 height 20
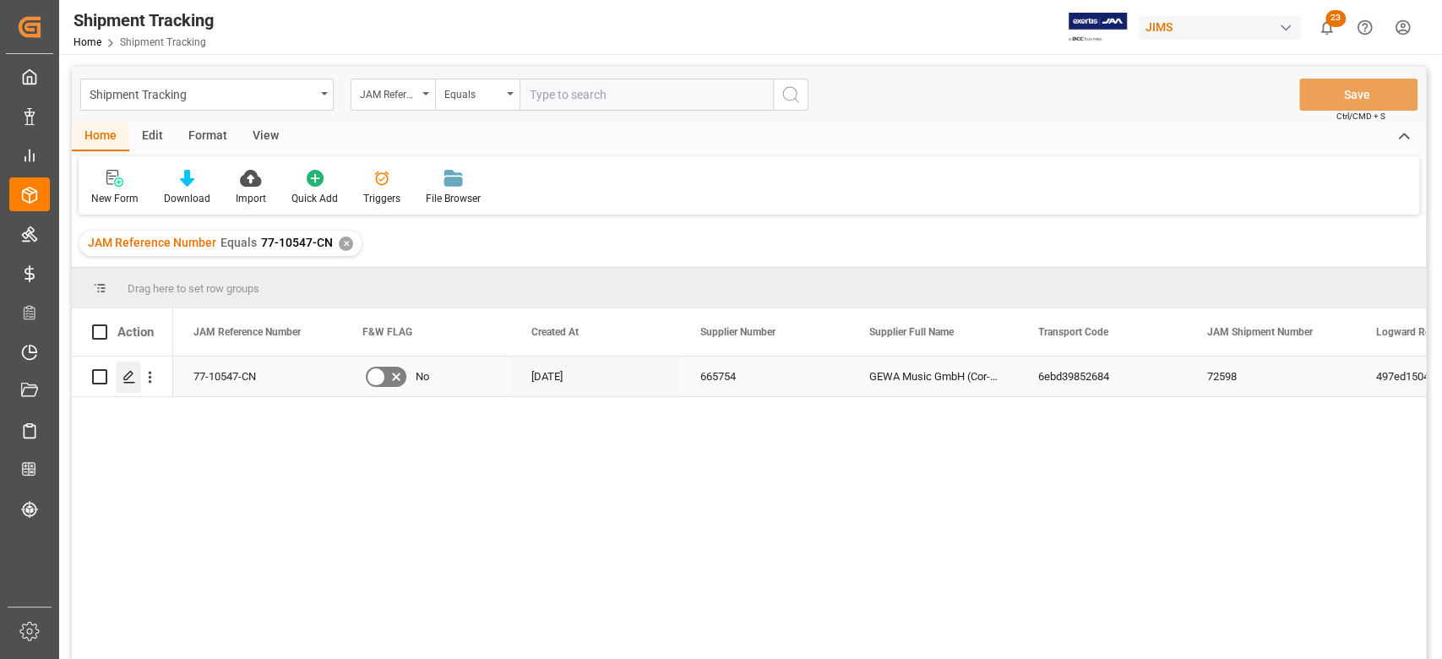
click at [123, 375] on icon "Press SPACE to select this row." at bounding box center [129, 377] width 14 height 14
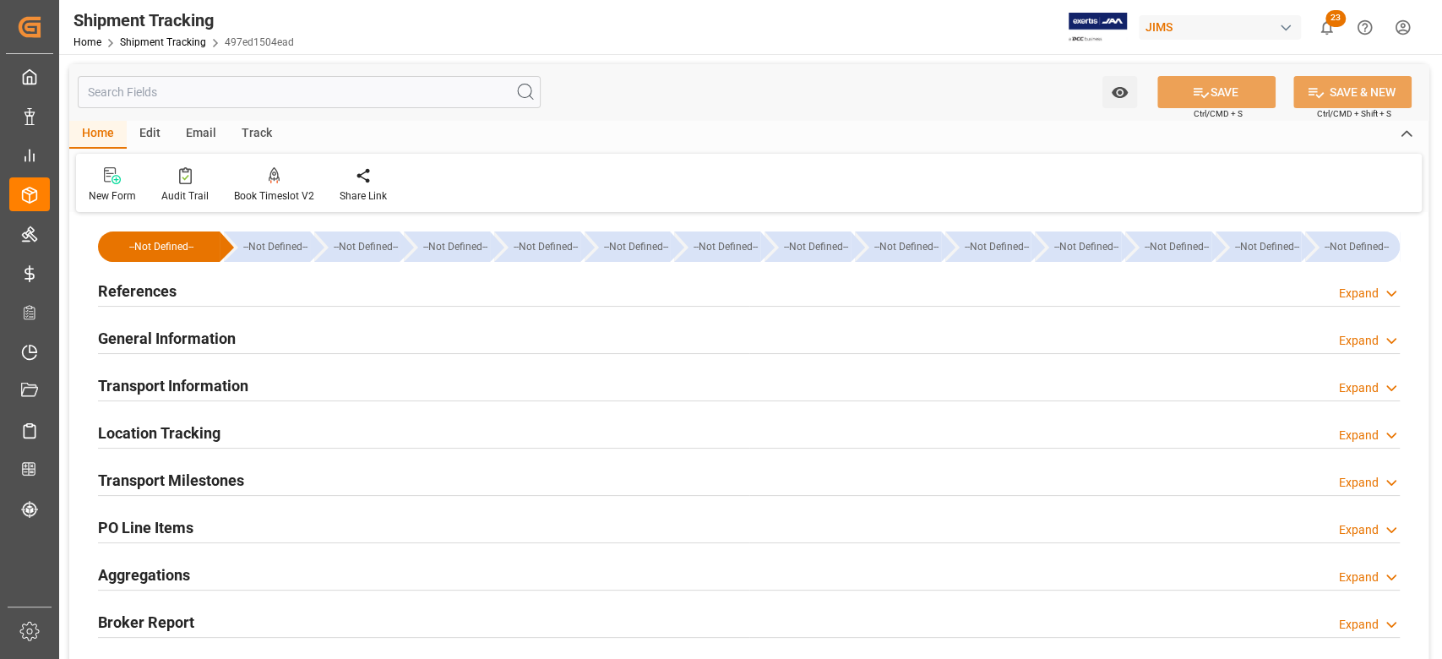
drag, startPoint x: 197, startPoint y: 479, endPoint x: 319, endPoint y: 454, distance: 124.9
click at [198, 479] on h2 "Transport Milestones" at bounding box center [171, 480] width 146 height 23
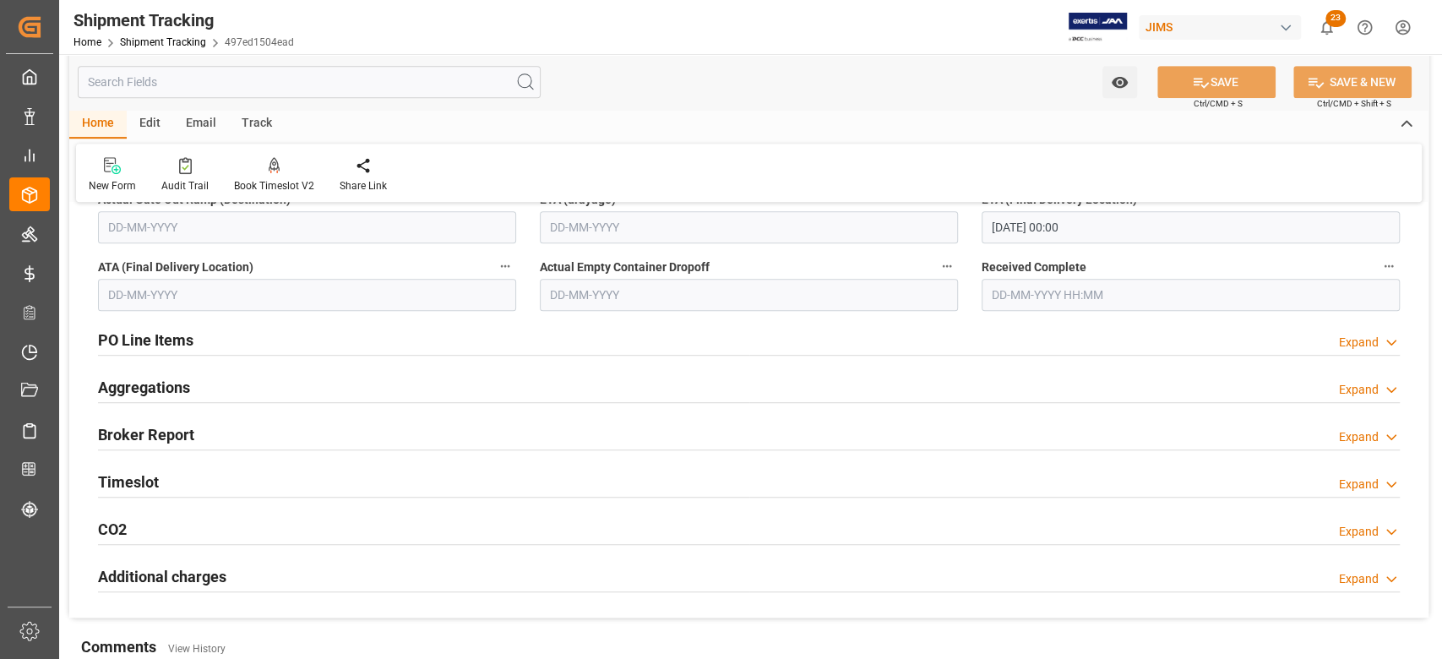
scroll to position [788, 0]
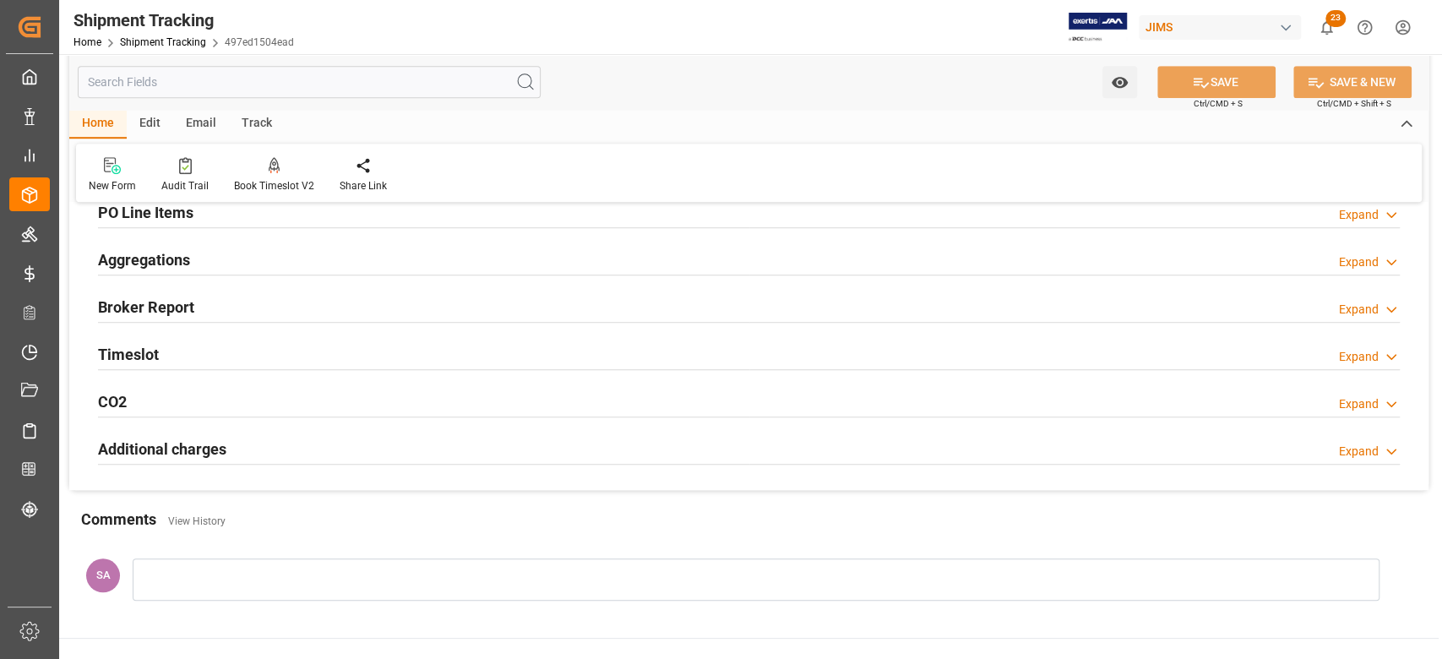
click at [135, 356] on h2 "Timeslot" at bounding box center [128, 354] width 61 height 23
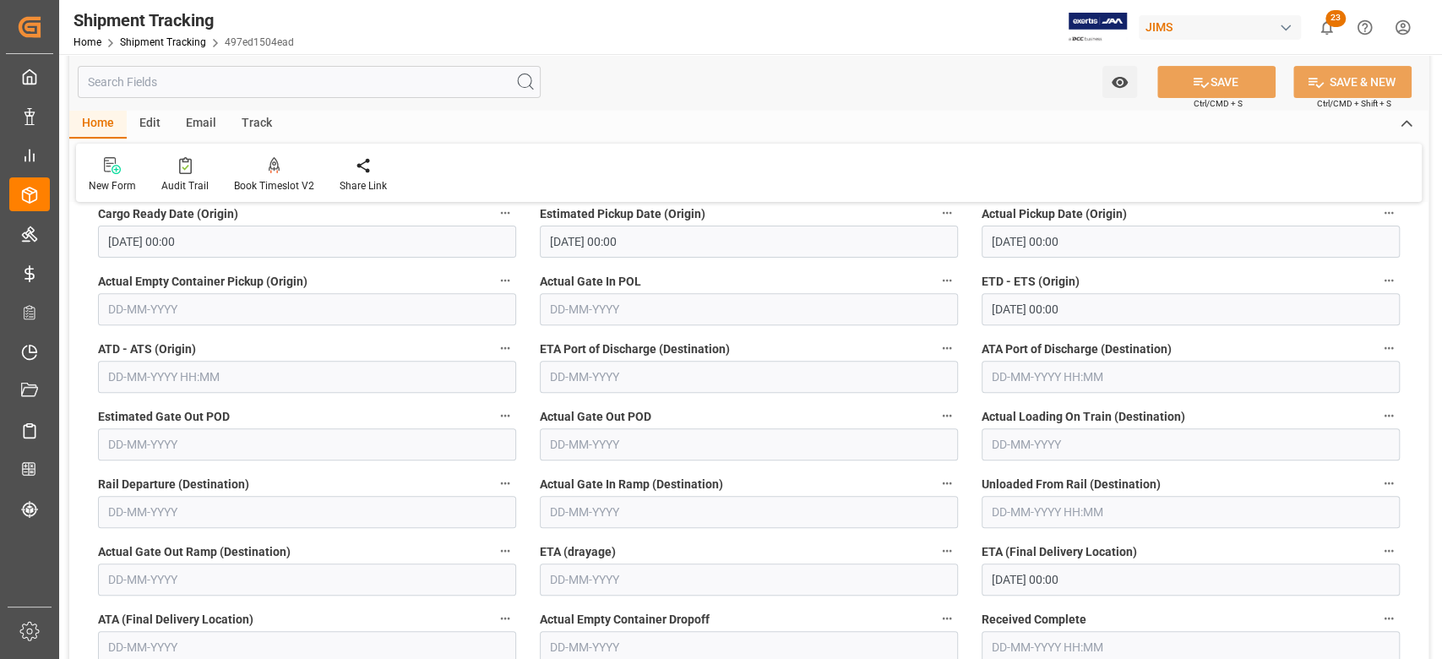
scroll to position [450, 0]
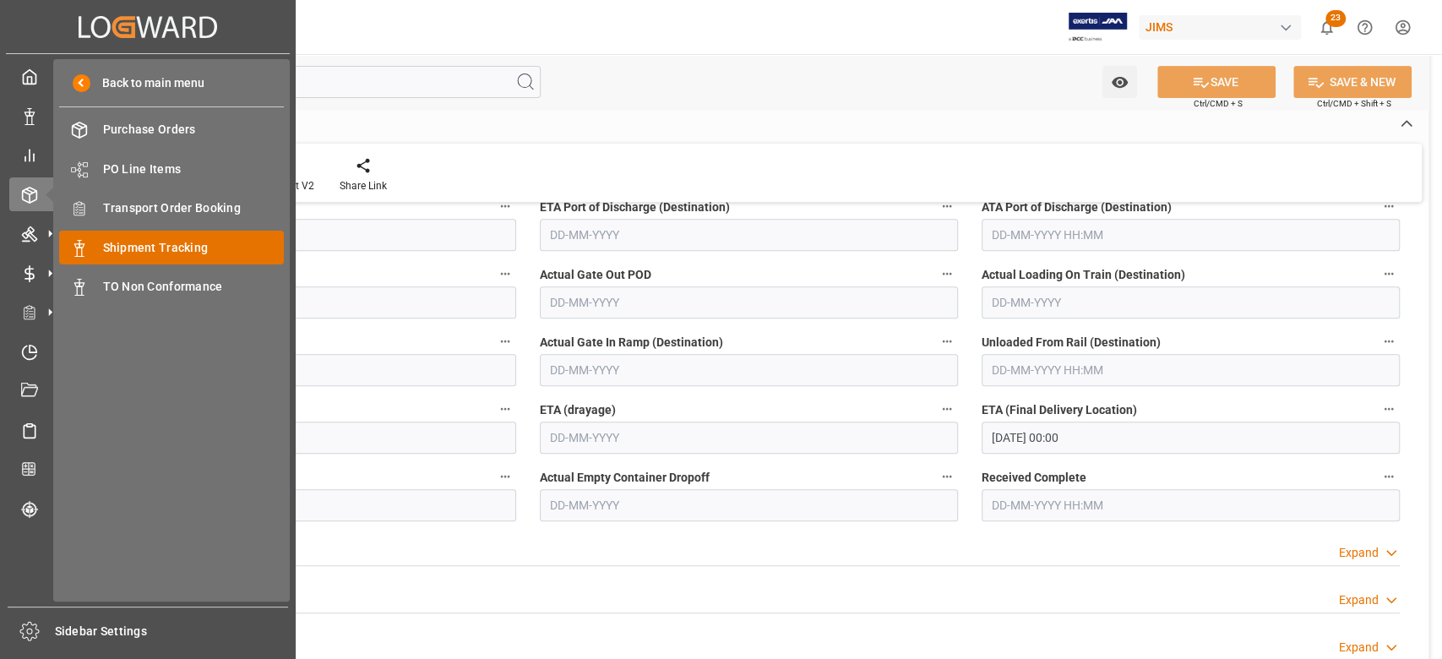
click at [178, 242] on span "Shipment Tracking" at bounding box center [194, 248] width 182 height 18
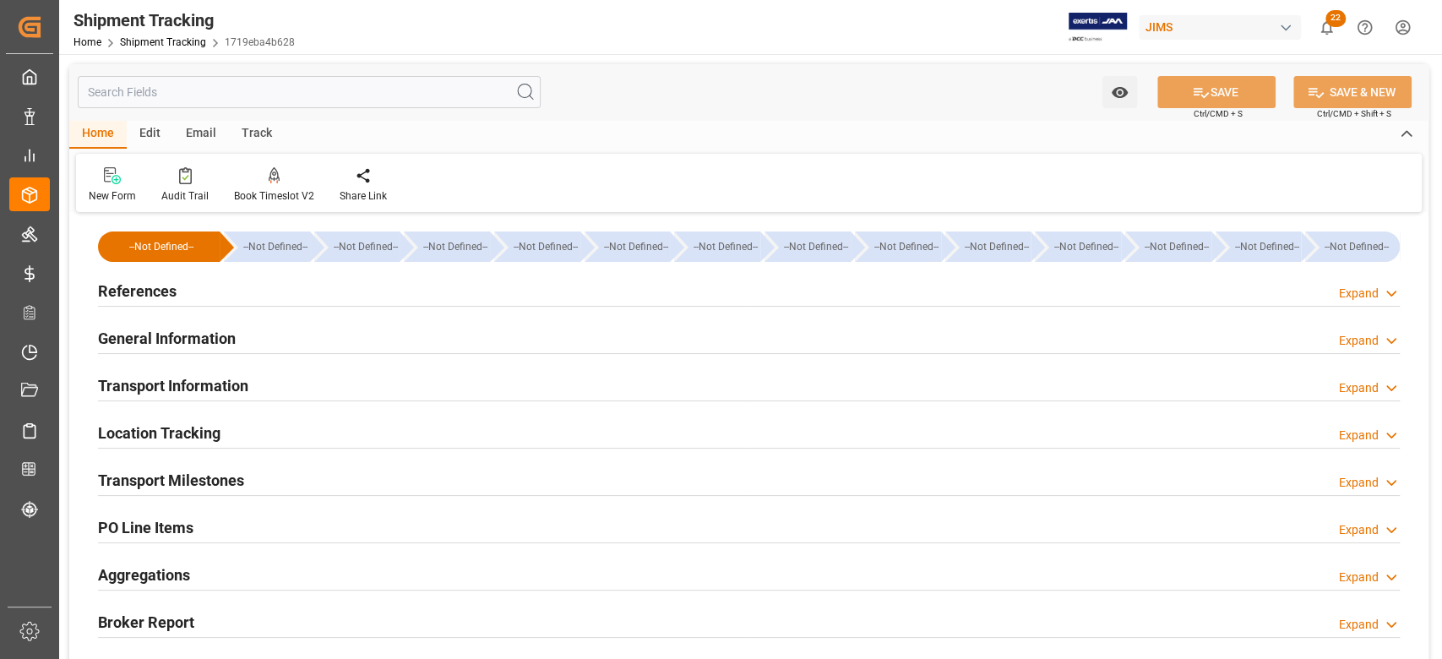
type input "[DATE] 00:00"
click at [230, 480] on h2 "Transport Milestones" at bounding box center [171, 480] width 146 height 23
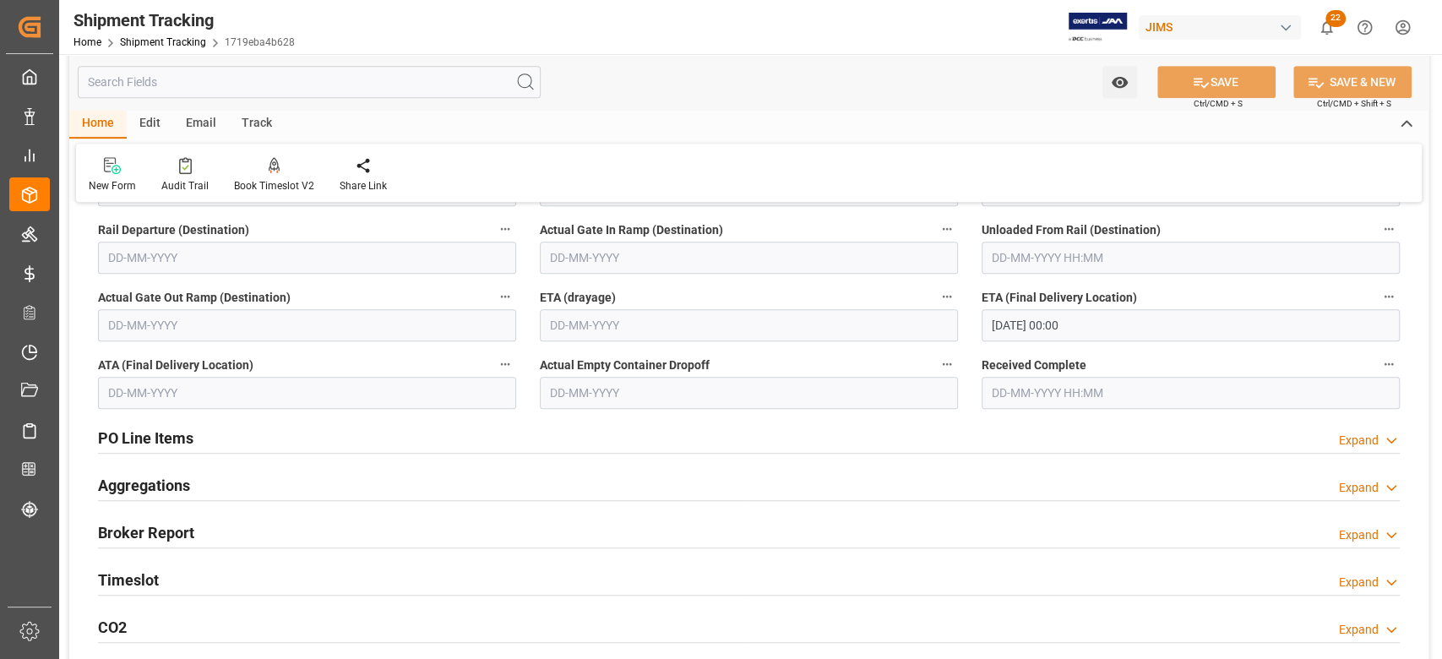
scroll to position [788, 0]
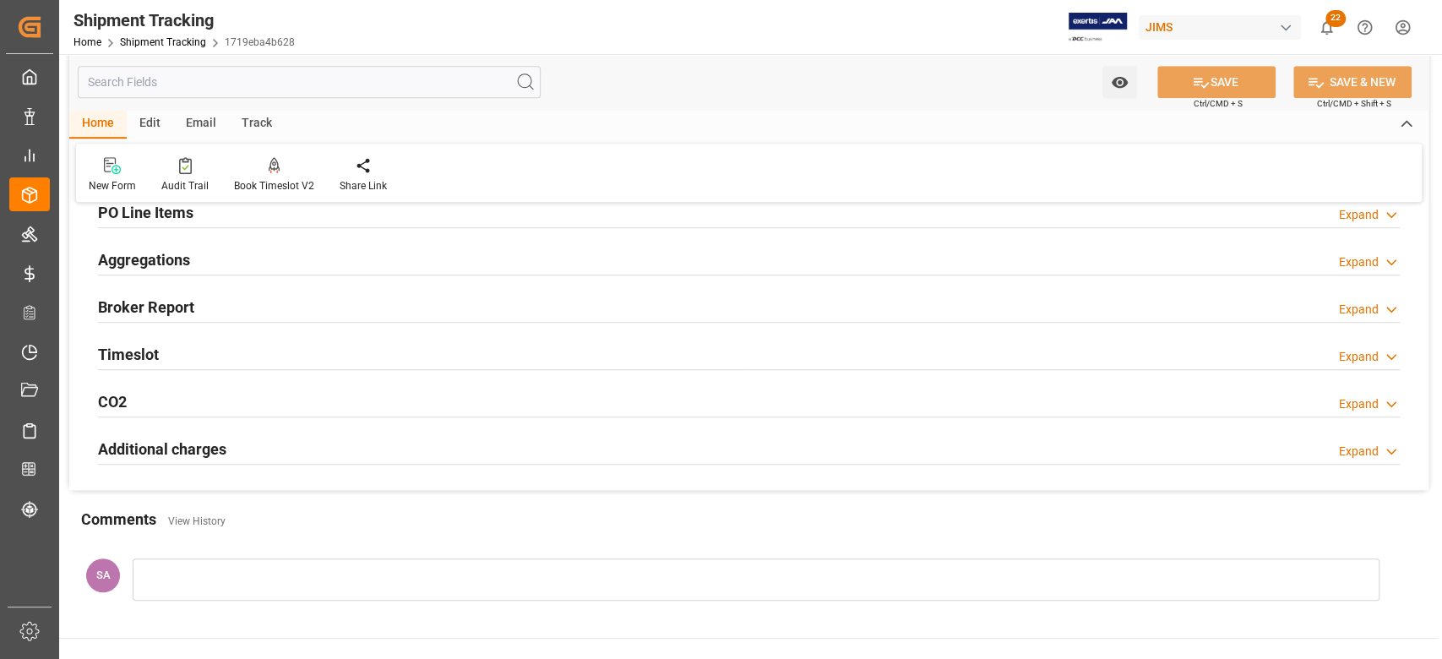
click at [142, 355] on h2 "Timeslot" at bounding box center [128, 354] width 61 height 23
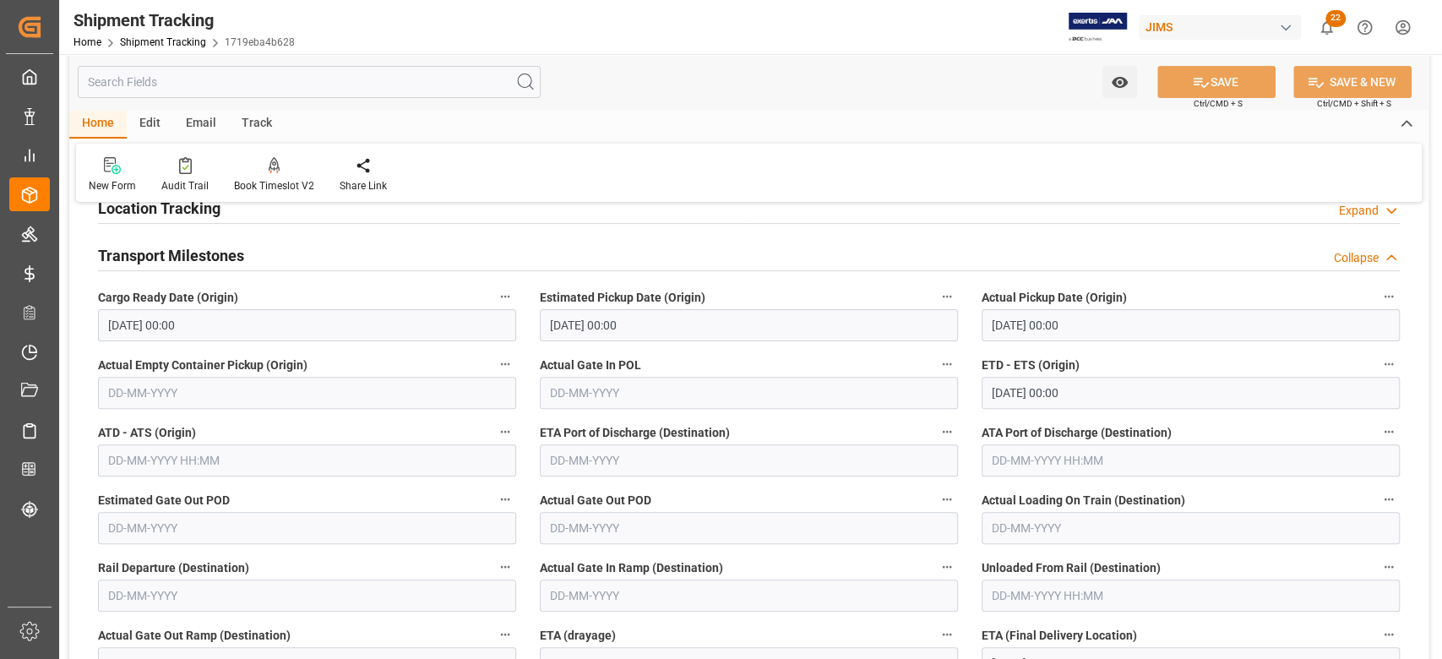
scroll to position [338, 0]
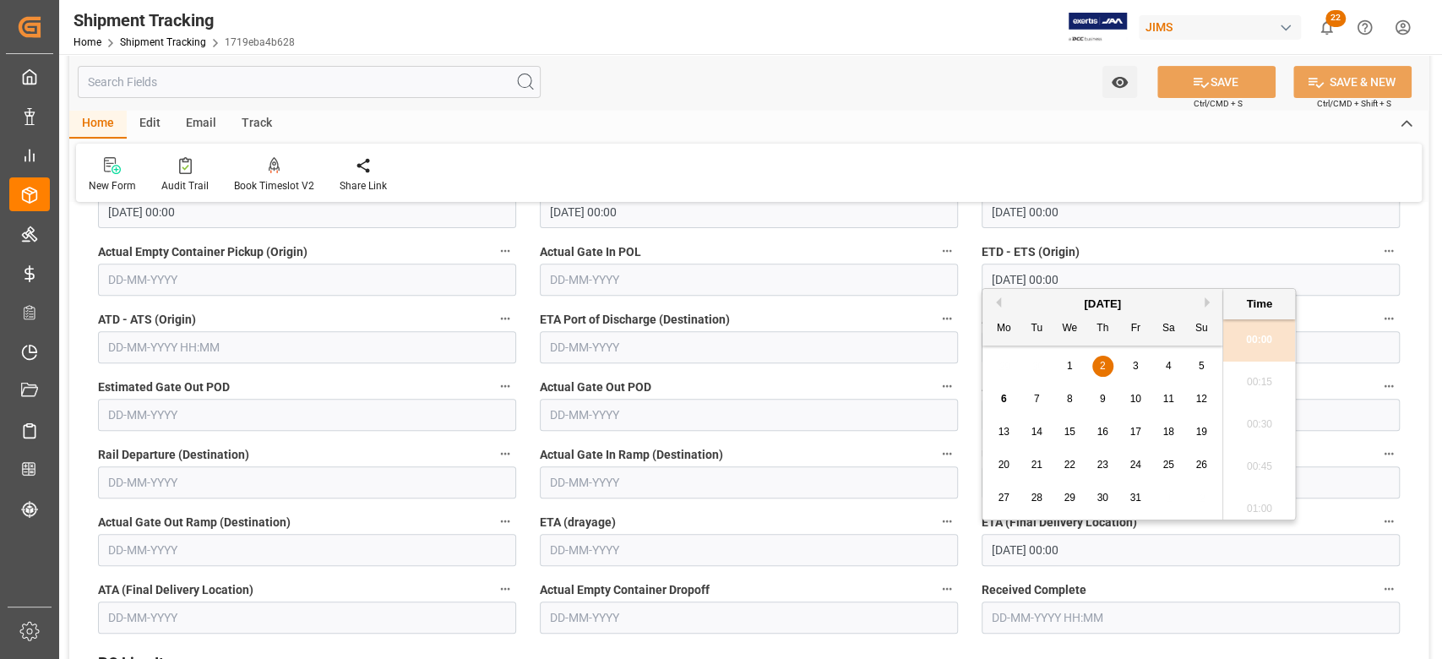
click at [1097, 553] on input "02-10-2025 00:00" at bounding box center [1191, 550] width 418 height 32
click at [1133, 428] on span "17" at bounding box center [1134, 432] width 11 height 12
type input "17-10-2025 00:00"
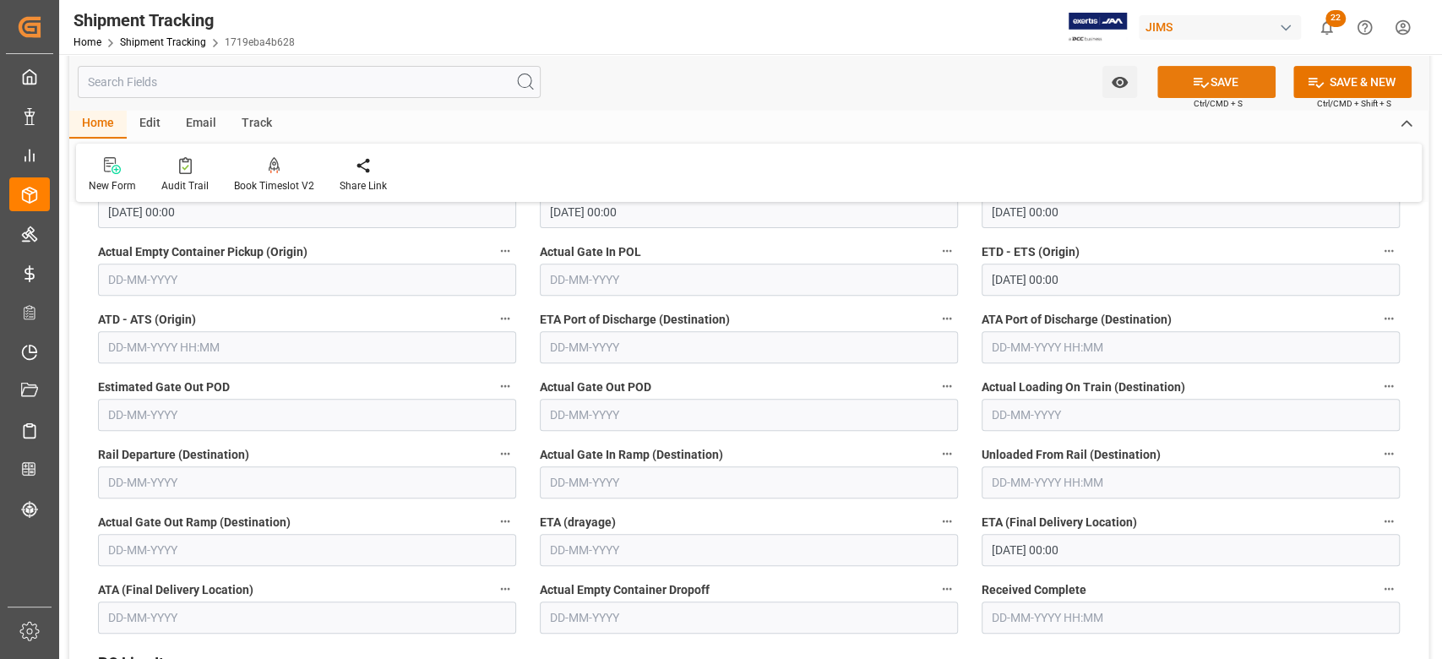
click at [1259, 78] on button "SAVE" at bounding box center [1216, 82] width 118 height 32
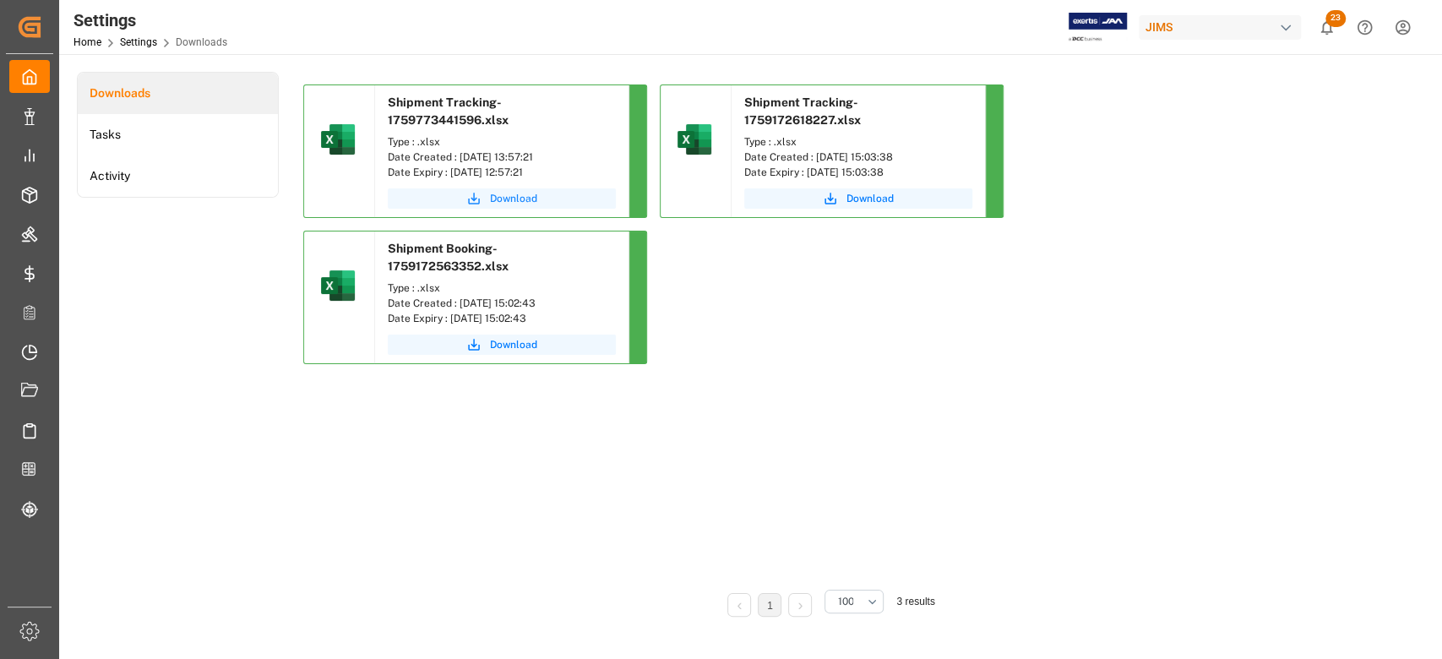
click at [503, 198] on span "Download" at bounding box center [513, 198] width 47 height 15
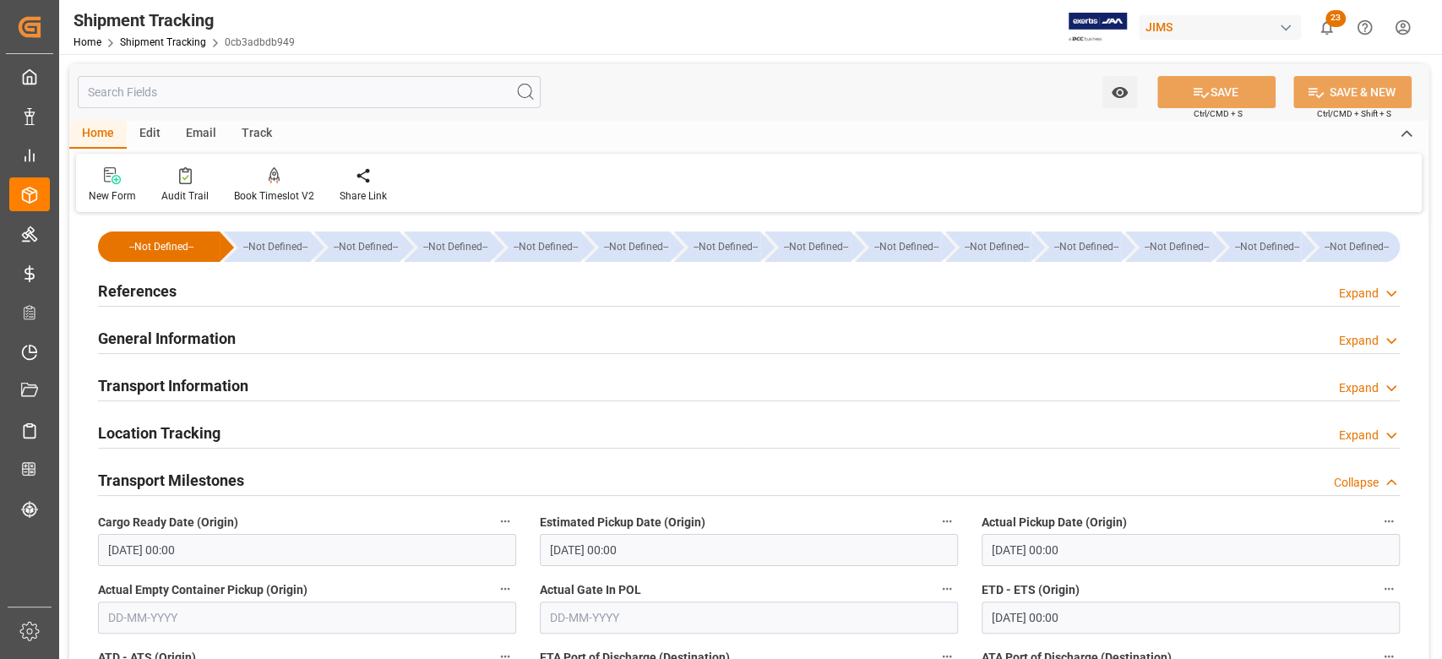
scroll to position [1126, 0]
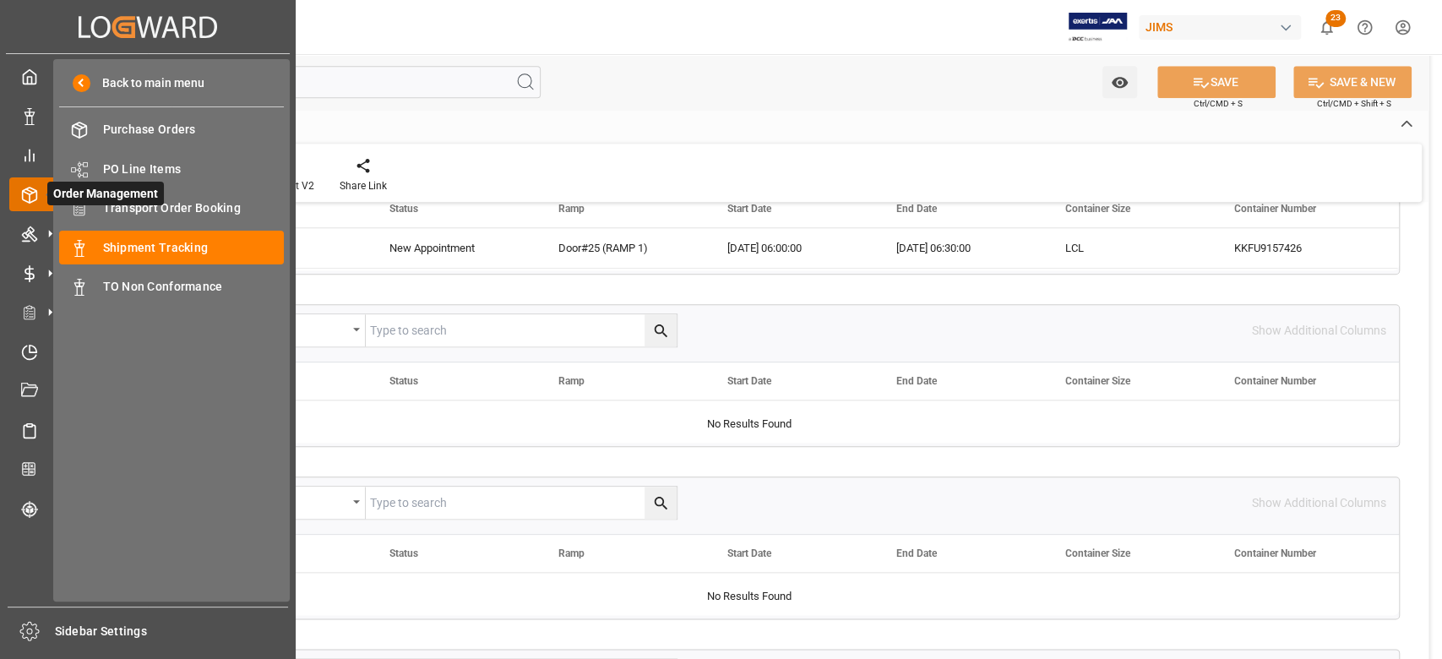
click at [33, 191] on icon at bounding box center [49, 194] width 35 height 35
click at [155, 209] on span "Transport Order Booking" at bounding box center [194, 208] width 182 height 18
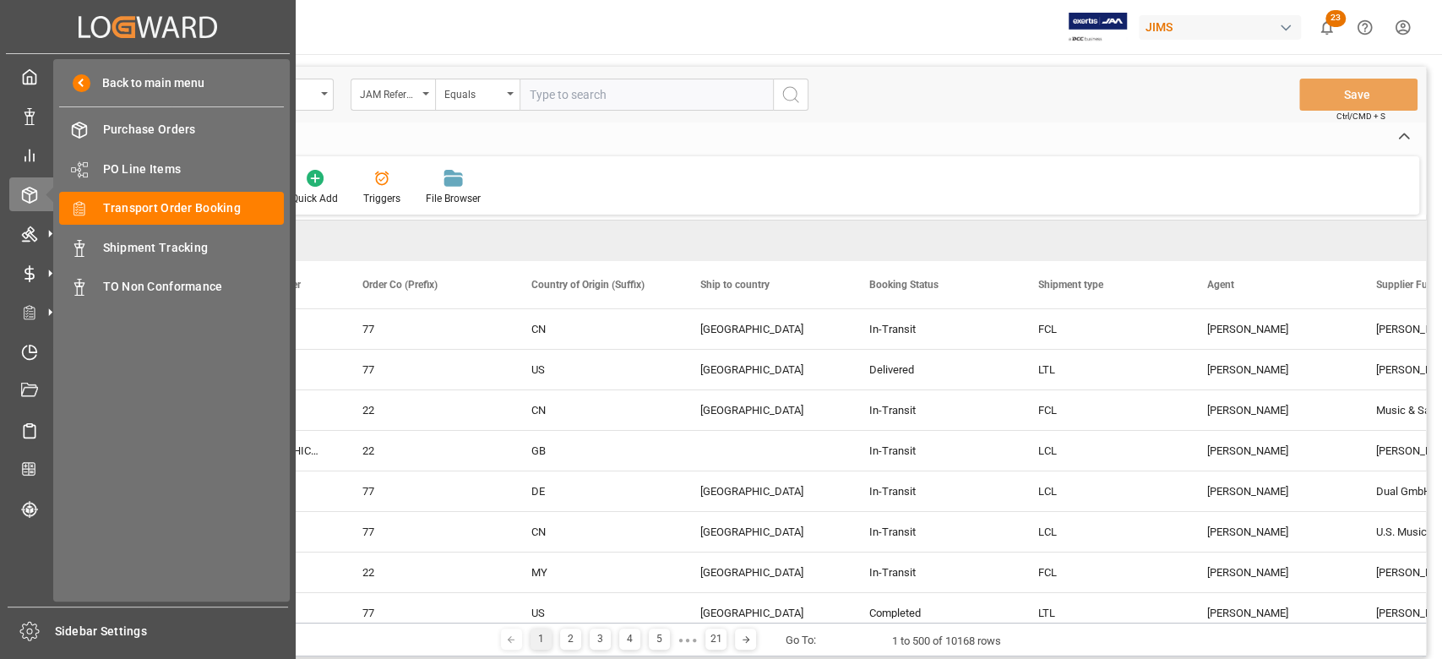
drag, startPoint x: 160, startPoint y: 244, endPoint x: 1224, endPoint y: 384, distance: 1073.5
click at [160, 244] on span "Shipment Tracking" at bounding box center [194, 248] width 182 height 18
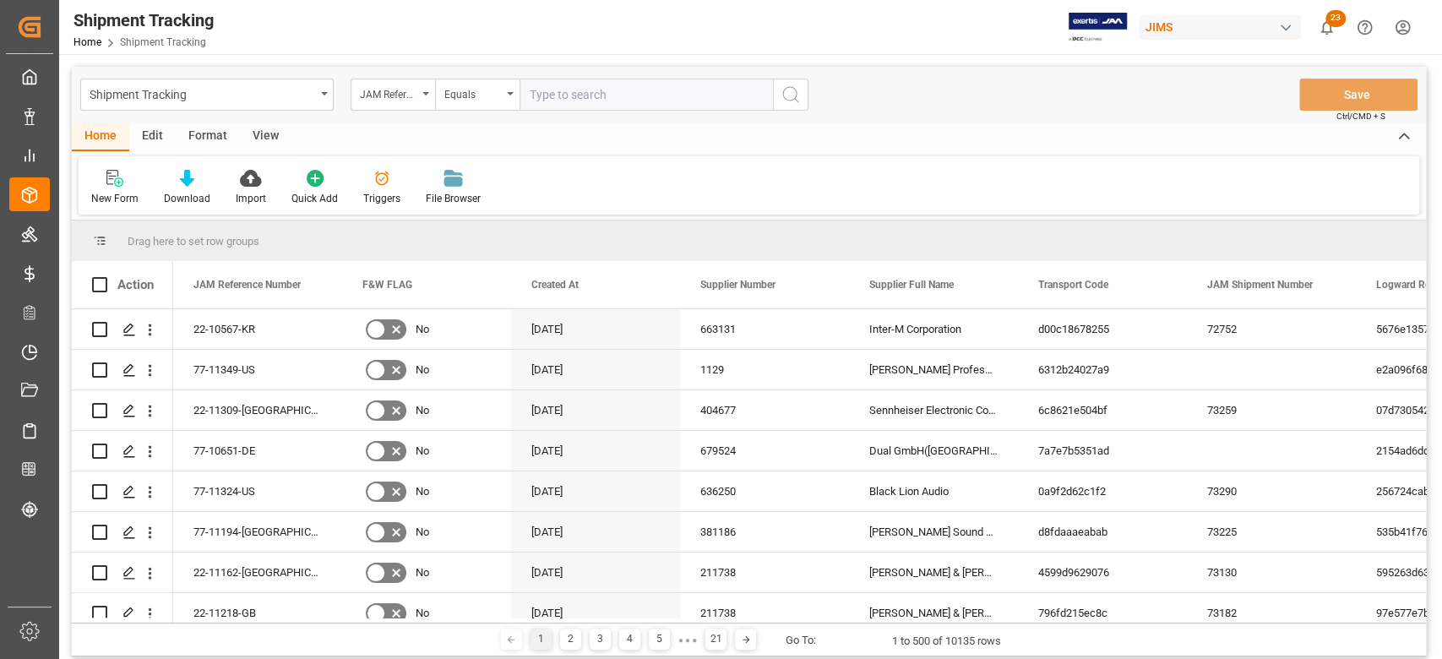
click at [628, 87] on input "text" at bounding box center [645, 95] width 253 height 32
paste input "77-10584-CN"
type input "77-10584-CN"
click at [775, 92] on button "search button" at bounding box center [790, 95] width 35 height 32
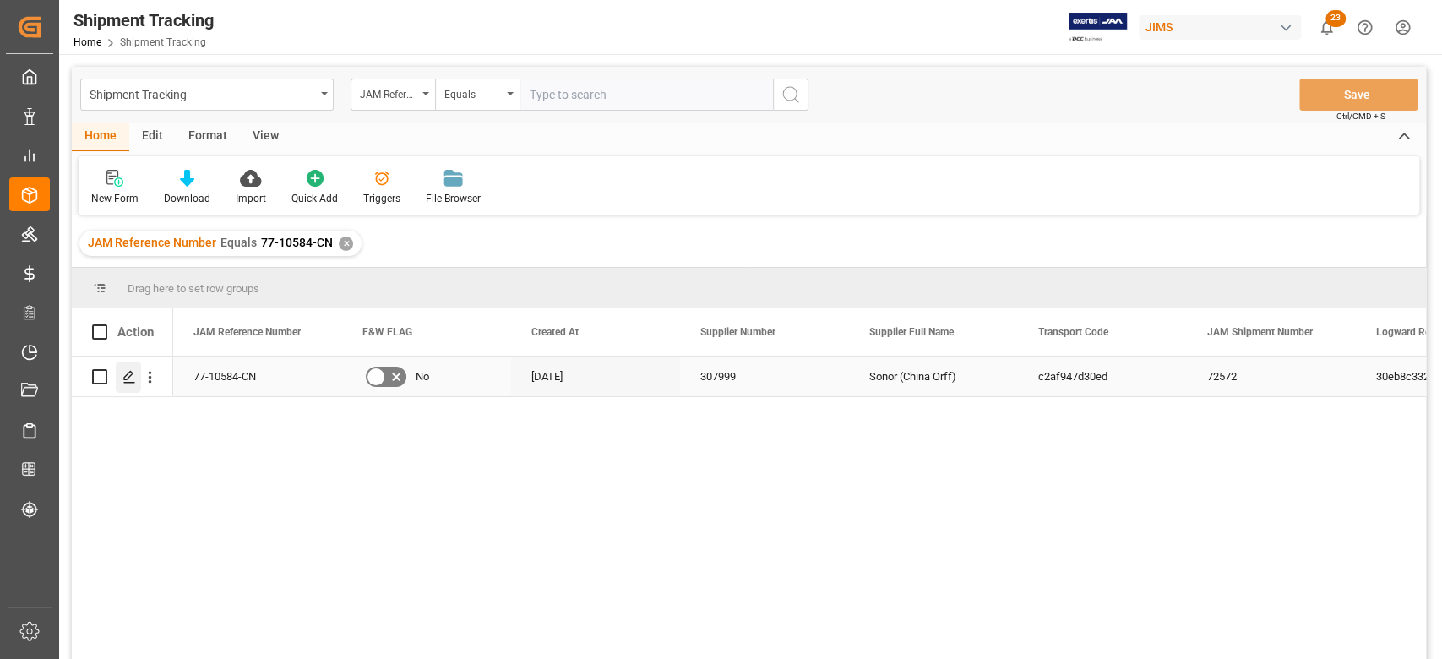
click at [128, 378] on icon "Press SPACE to select this row." at bounding box center [129, 377] width 14 height 14
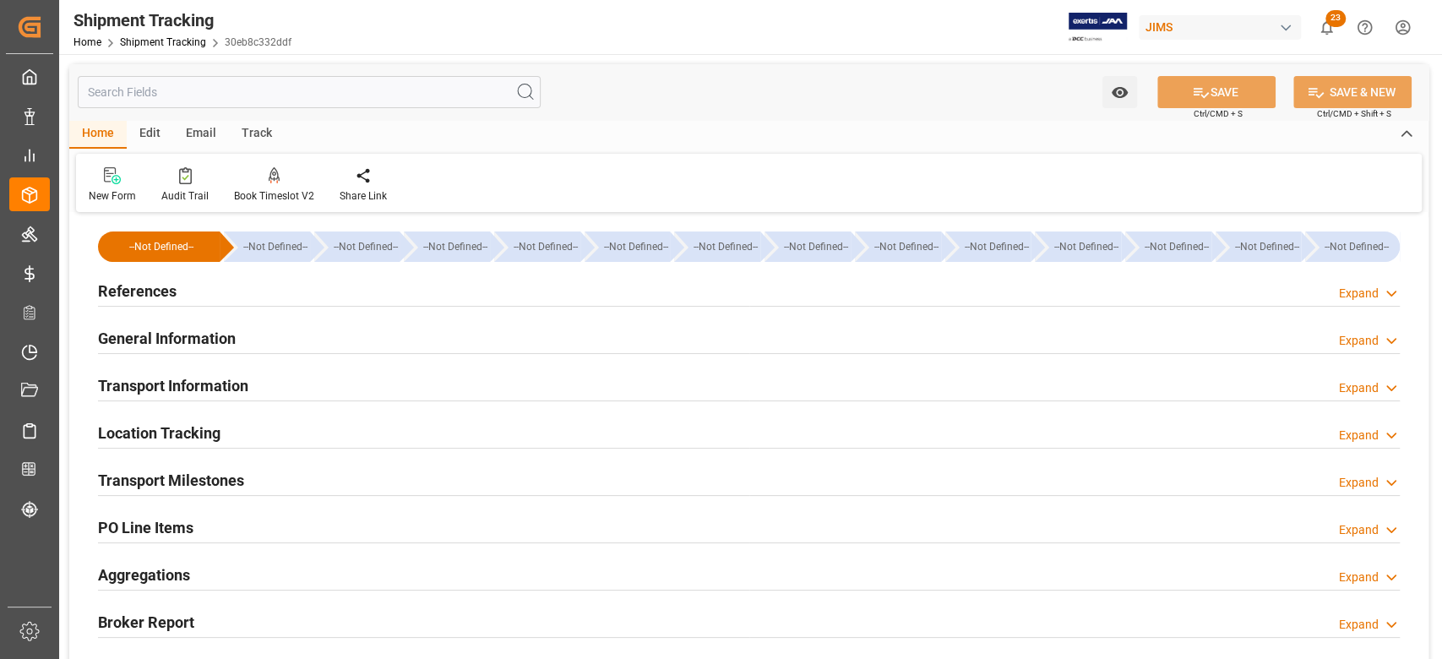
click at [197, 481] on h2 "Transport Milestones" at bounding box center [171, 480] width 146 height 23
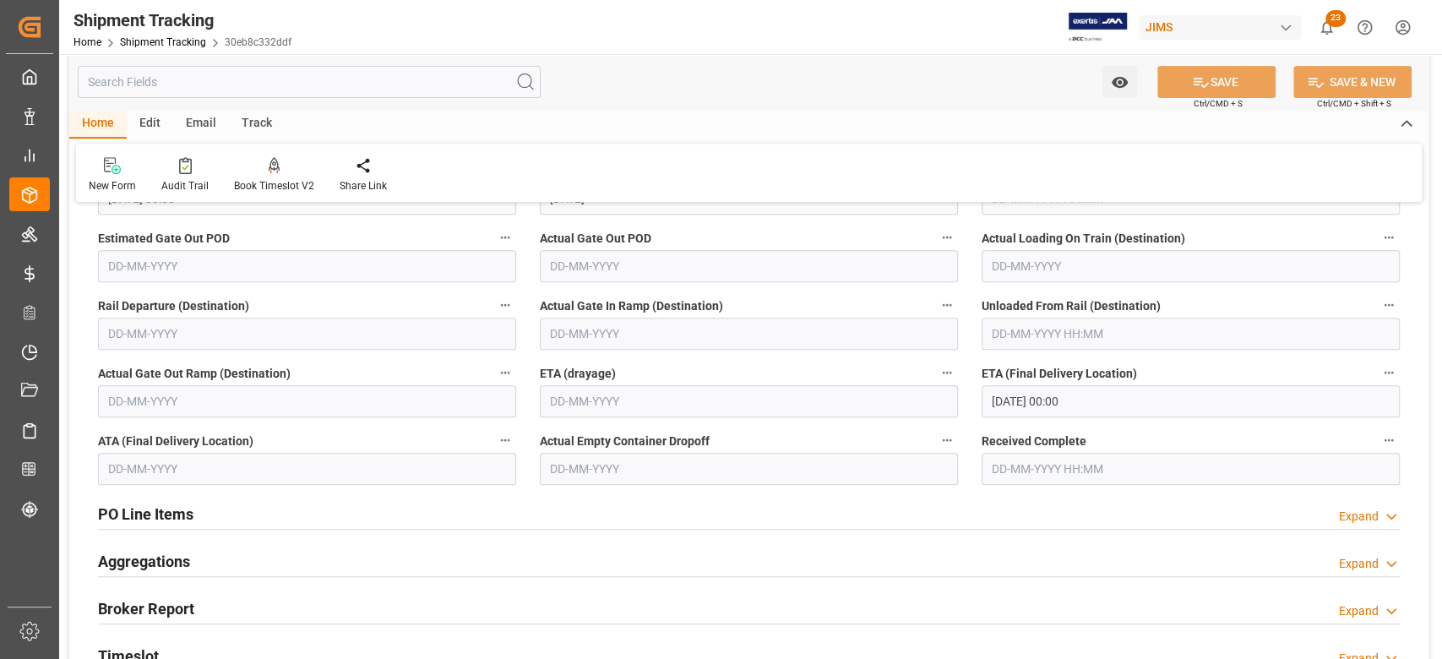
scroll to position [450, 0]
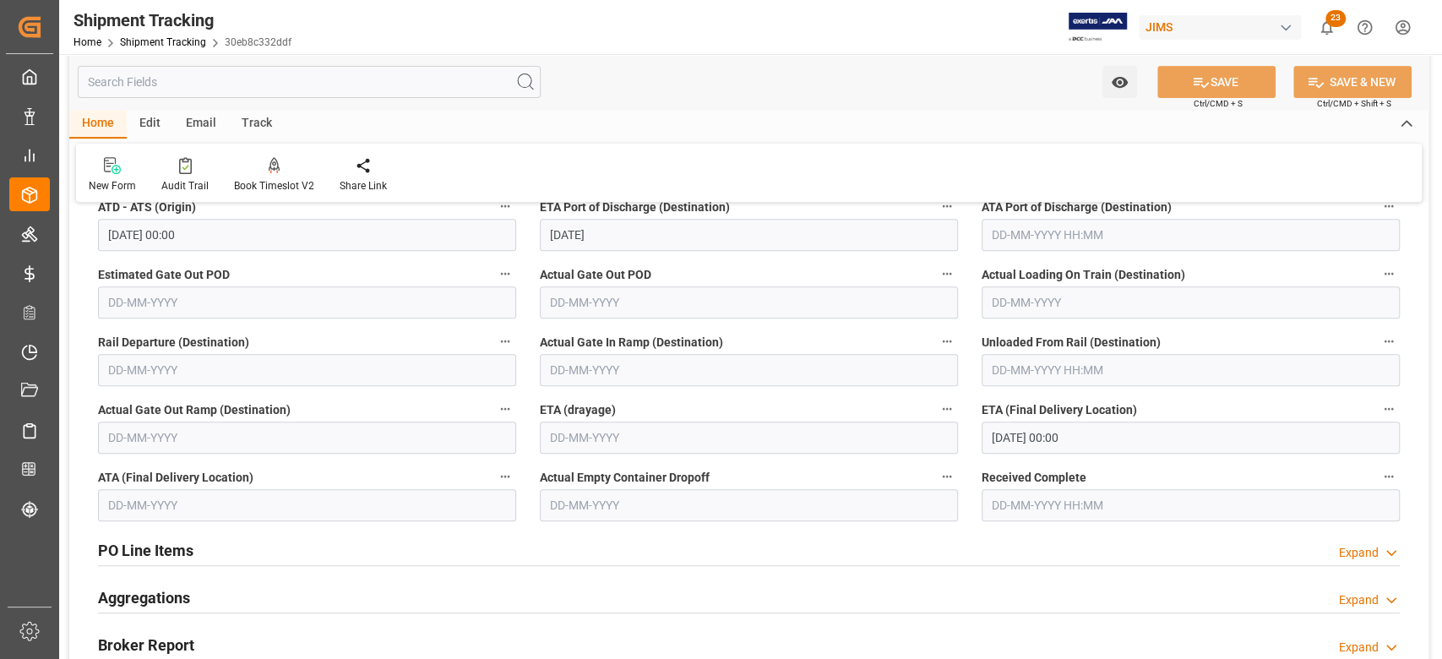
click at [1138, 446] on input "06-10-2025 00:00" at bounding box center [1191, 438] width 418 height 32
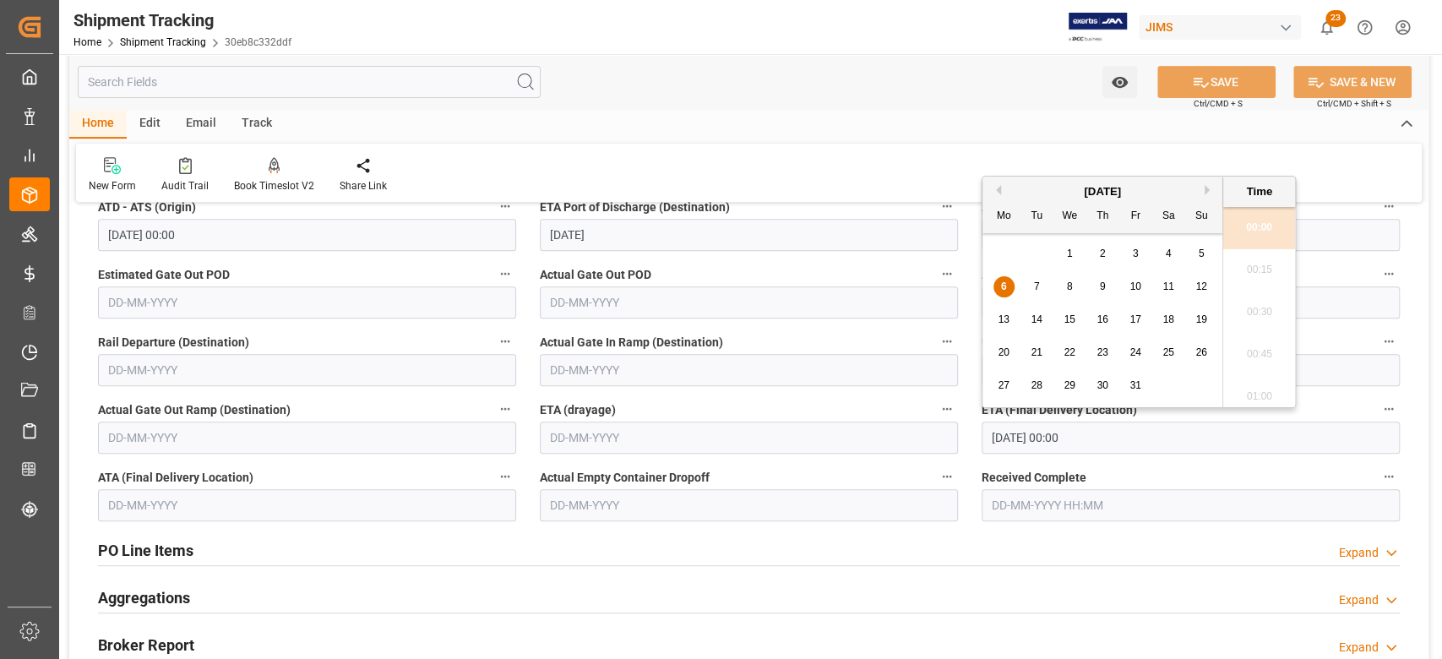
click at [1071, 345] on div "22" at bounding box center [1069, 353] width 21 height 20
type input "22-10-2025 00:00"
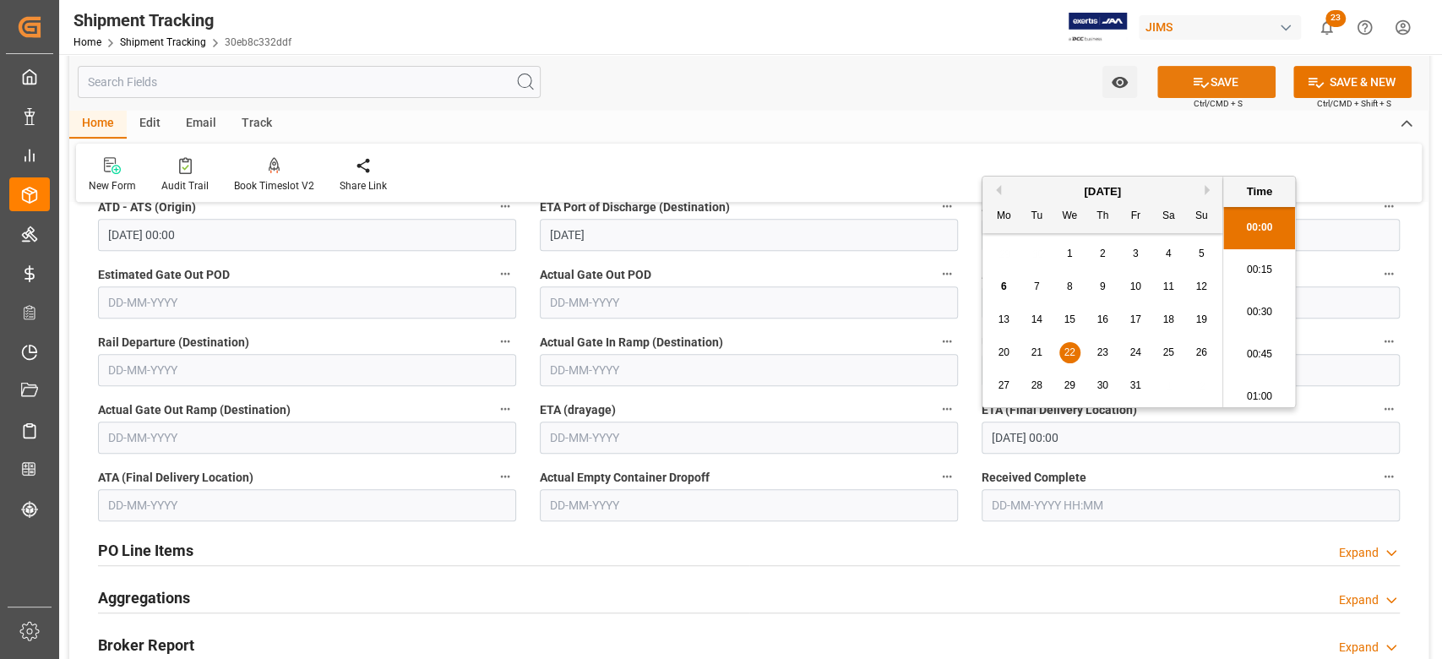
click at [1212, 84] on button "SAVE" at bounding box center [1216, 82] width 118 height 32
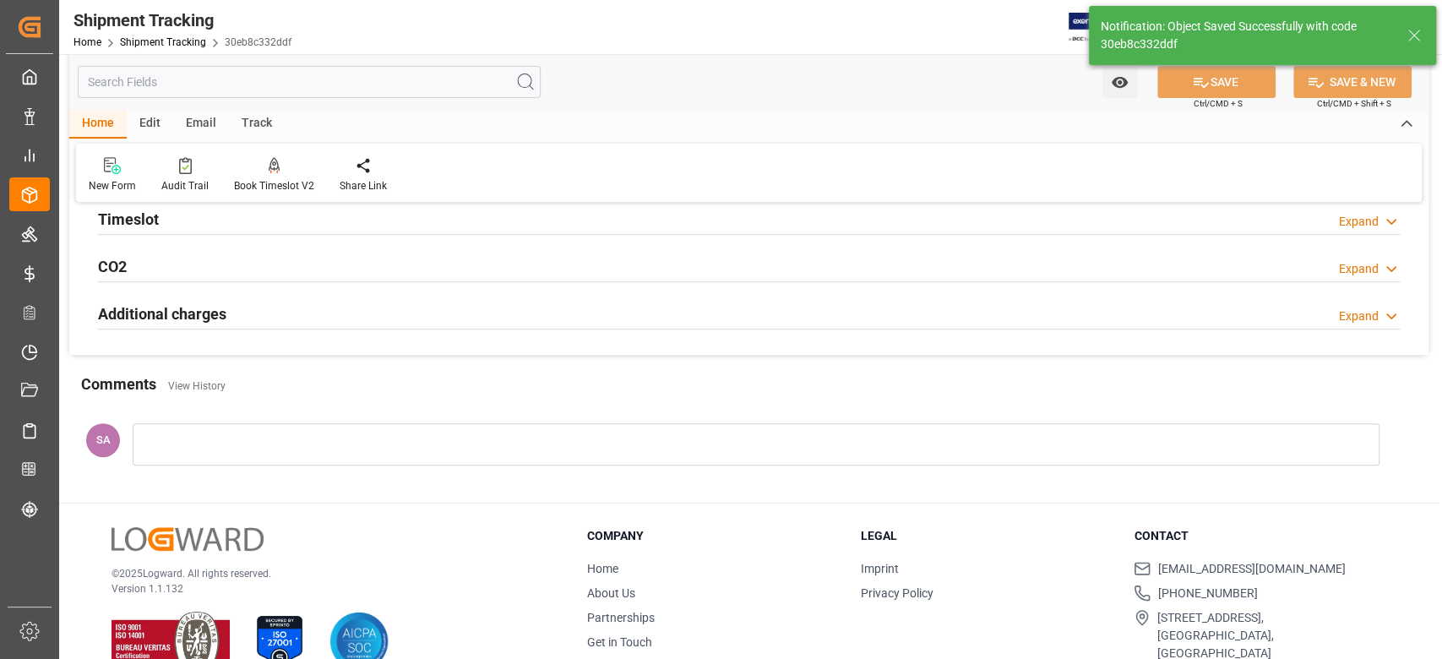
scroll to position [0, 0]
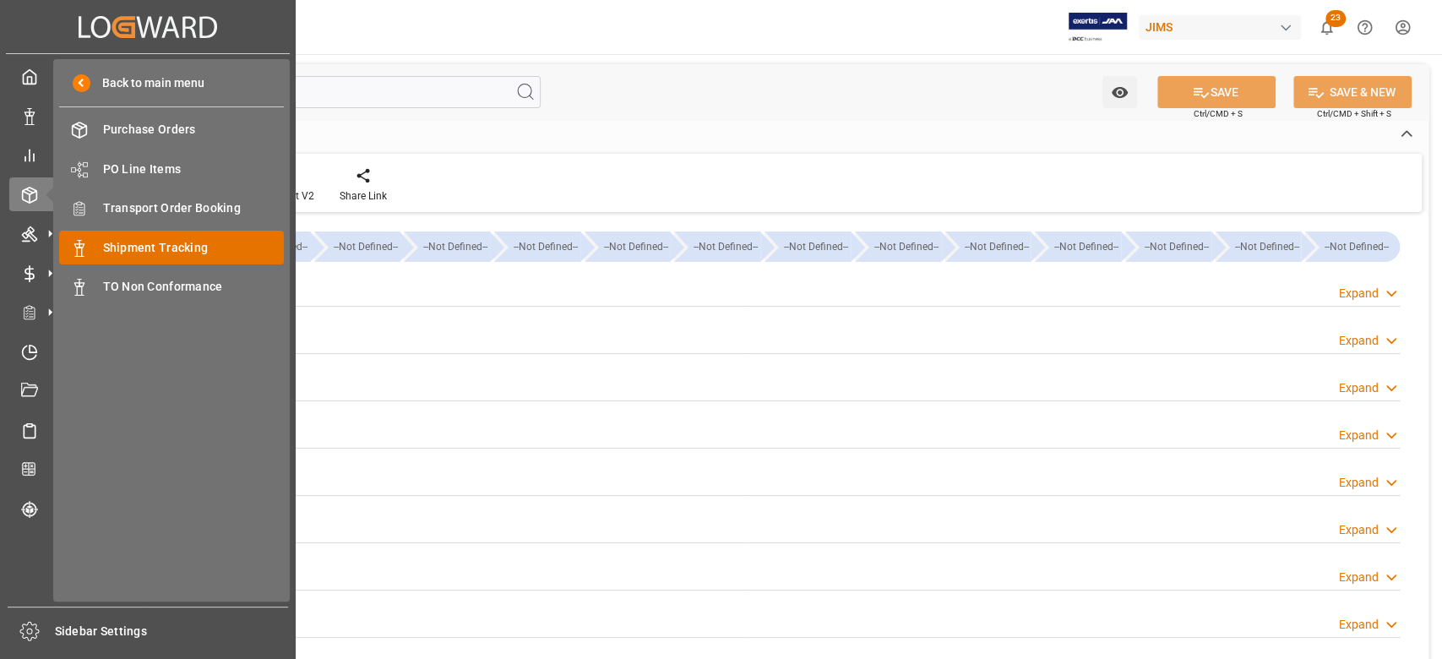
click at [169, 241] on span "Shipment Tracking" at bounding box center [194, 248] width 182 height 18
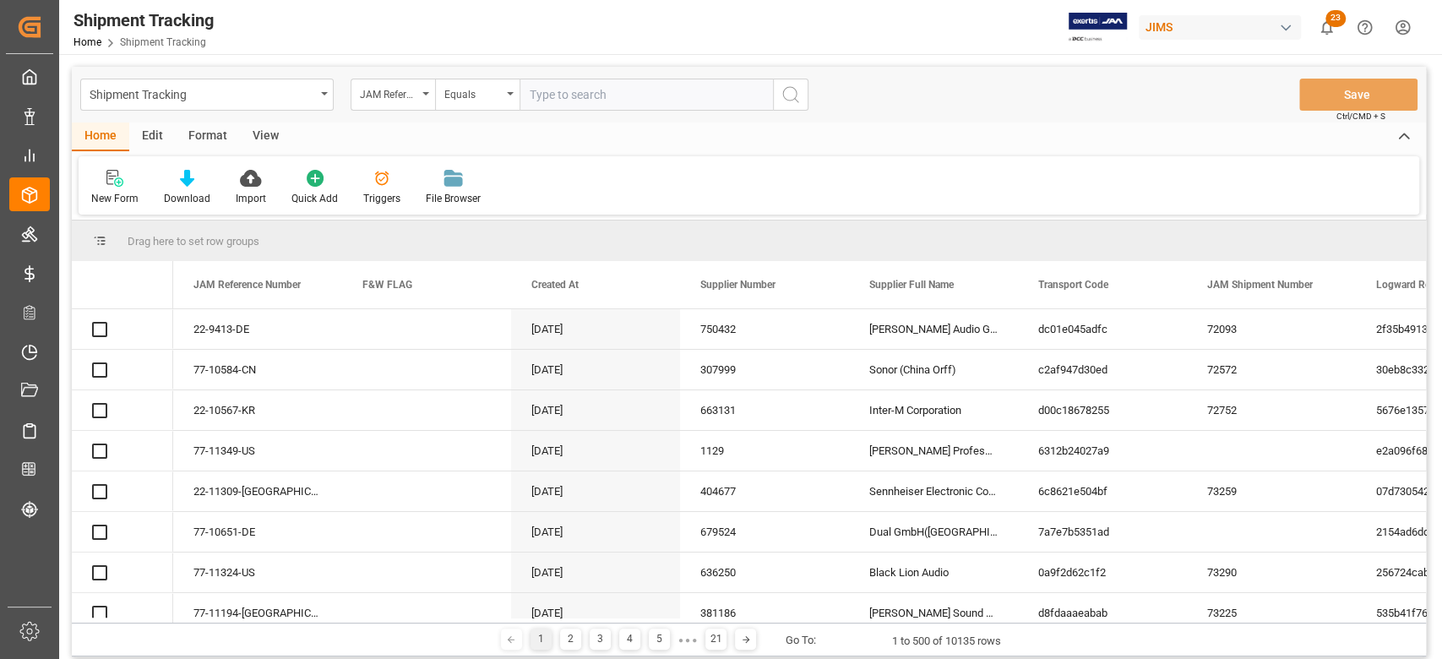
click at [574, 105] on input "text" at bounding box center [645, 95] width 253 height 32
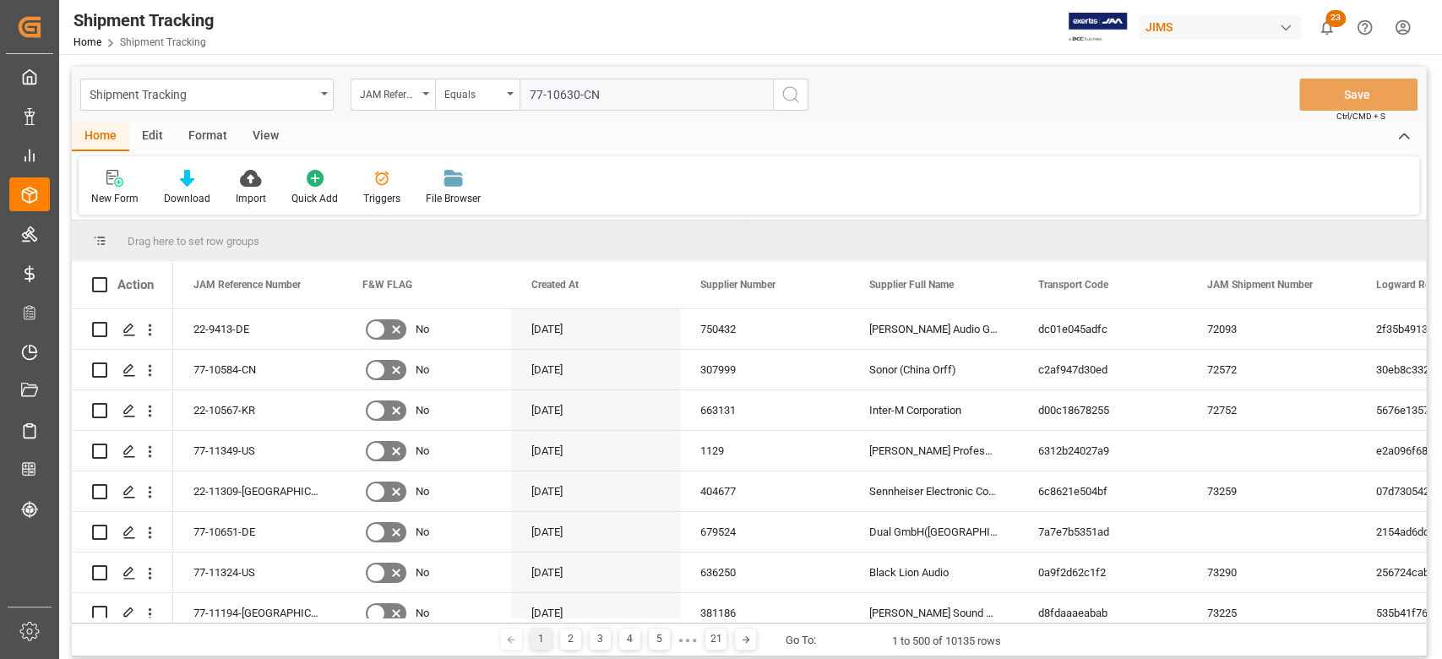
type input "77-10630-CN"
click at [777, 99] on button "search button" at bounding box center [790, 95] width 35 height 32
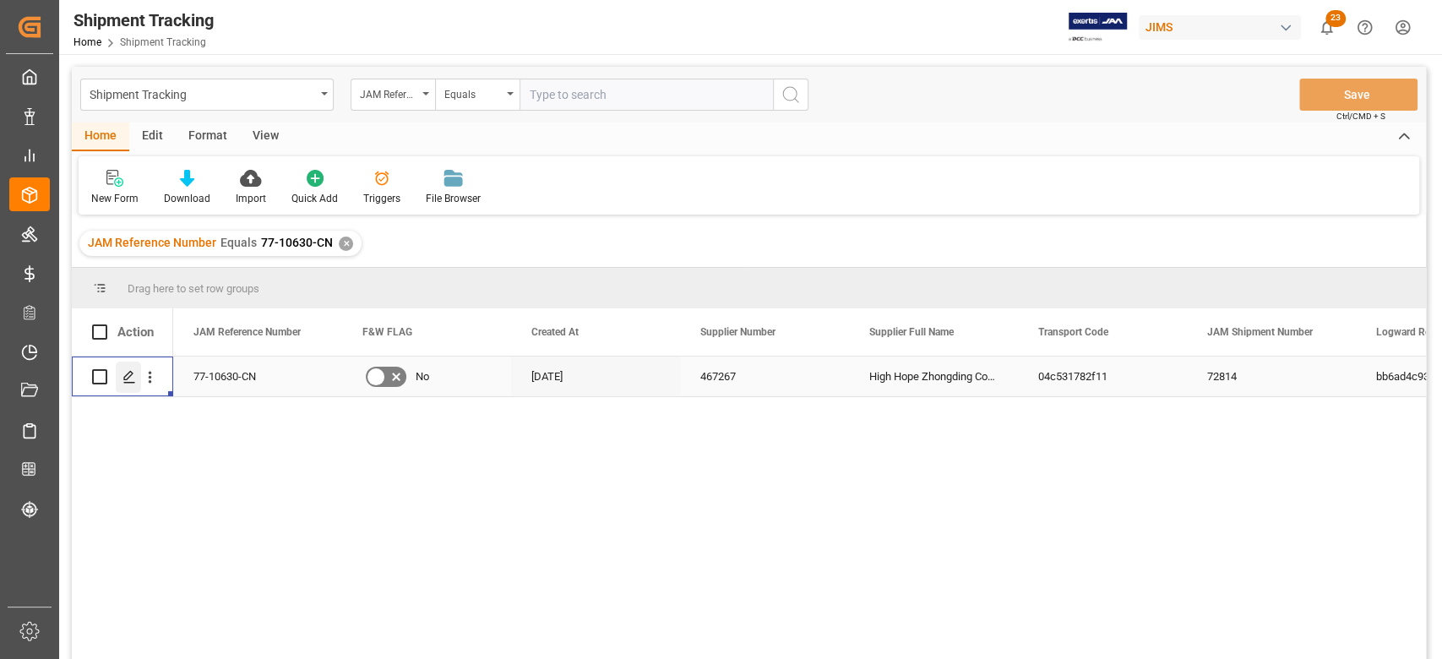
click at [133, 378] on icon "Press SPACE to select this row." at bounding box center [129, 377] width 14 height 14
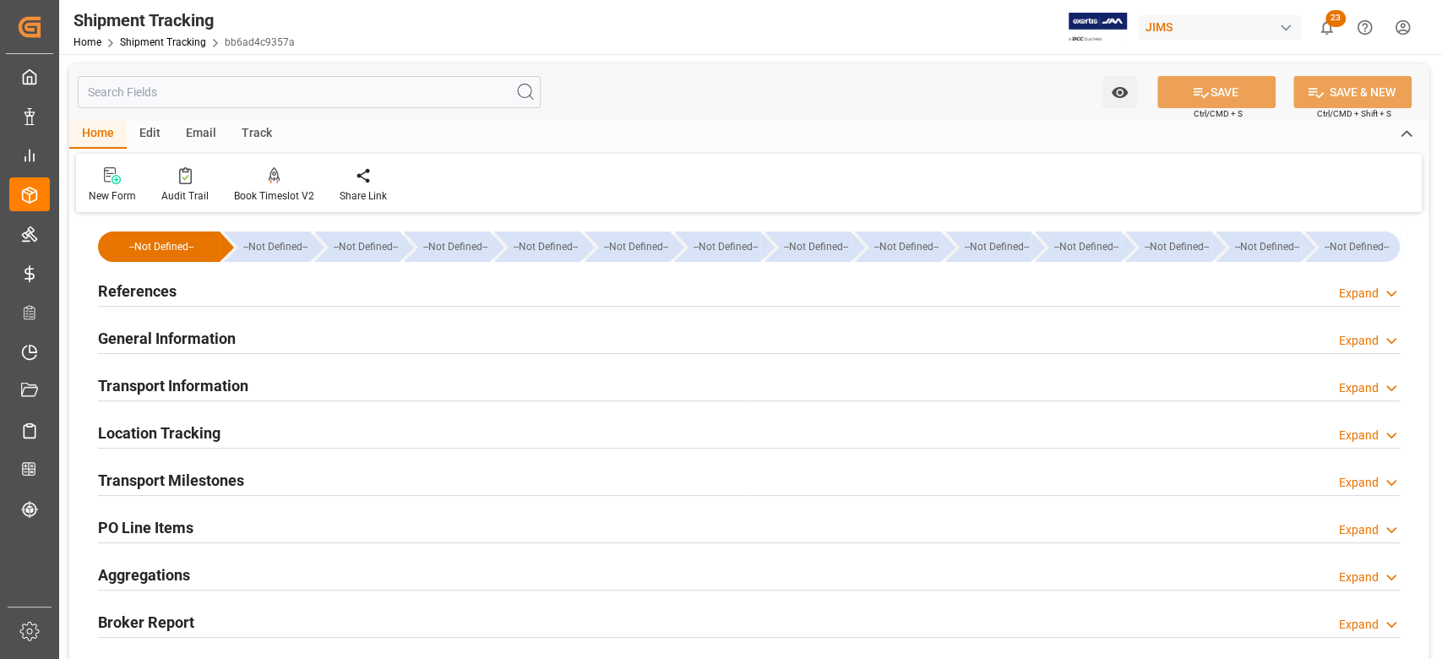
click at [205, 482] on h2 "Transport Milestones" at bounding box center [171, 480] width 146 height 23
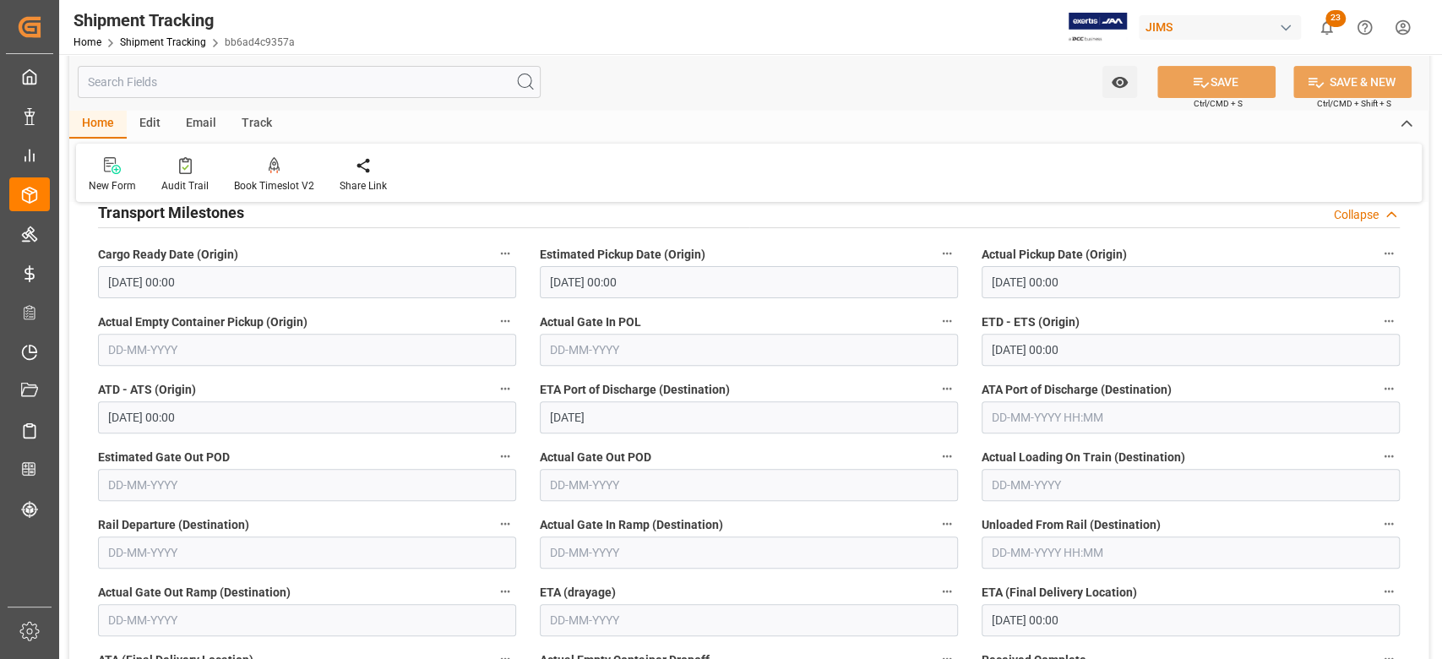
scroll to position [563, 0]
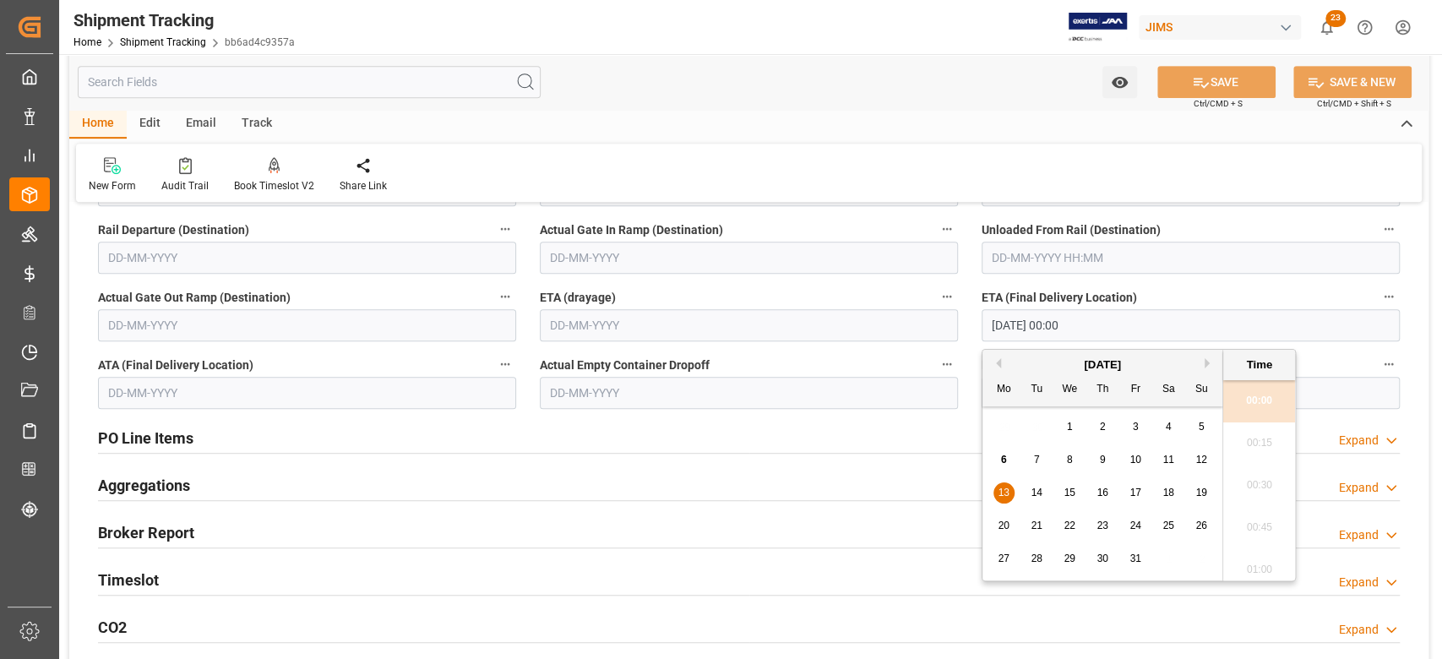
click at [1146, 326] on input "13-10-2025 00:00" at bounding box center [1191, 325] width 418 height 32
click at [1074, 523] on span "22" at bounding box center [1068, 525] width 11 height 12
type input "22-10-2025 00:00"
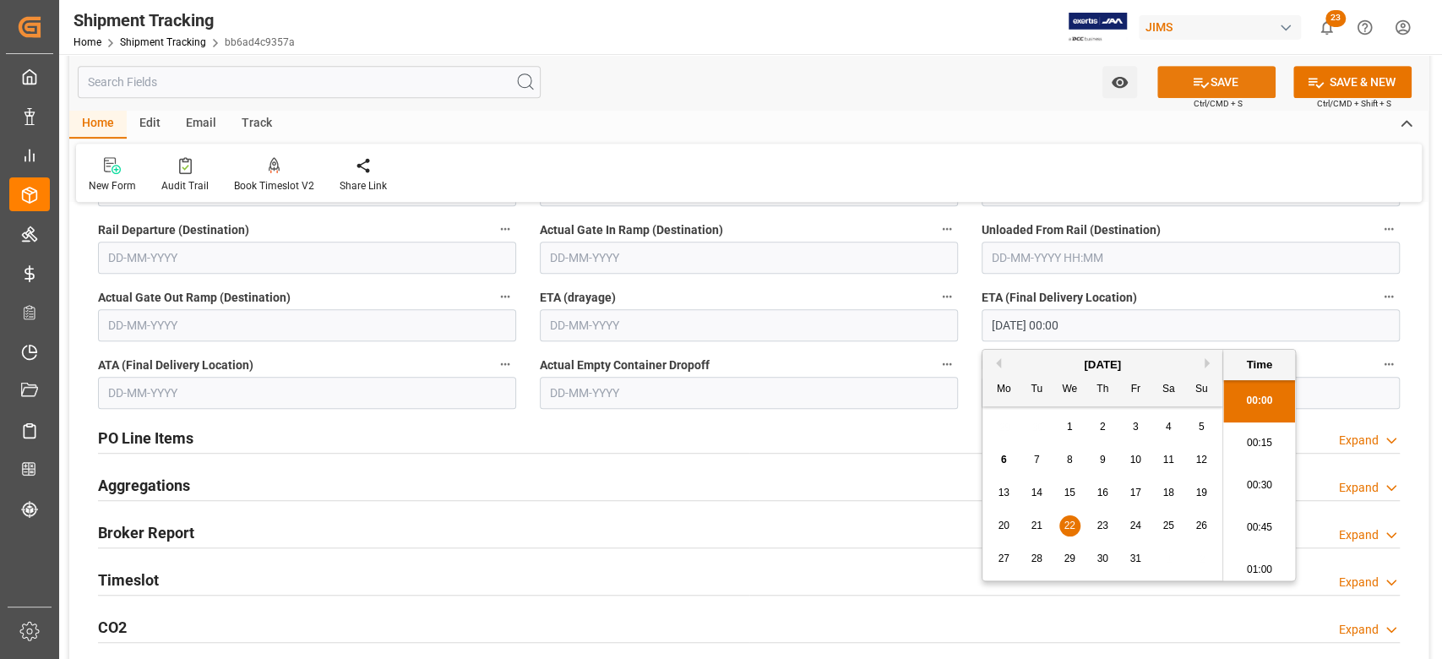
click at [1223, 90] on button "SAVE" at bounding box center [1216, 82] width 118 height 32
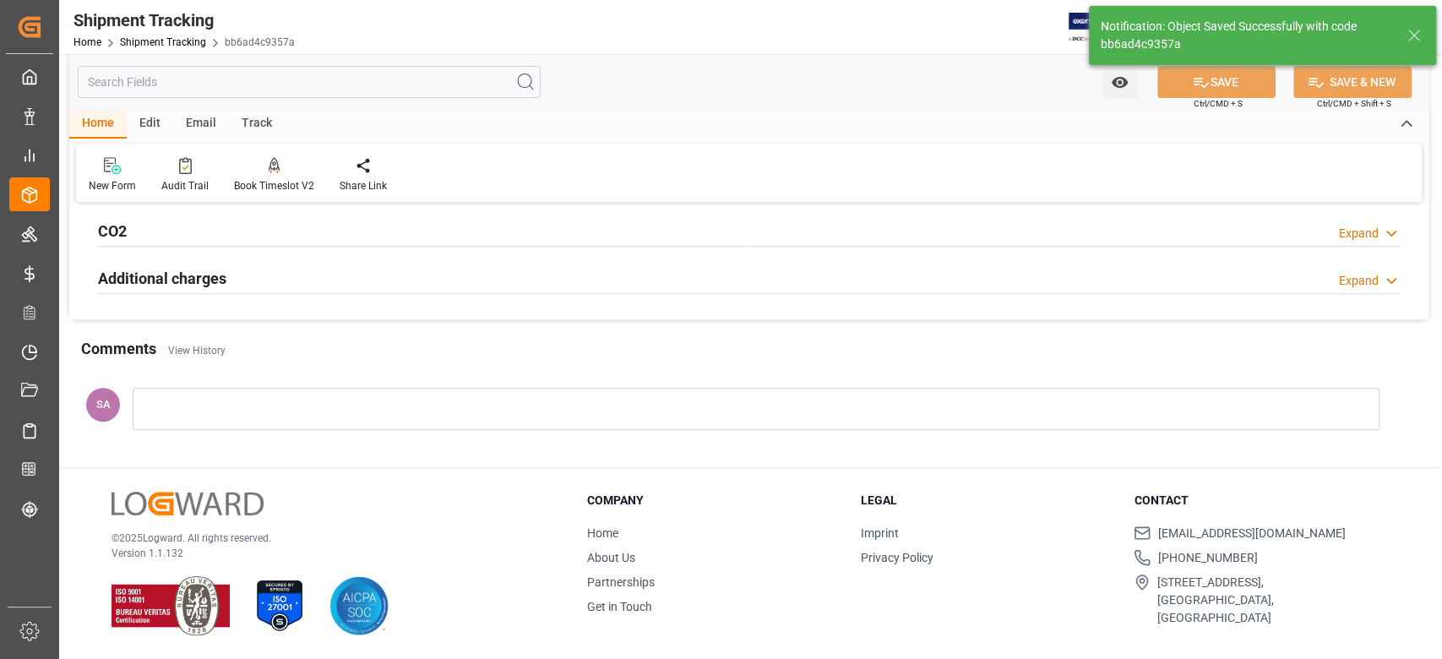
scroll to position [90, 0]
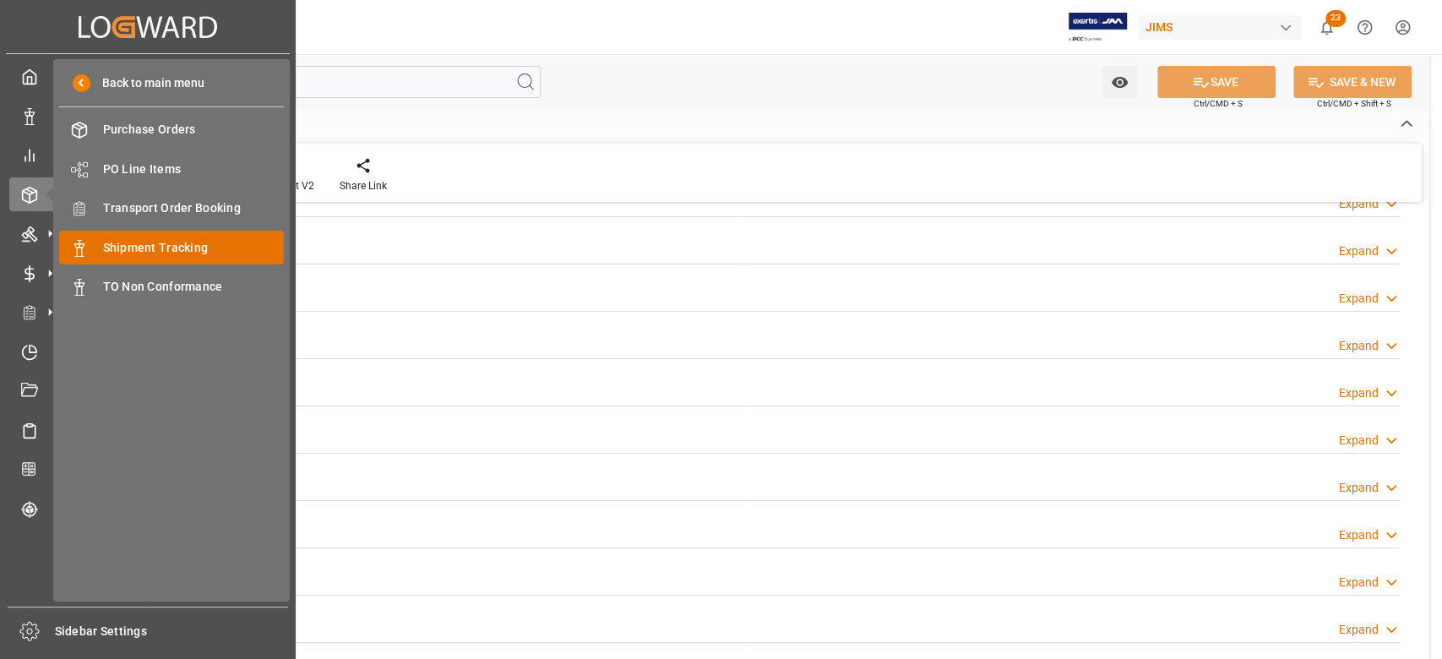
click at [140, 245] on span "Shipment Tracking" at bounding box center [194, 248] width 182 height 18
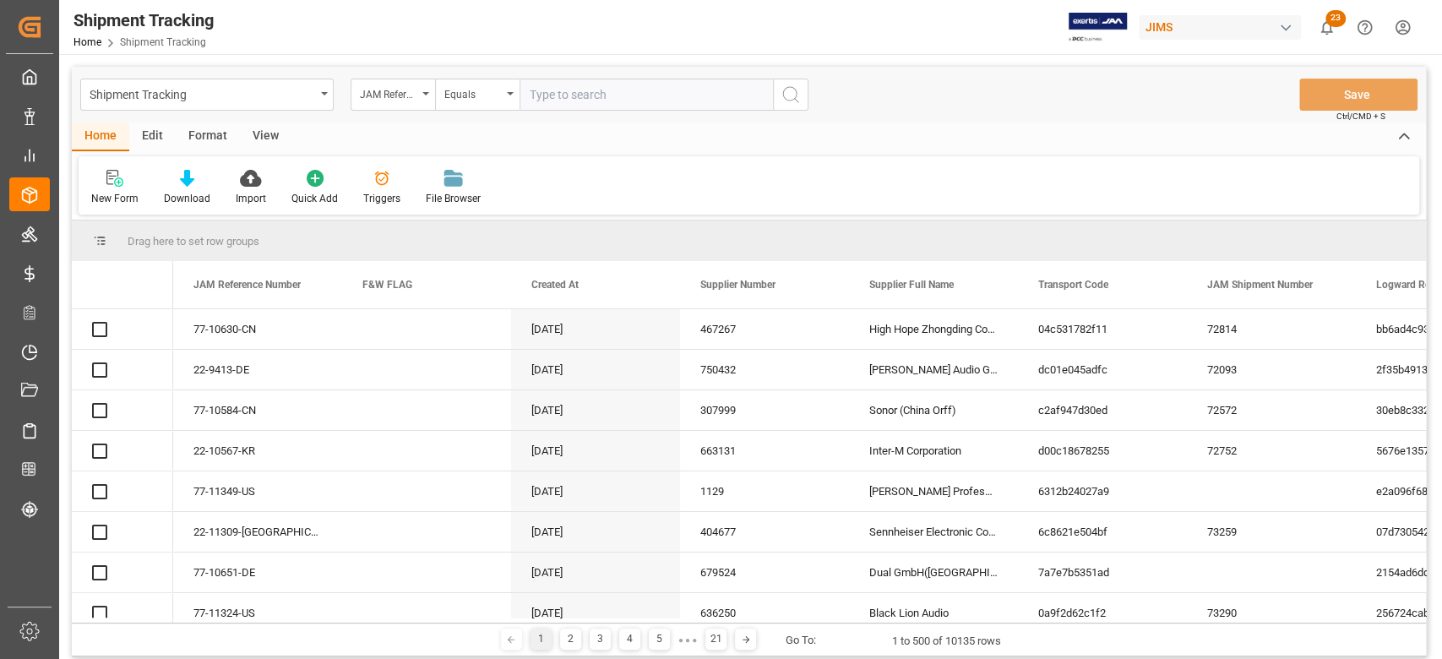
click at [561, 98] on input "text" at bounding box center [645, 95] width 253 height 32
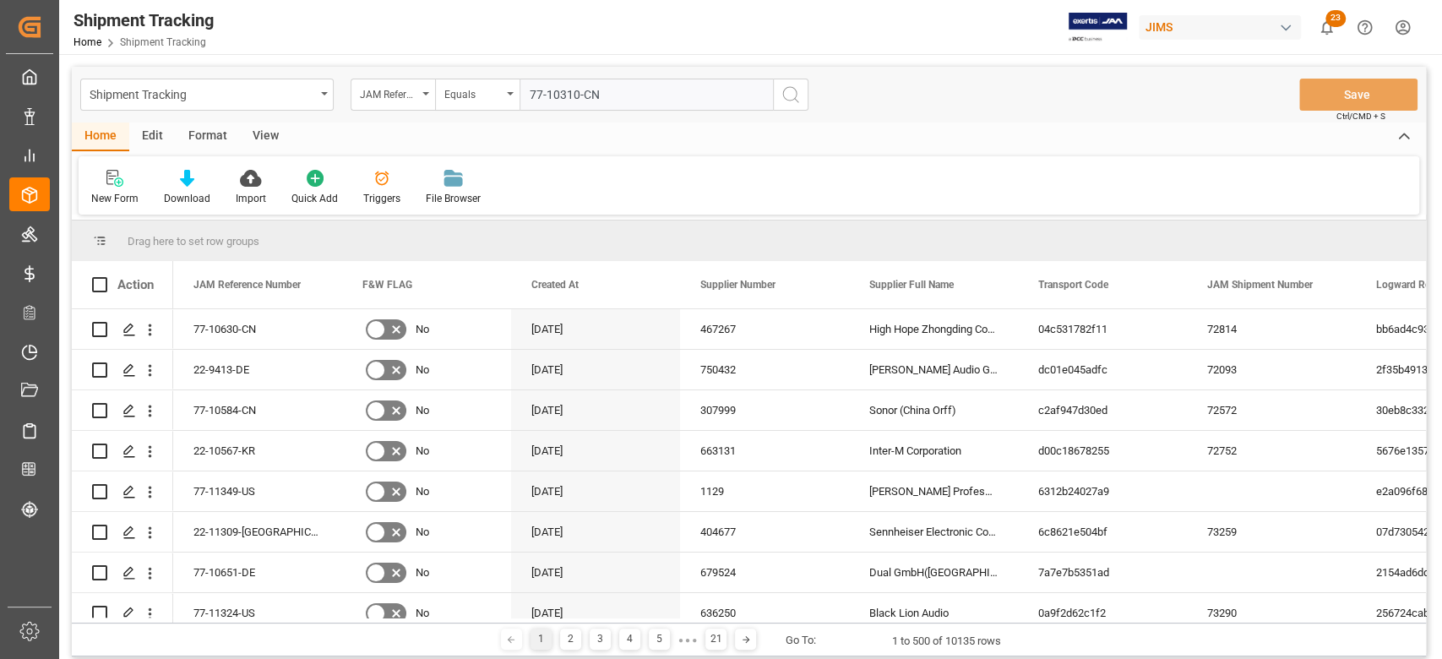
type input "77-10310-CN"
click at [786, 91] on icon "search button" at bounding box center [790, 94] width 20 height 20
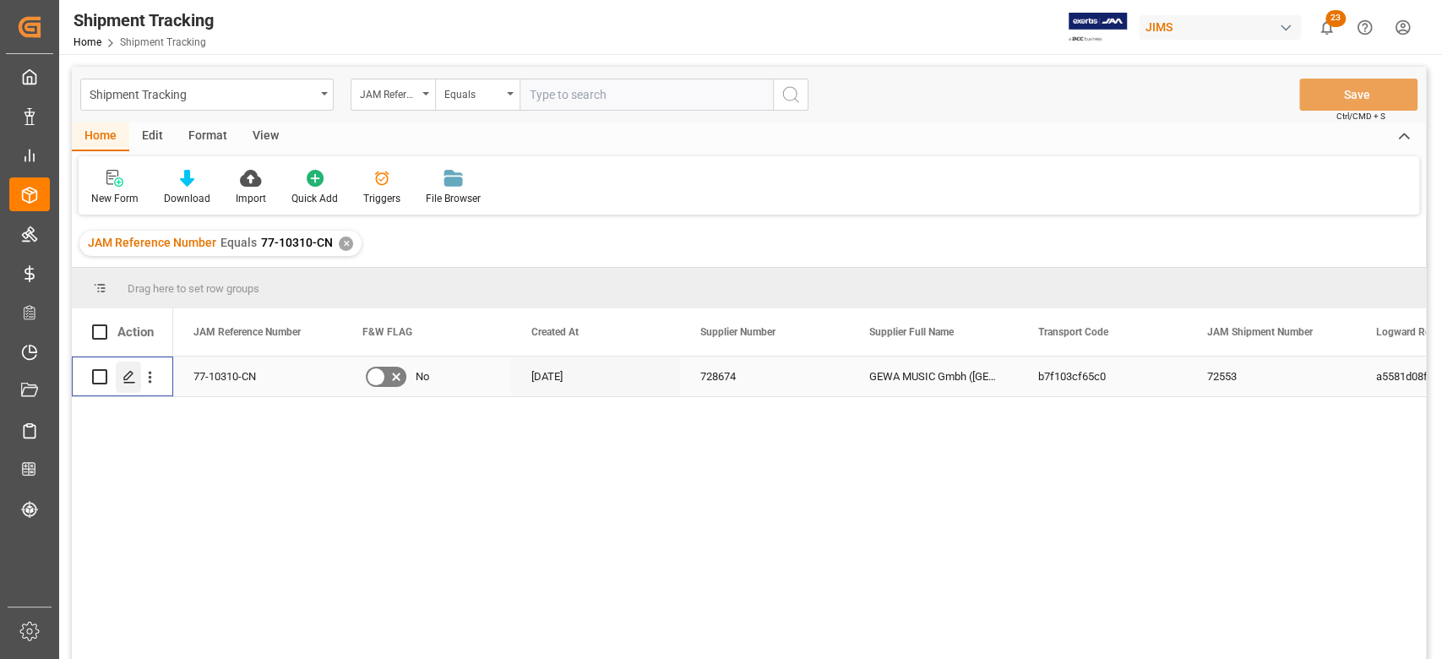
click at [128, 384] on div "Press SPACE to select this row." at bounding box center [128, 377] width 25 height 31
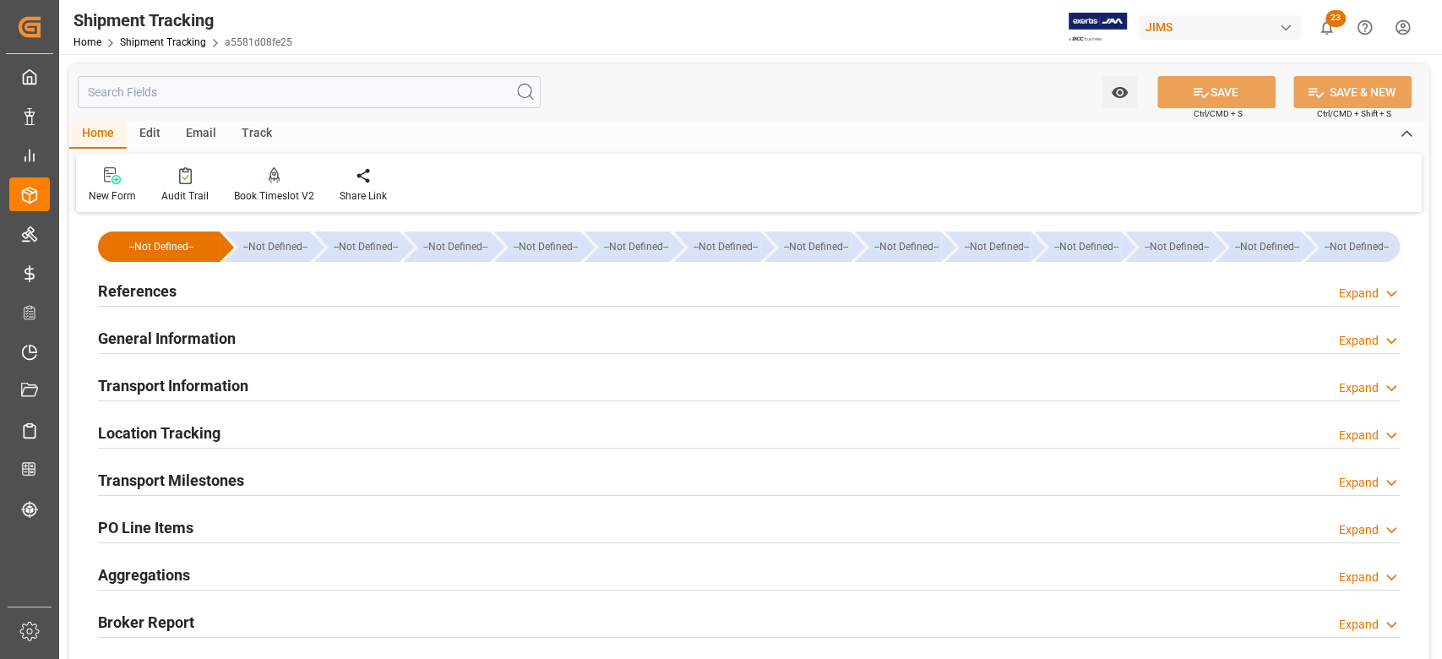
click at [217, 482] on h2 "Transport Milestones" at bounding box center [171, 480] width 146 height 23
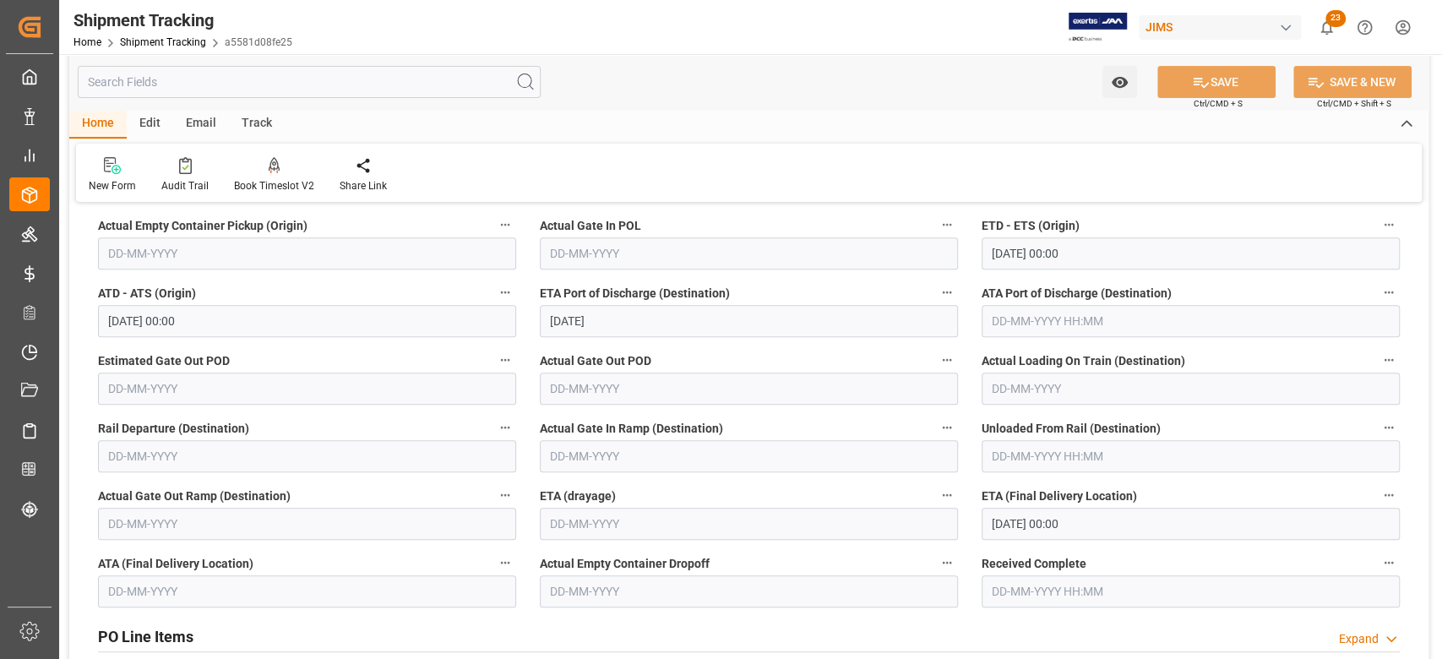
scroll to position [450, 0]
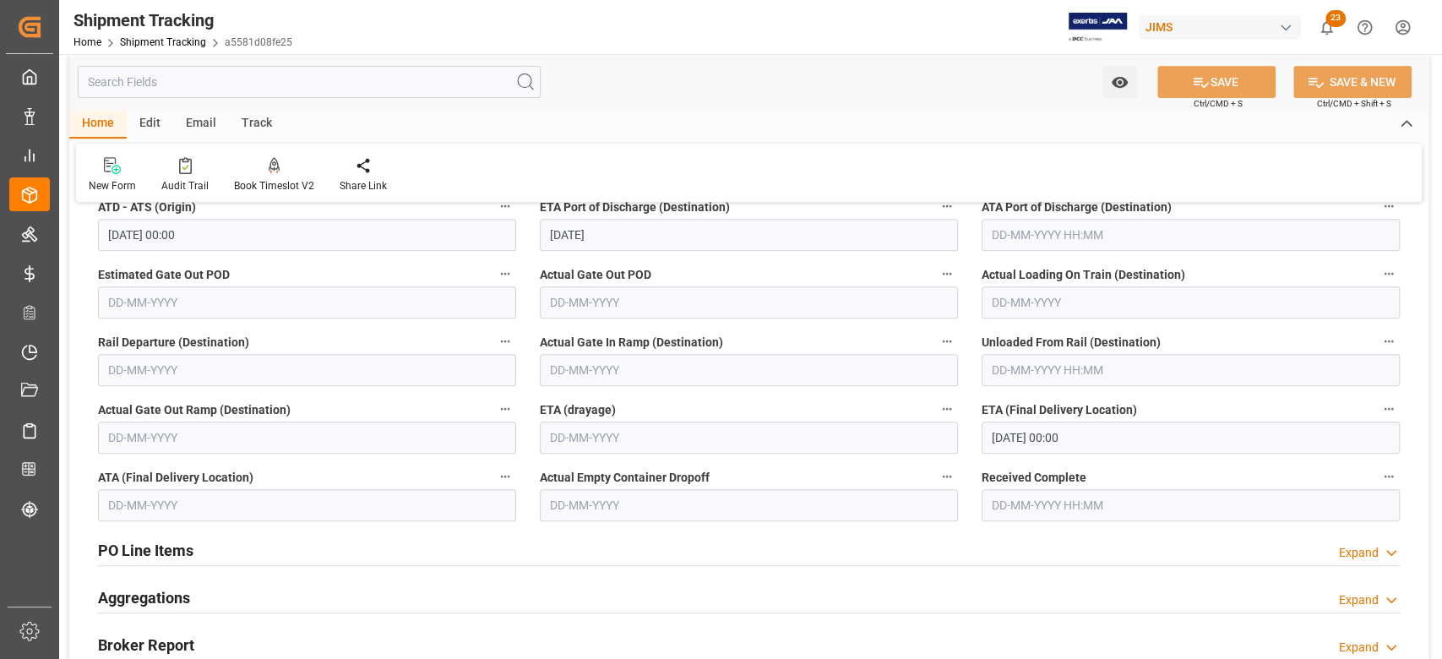
click at [1113, 436] on input "14-10-2025 00:00" at bounding box center [1191, 438] width 418 height 32
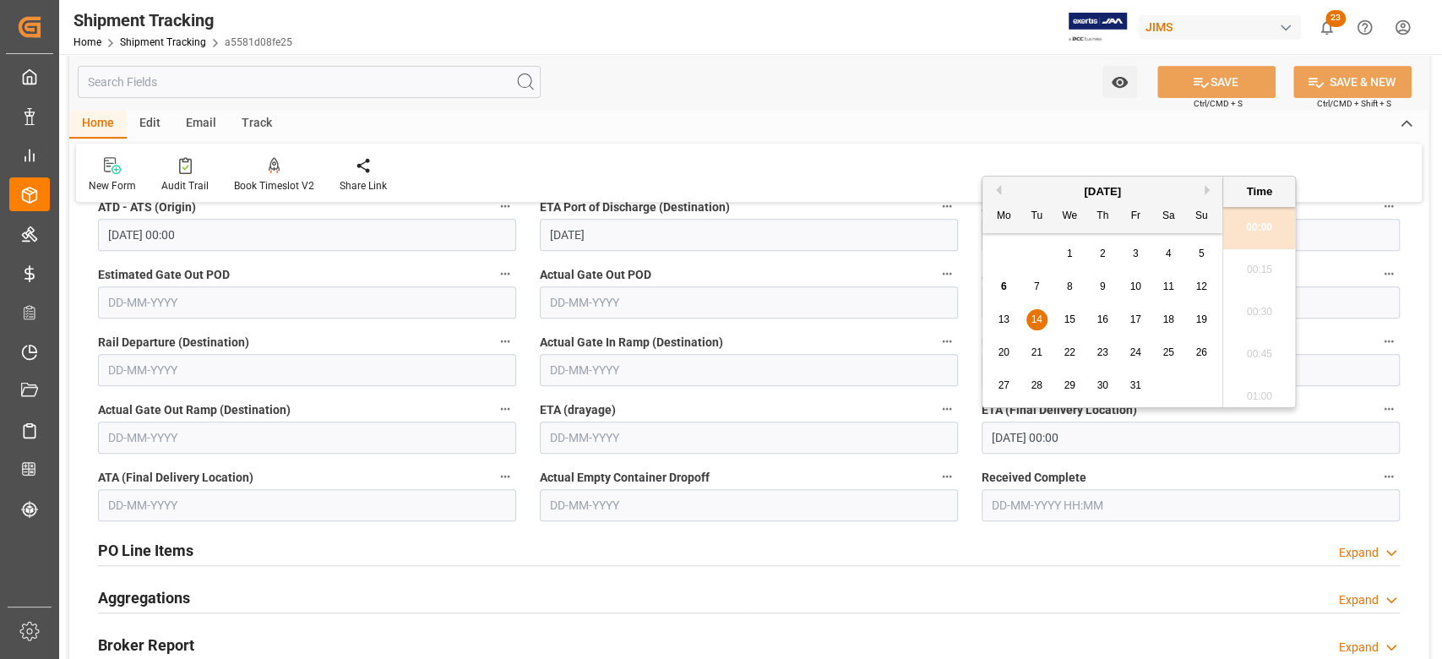
click at [1066, 349] on span "22" at bounding box center [1068, 352] width 11 height 12
type input "22-10-2025 00:00"
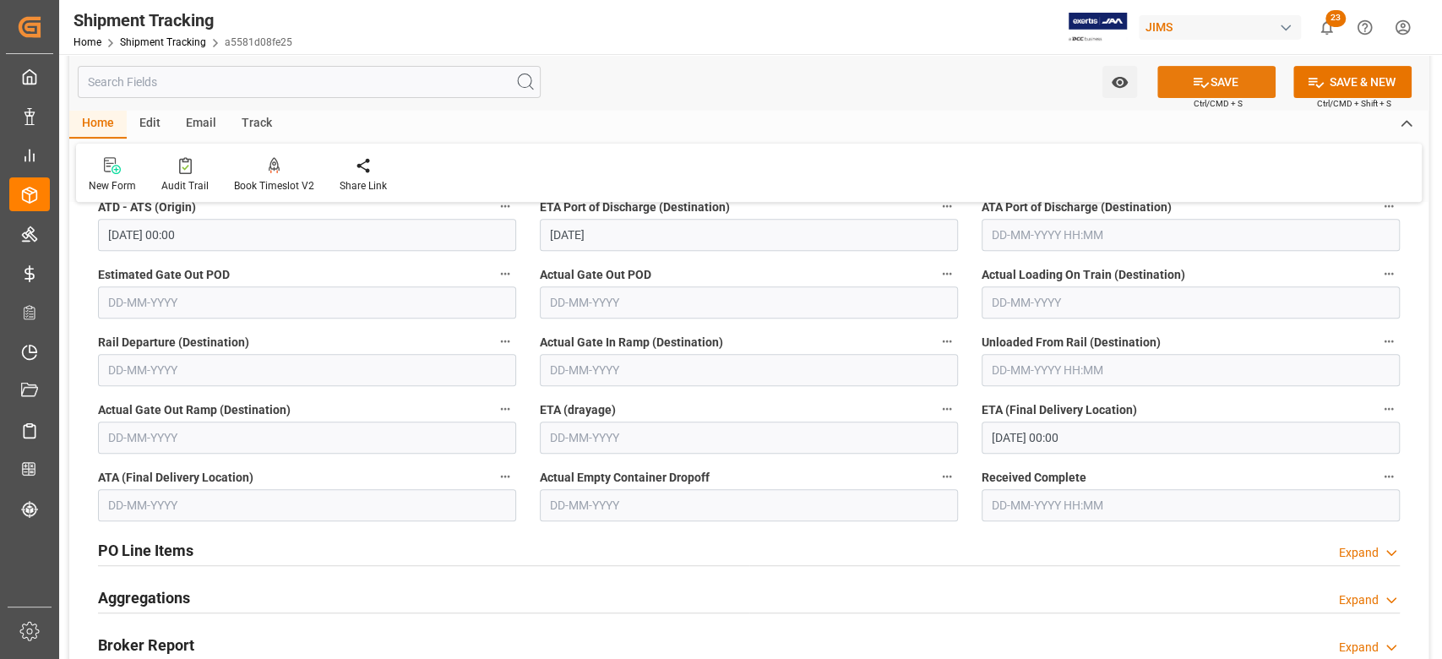
click at [1192, 79] on icon at bounding box center [1201, 82] width 18 height 18
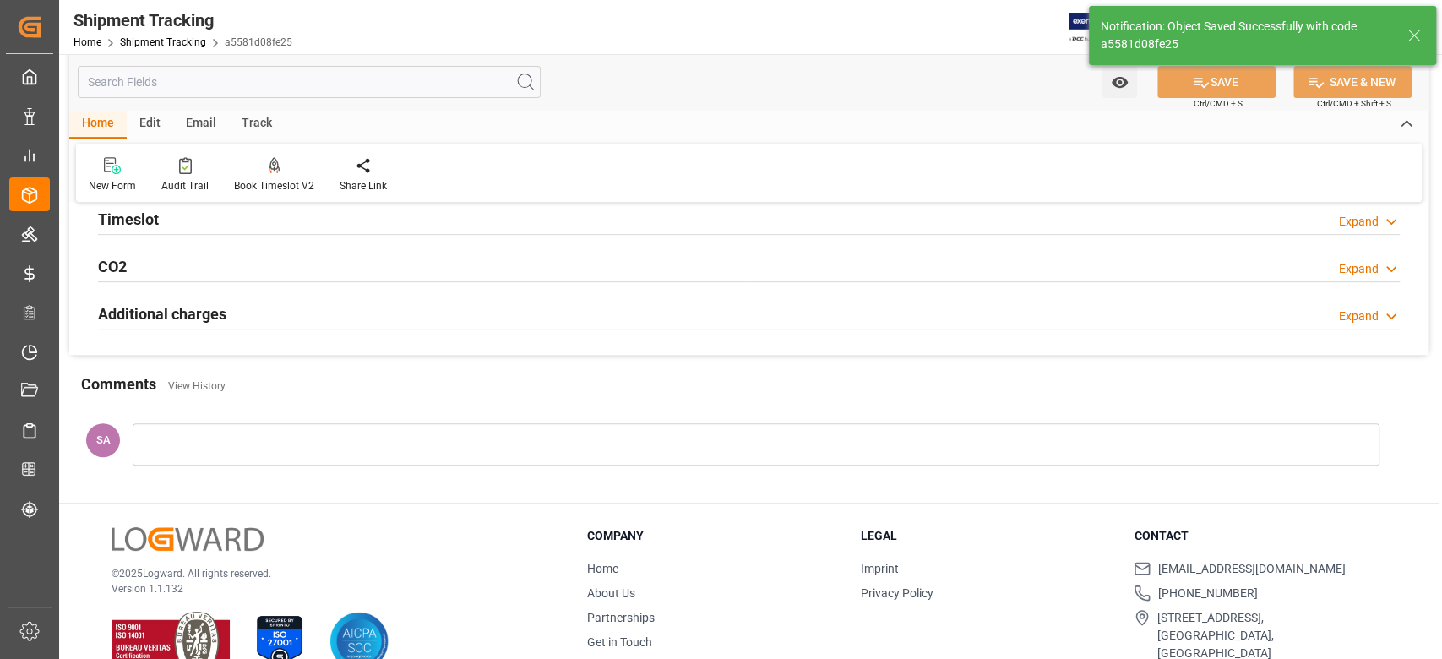
scroll to position [0, 0]
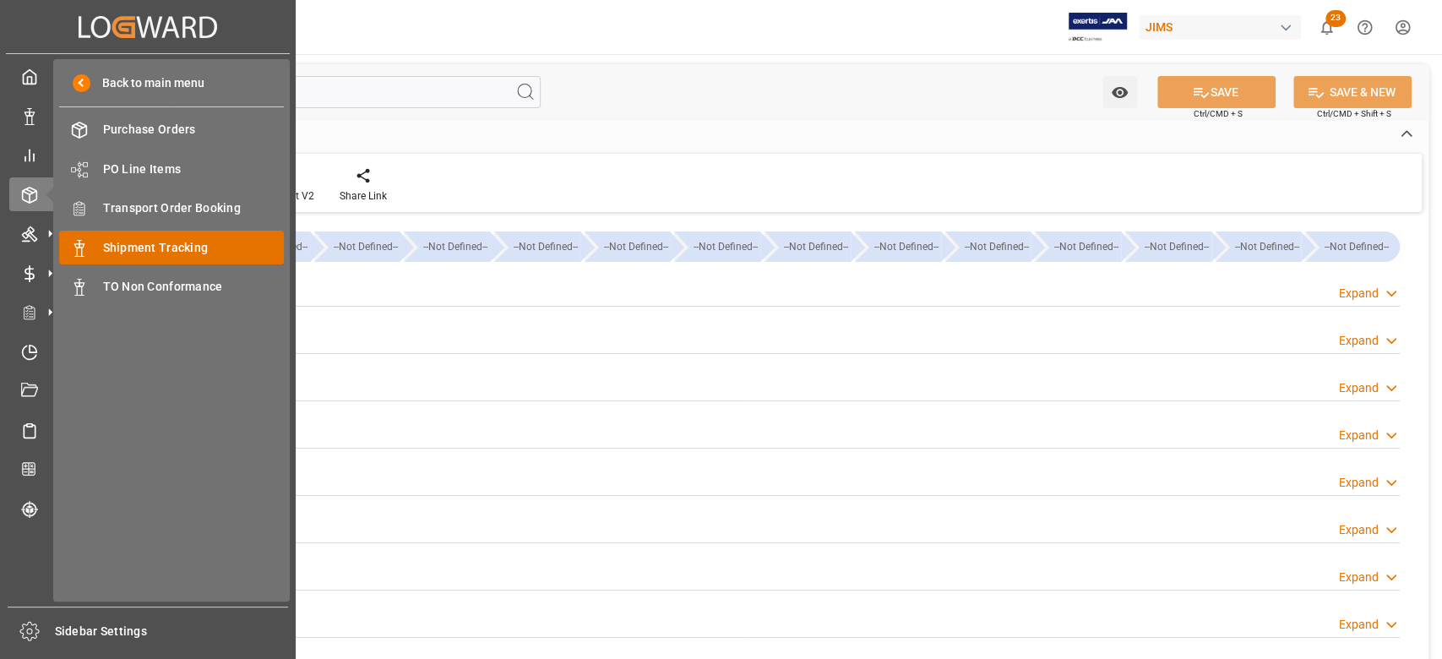
click at [155, 247] on span "Shipment Tracking" at bounding box center [194, 248] width 182 height 18
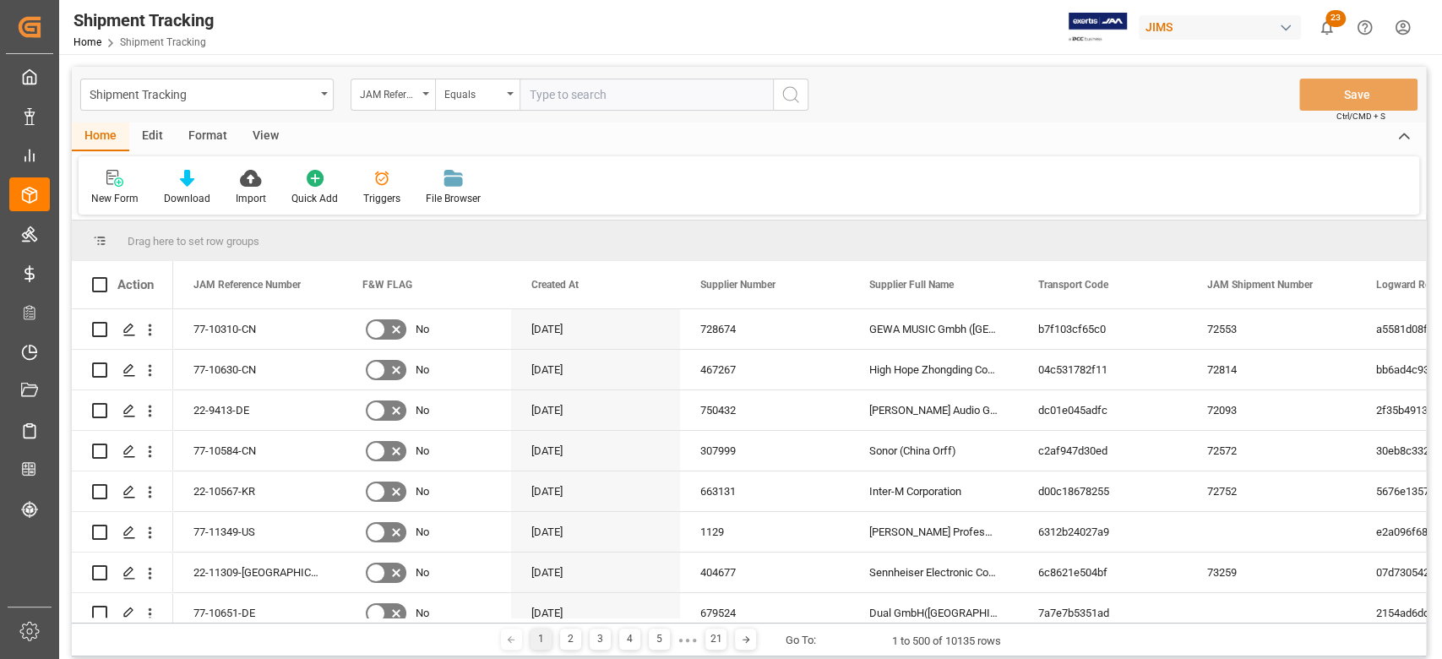
click at [582, 105] on input "text" at bounding box center [645, 95] width 253 height 32
paste input "77-10649-JP"
type input "77-10649-JP"
click at [795, 99] on line "search button" at bounding box center [796, 100] width 3 height 3
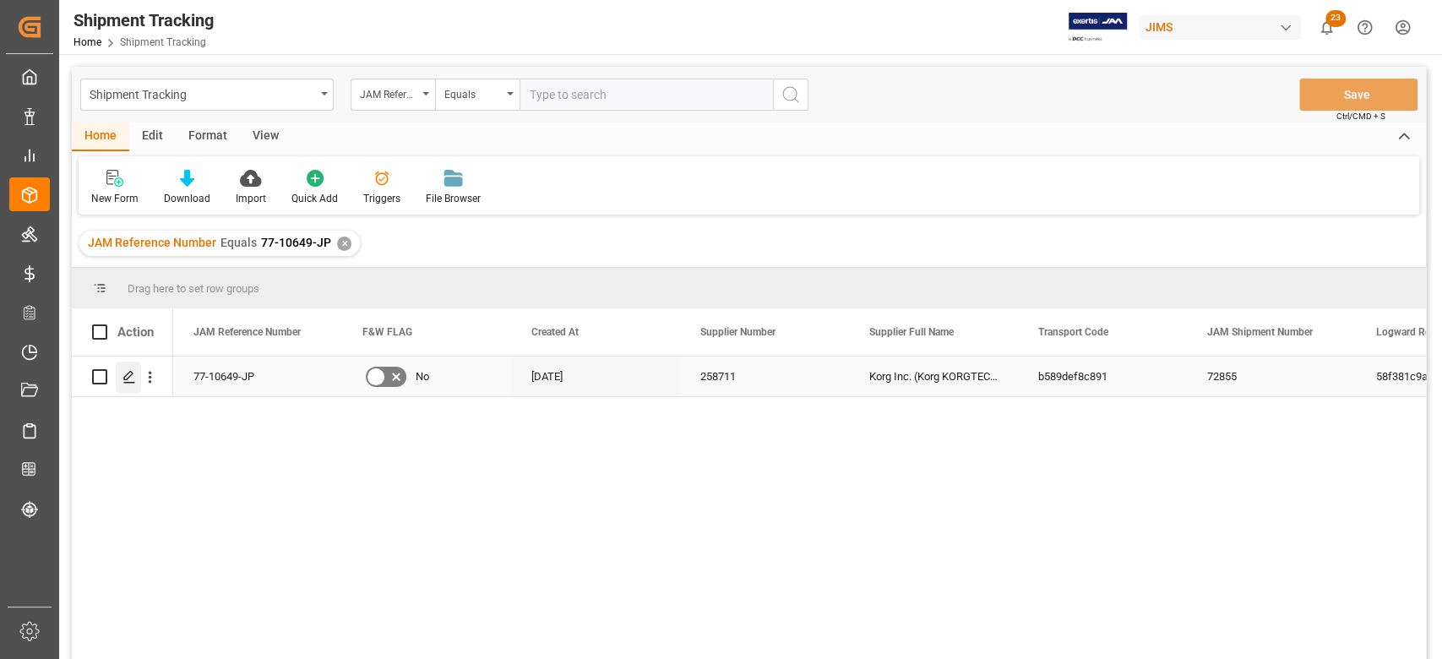
click at [123, 383] on div "Press SPACE to select this row." at bounding box center [128, 377] width 25 height 31
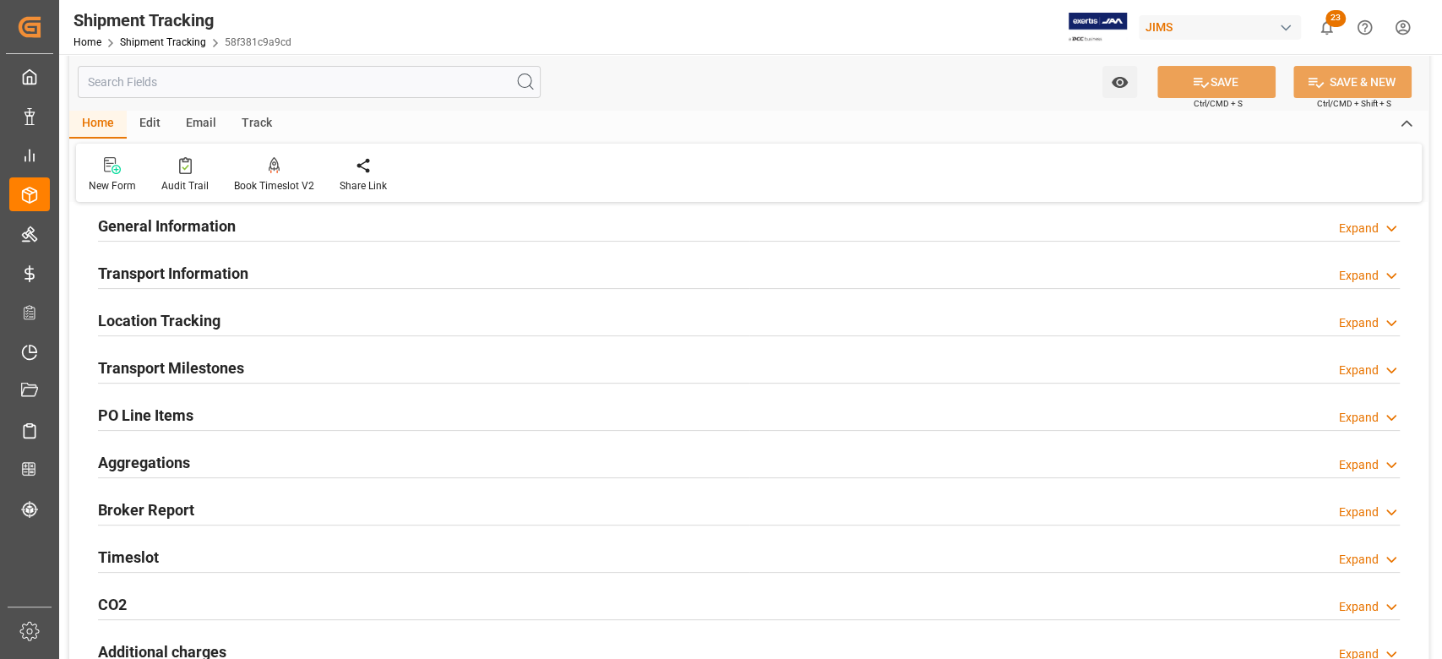
click at [220, 364] on h2 "Transport Milestones" at bounding box center [171, 367] width 146 height 23
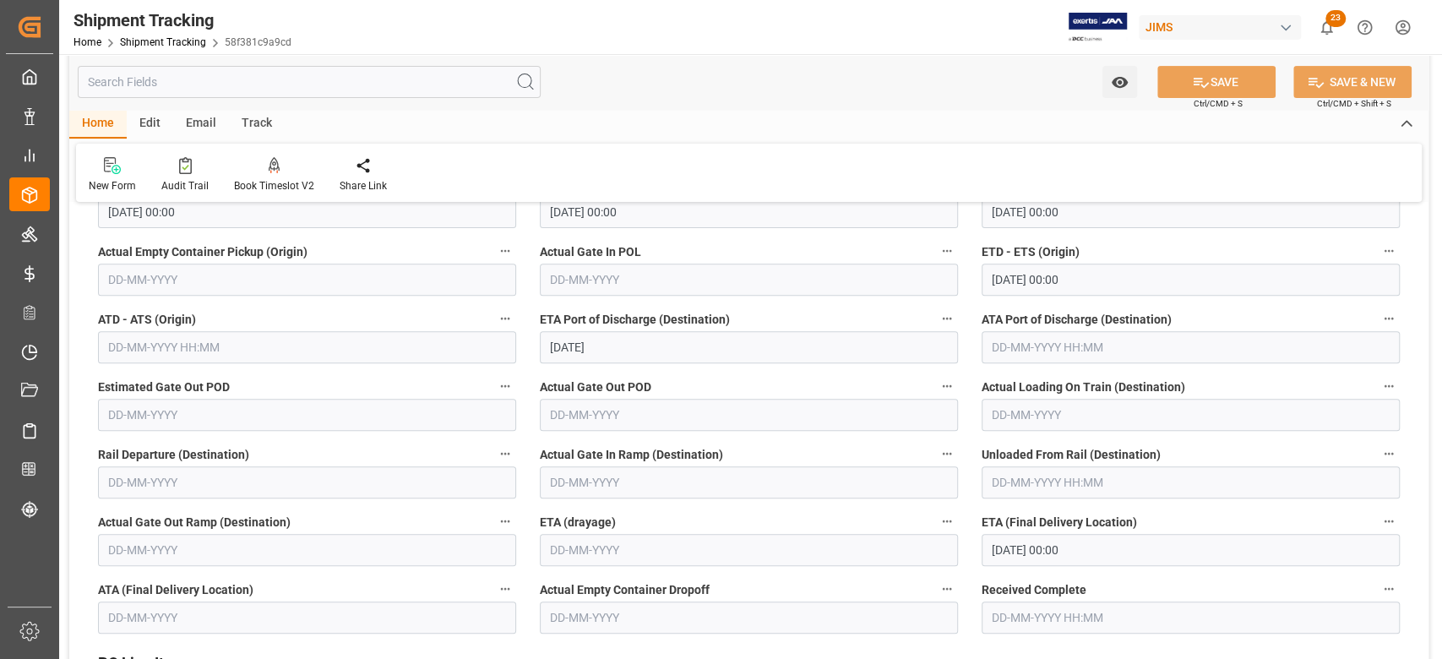
scroll to position [450, 0]
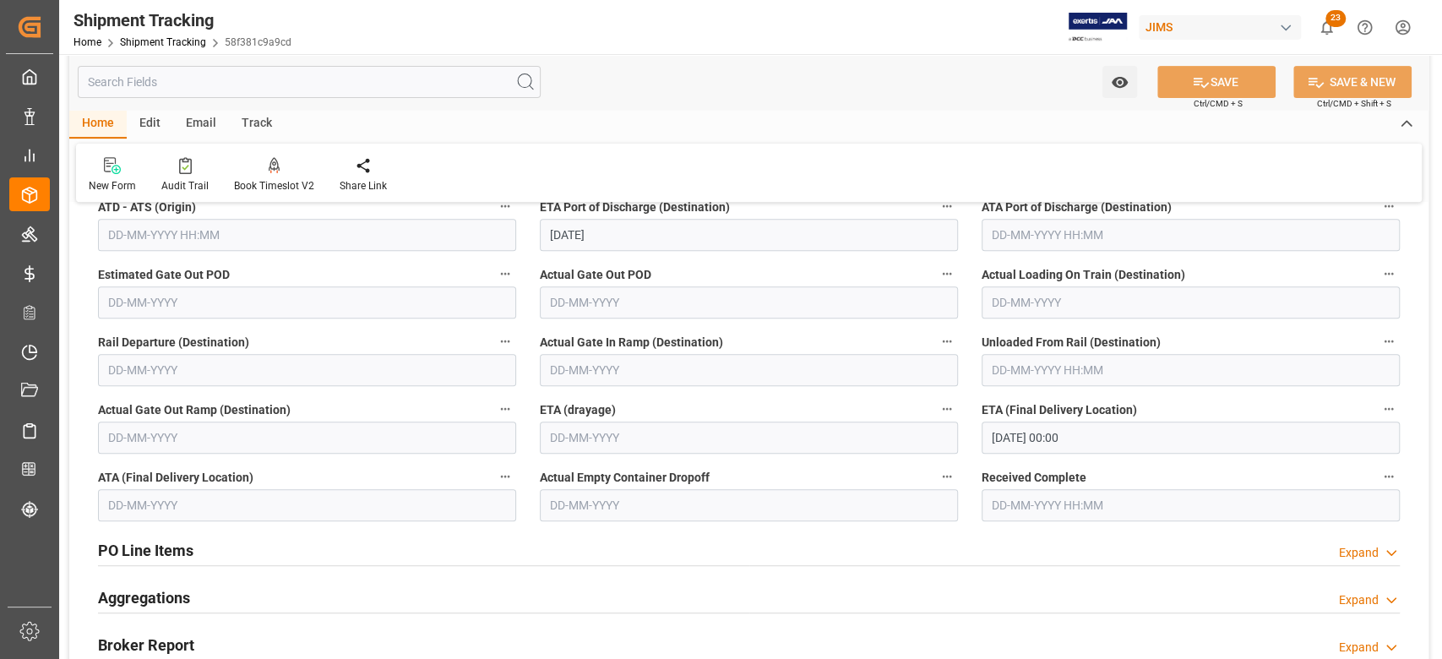
click at [1126, 439] on input "17-10-2025 00:00" at bounding box center [1191, 438] width 418 height 32
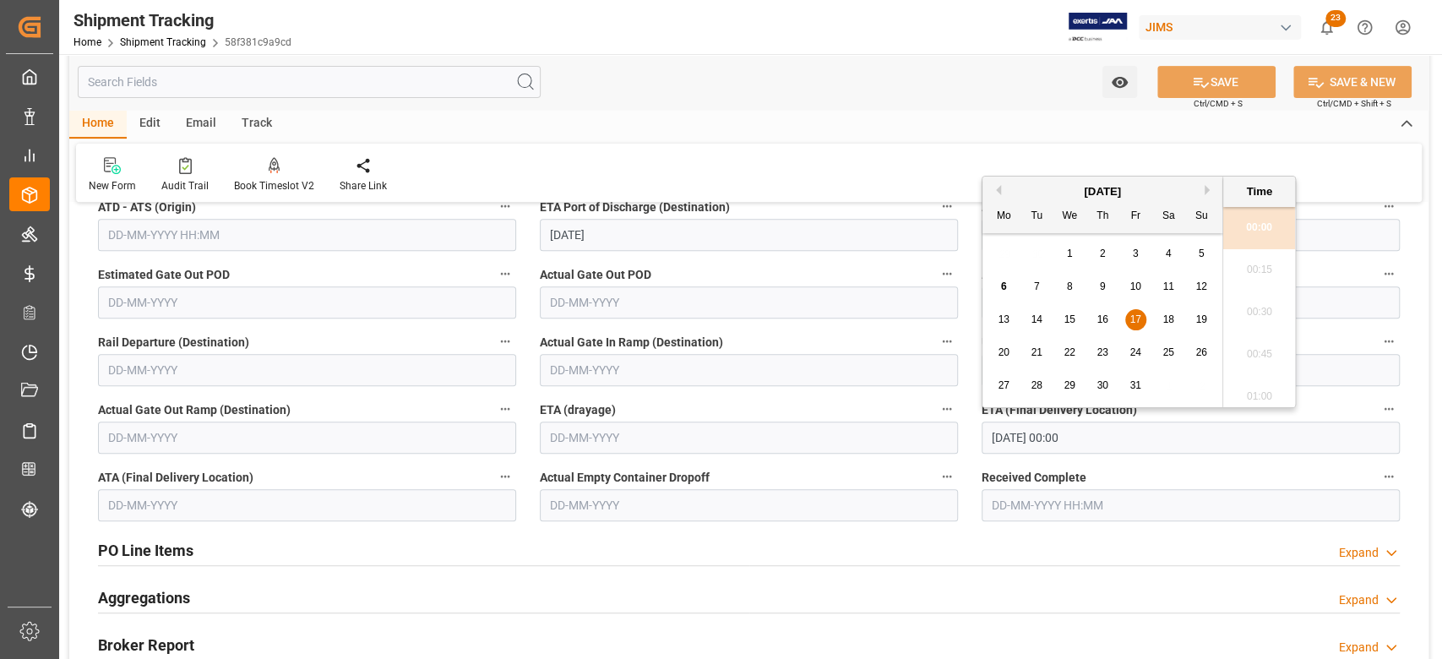
click at [1031, 347] on span "21" at bounding box center [1036, 352] width 11 height 12
type input "21-10-2025 00:00"
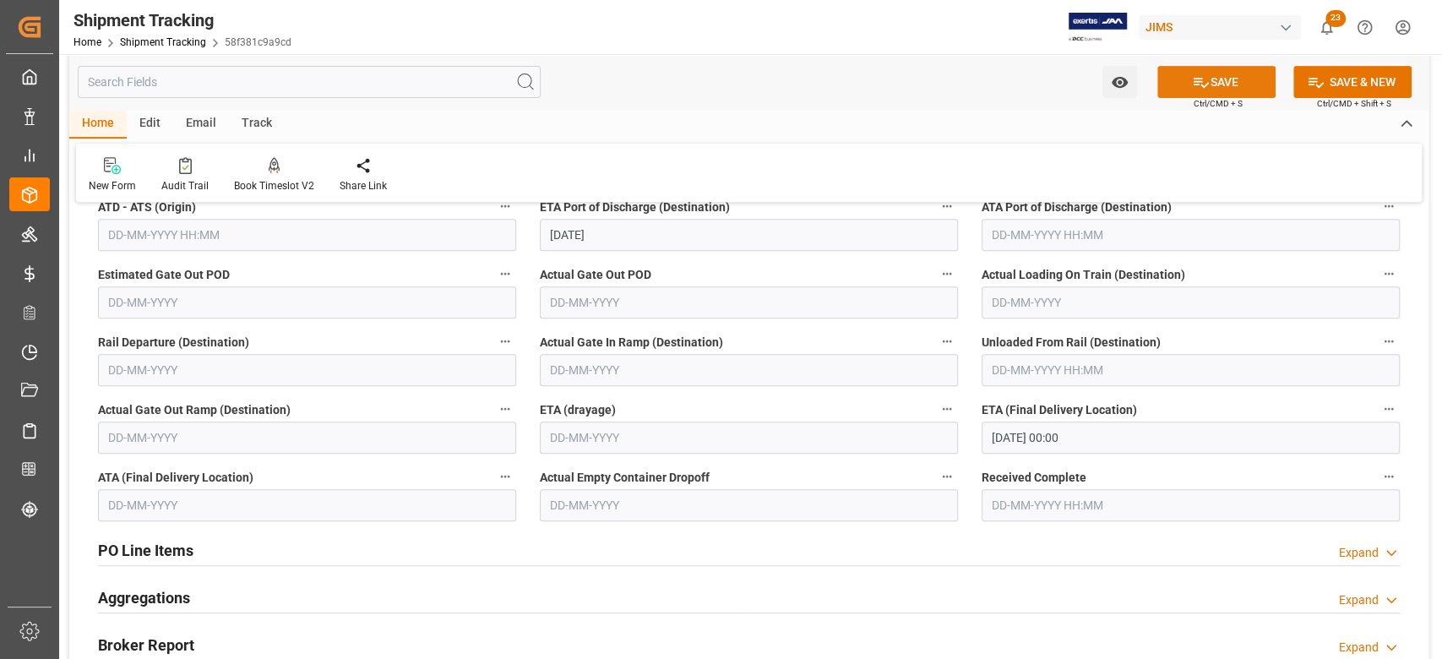
click at [1192, 78] on icon at bounding box center [1201, 82] width 18 height 18
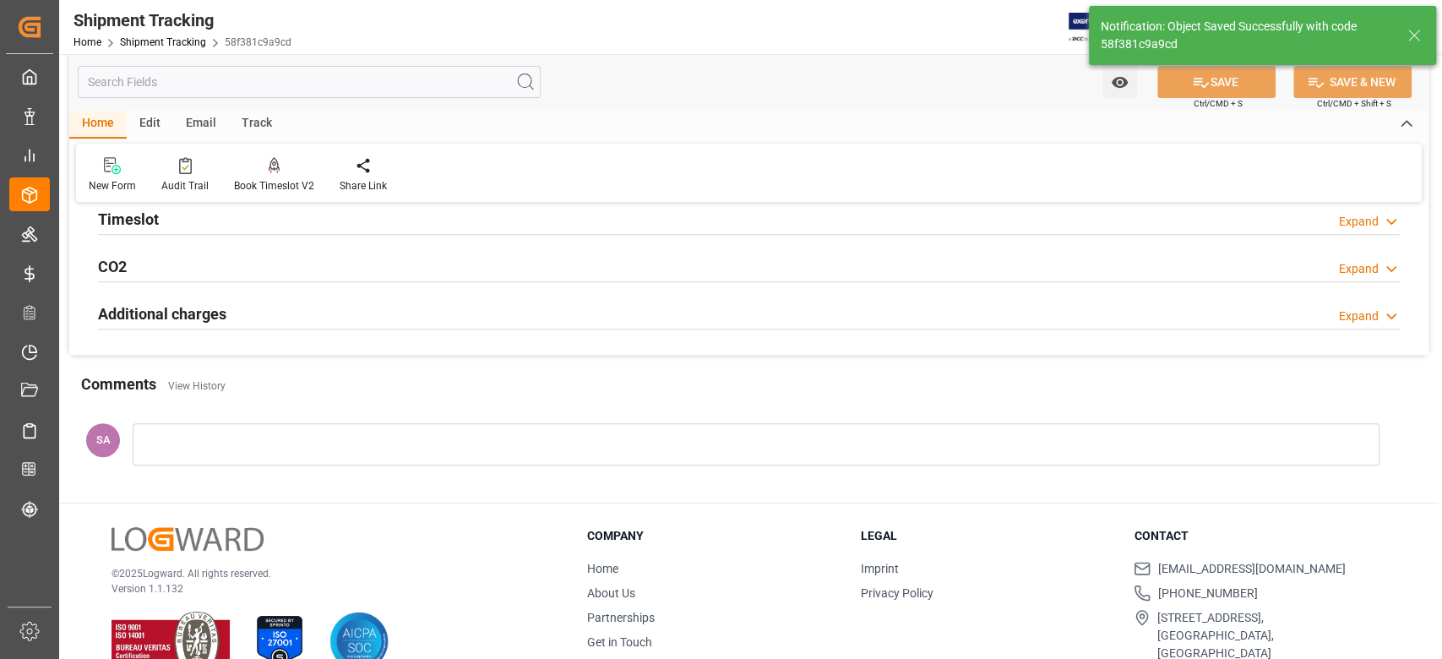
scroll to position [0, 0]
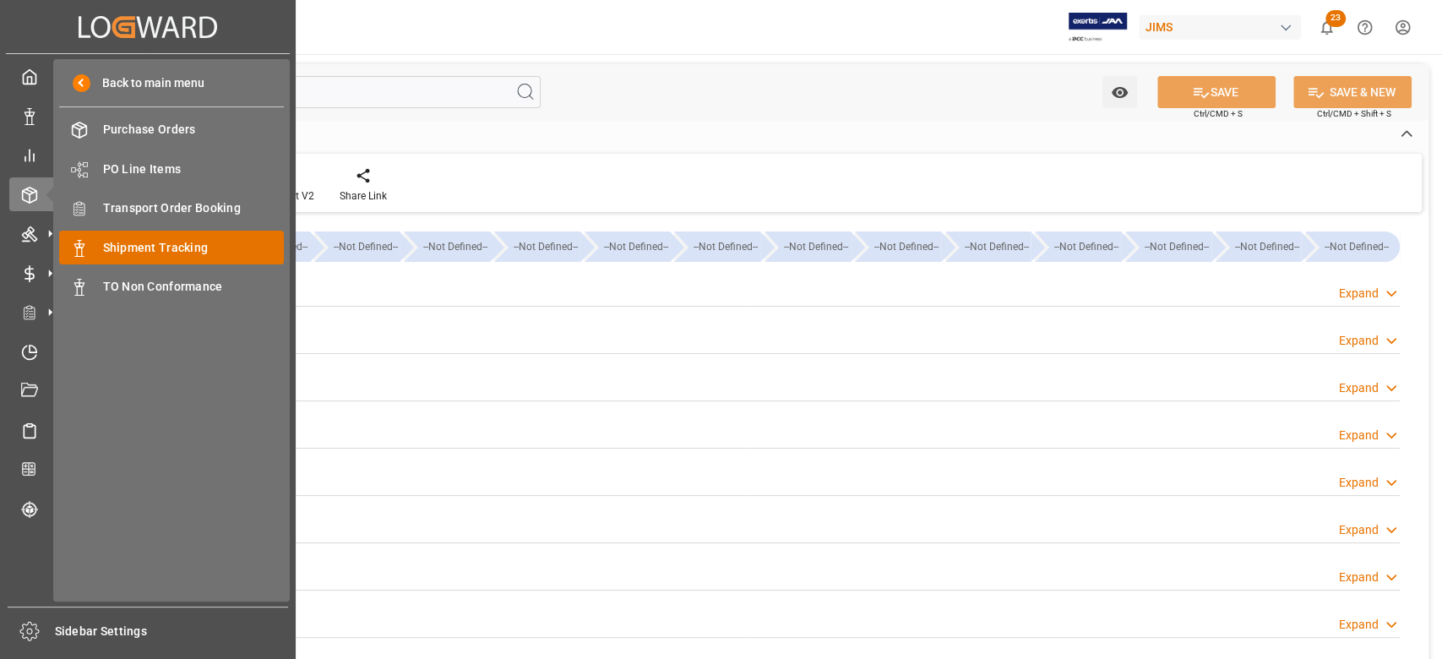
click at [140, 247] on span "Shipment Tracking" at bounding box center [194, 248] width 182 height 18
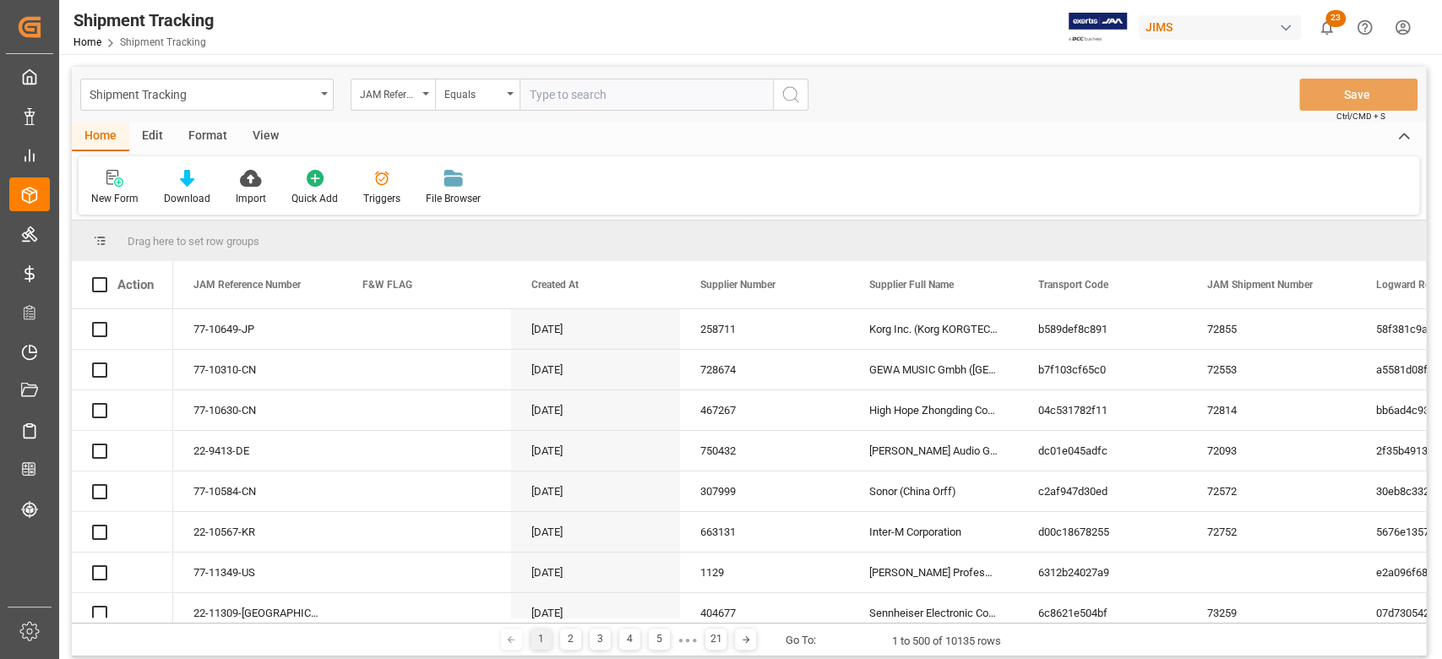
click at [598, 91] on input "text" at bounding box center [645, 95] width 253 height 32
paste input "77-10896-DE"
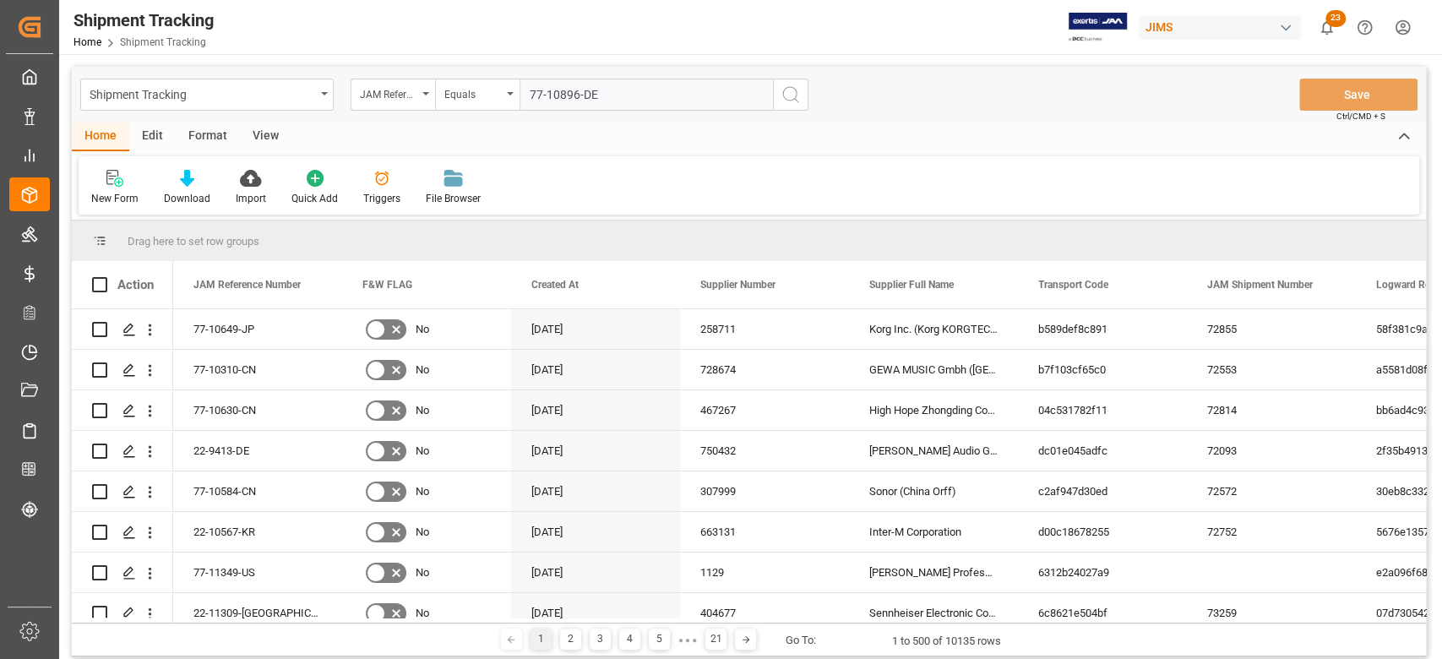
type input "77-10896-DE"
click at [799, 105] on button "search button" at bounding box center [790, 95] width 35 height 32
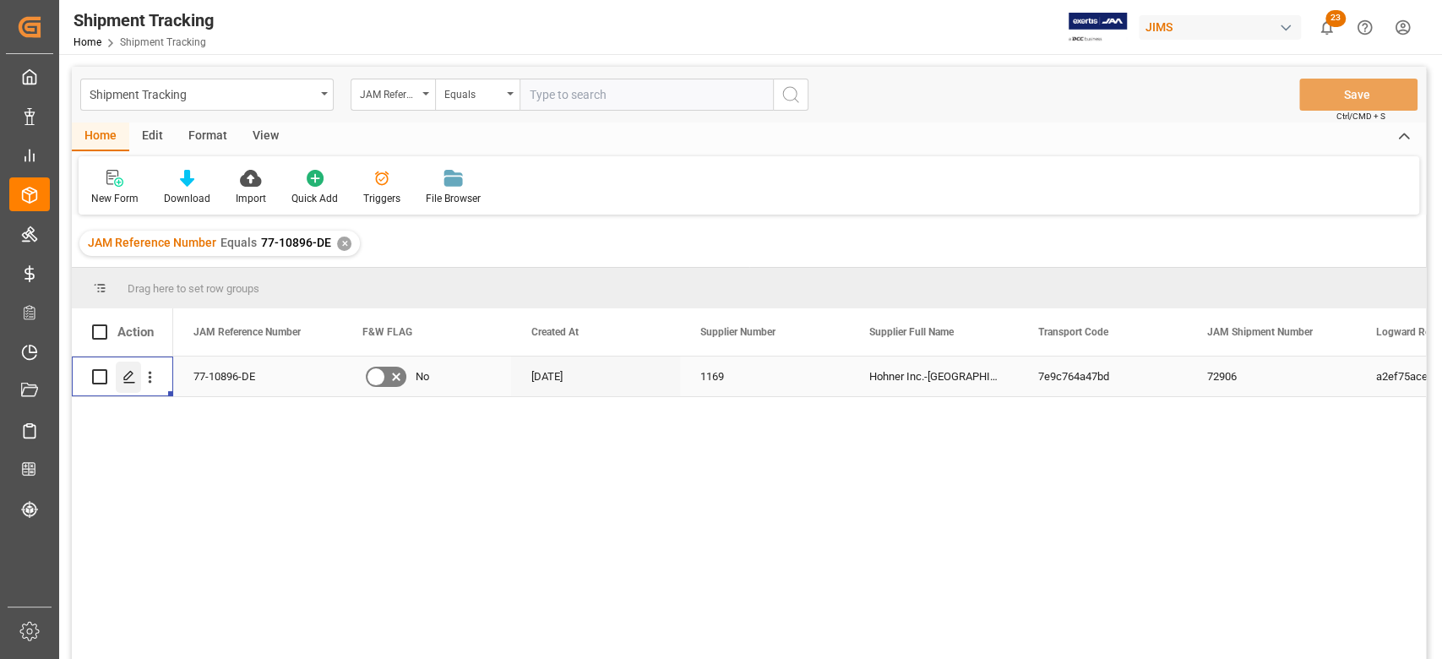
click at [133, 388] on div "Press SPACE to select this row." at bounding box center [128, 377] width 25 height 31
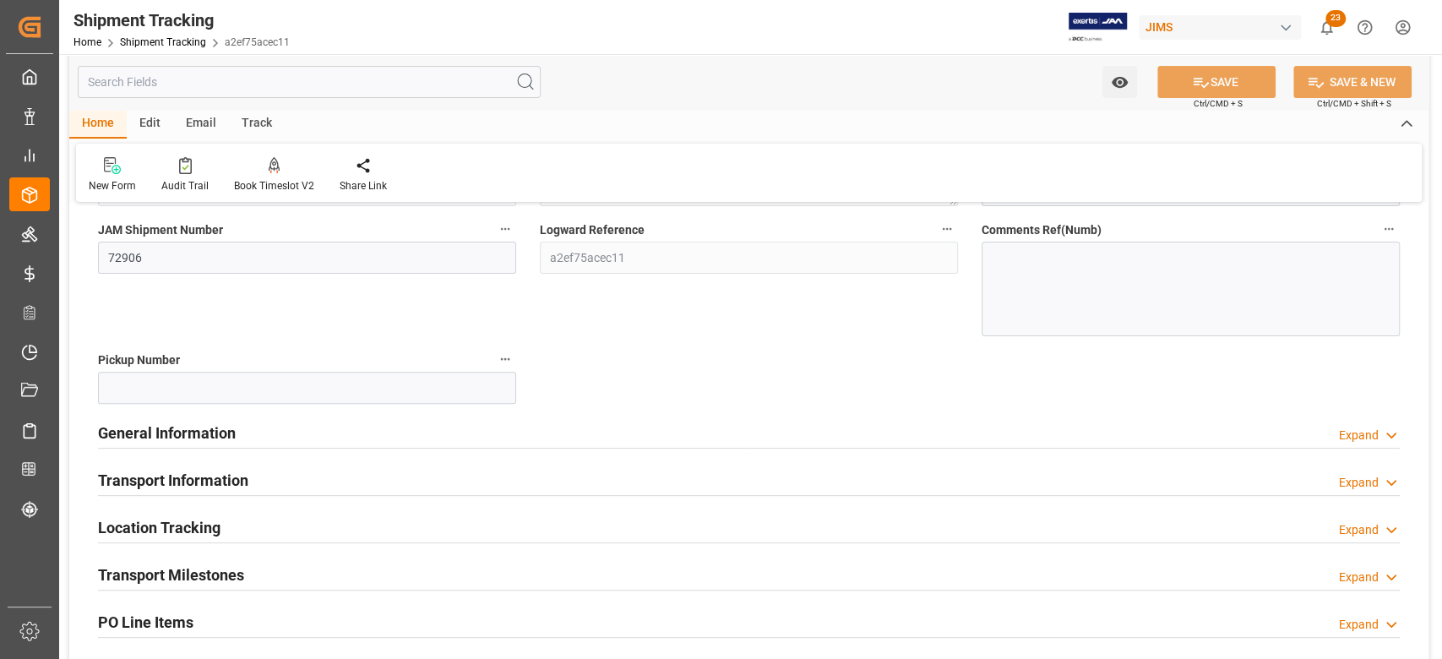
scroll to position [338, 0]
